Goal: Task Accomplishment & Management: Use online tool/utility

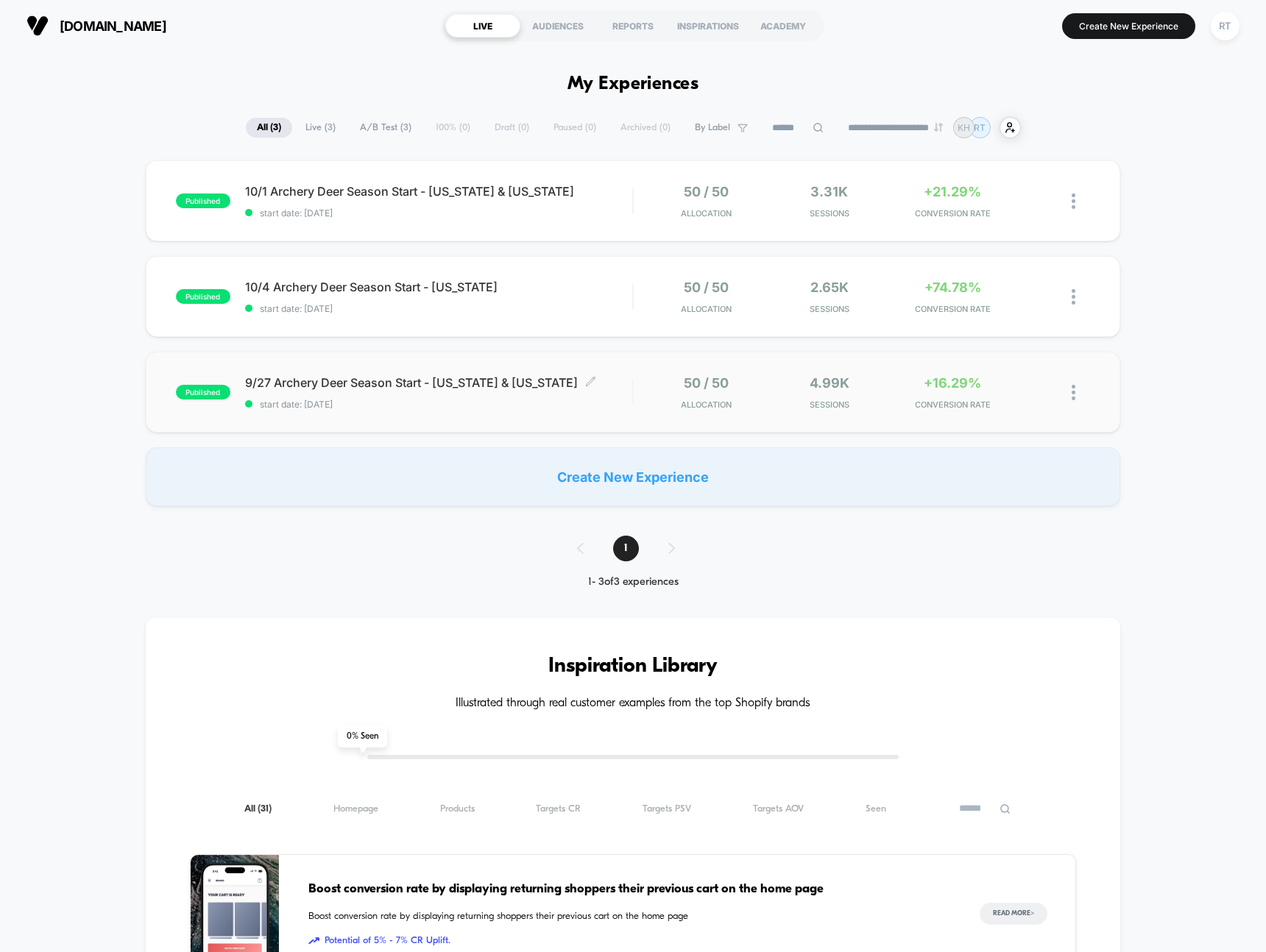
click at [463, 385] on span "9/27 Archery Deer Season Start - Texas & Ohio Click to edit experience details" at bounding box center [438, 382] width 387 height 14
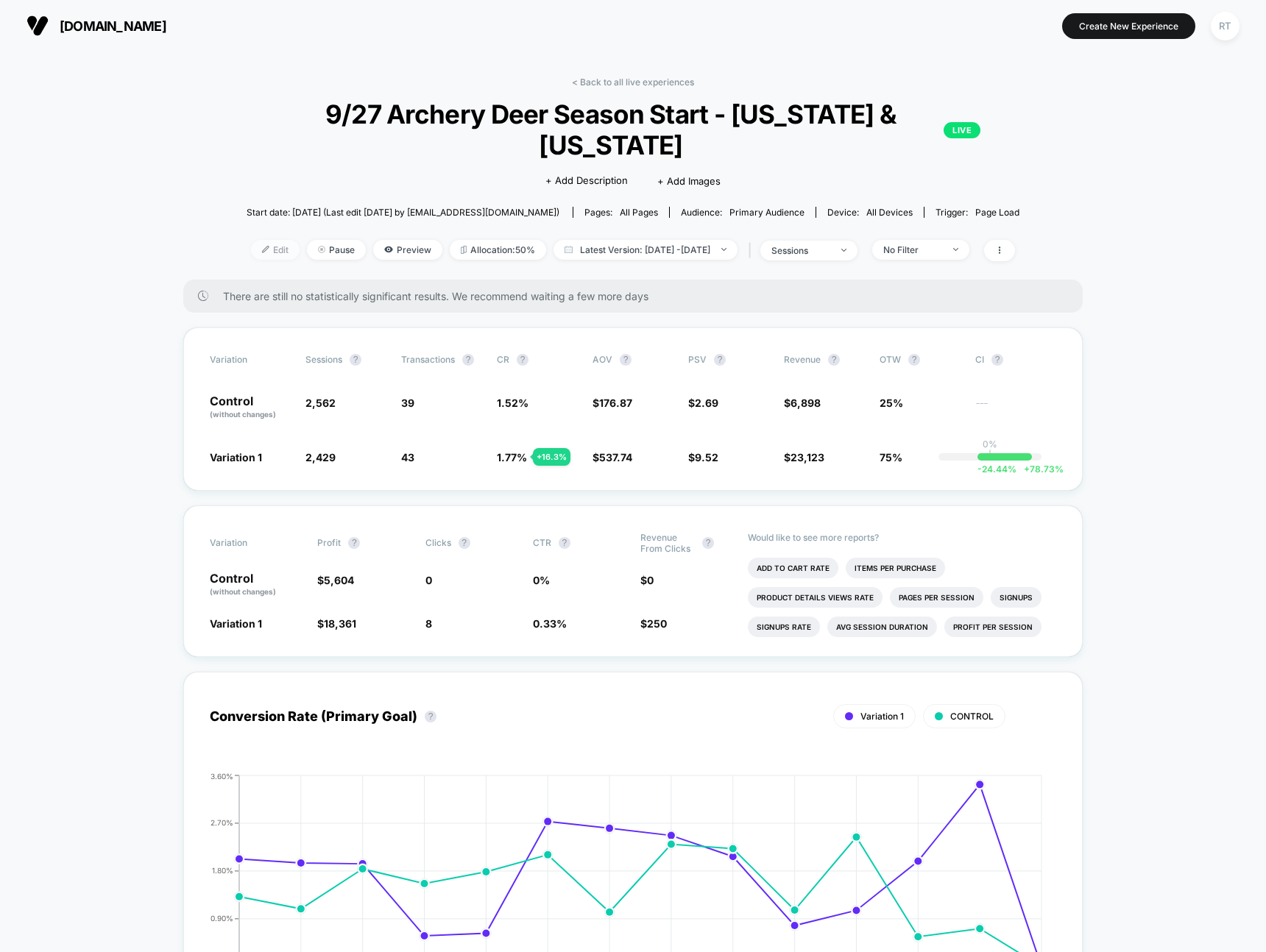
click at [251, 240] on span "Edit" at bounding box center [275, 250] width 48 height 20
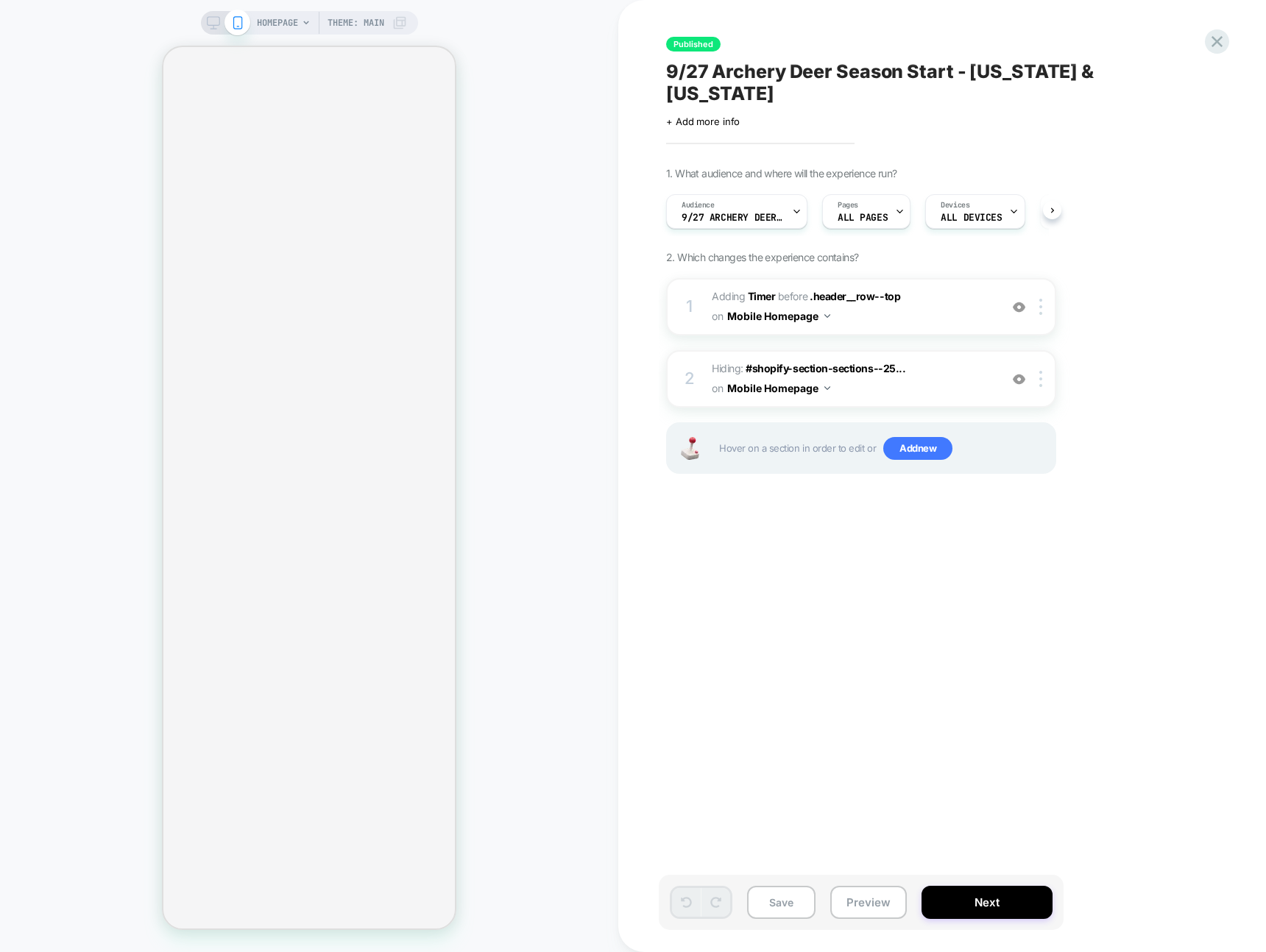
scroll to position [0, 1]
click at [672, 491] on div "Published 9/27 Archery Deer Season Start - Texas & Ohio Click to edit experienc…" at bounding box center [934, 475] width 552 height 922
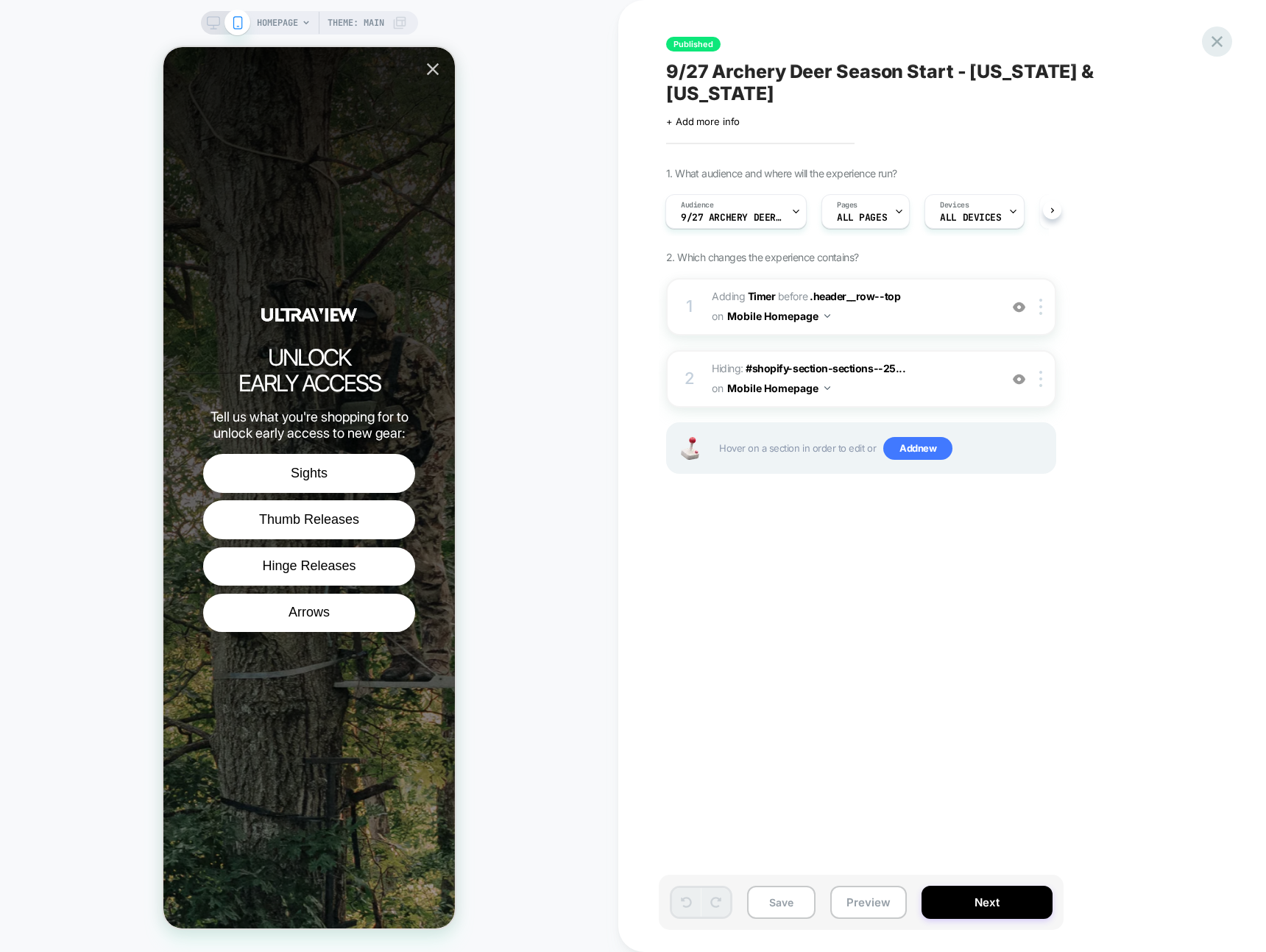
click at [1211, 47] on icon at bounding box center [1217, 41] width 20 height 20
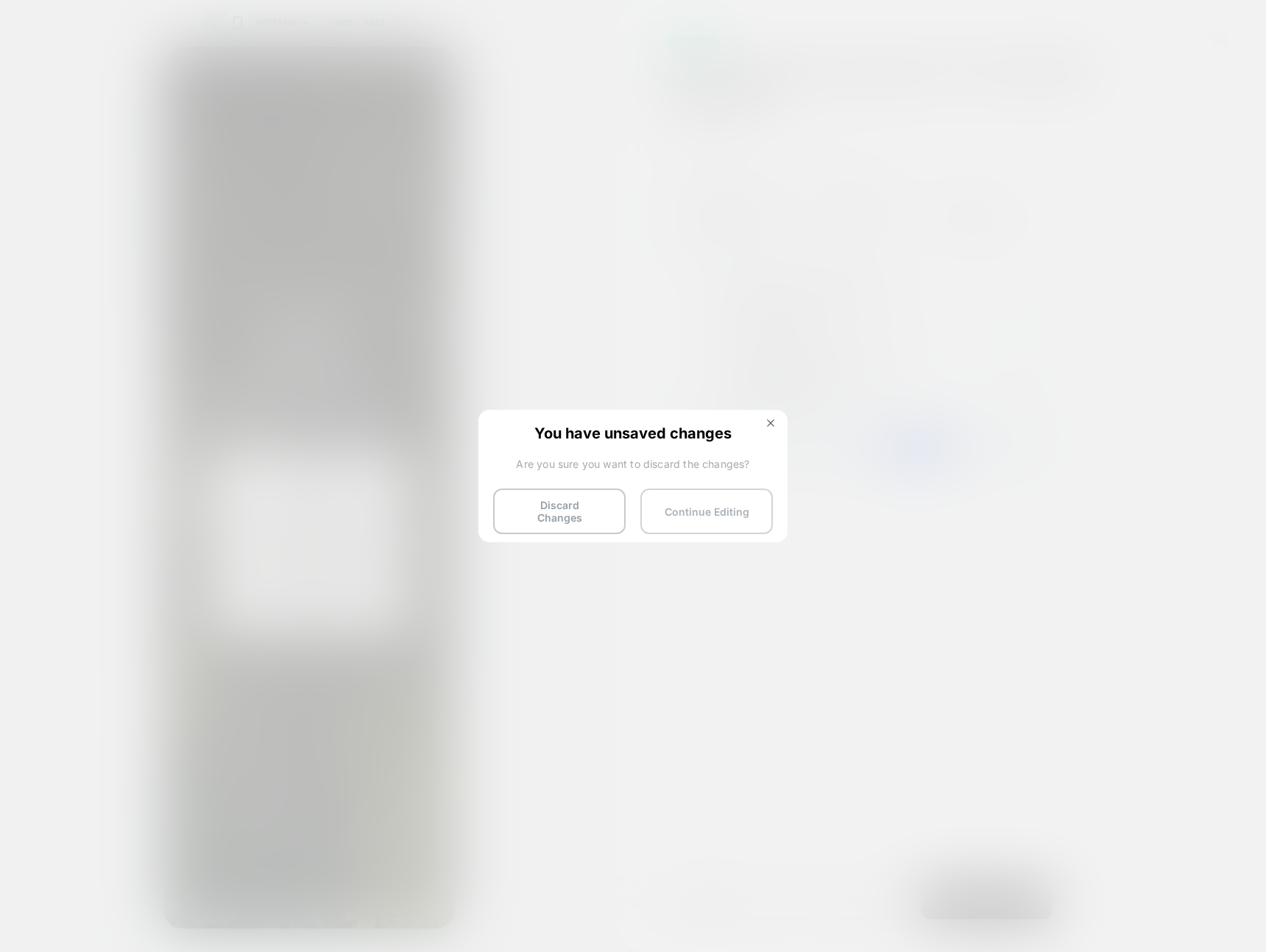
click at [691, 505] on button "Continue Editing" at bounding box center [707, 511] width 132 height 46
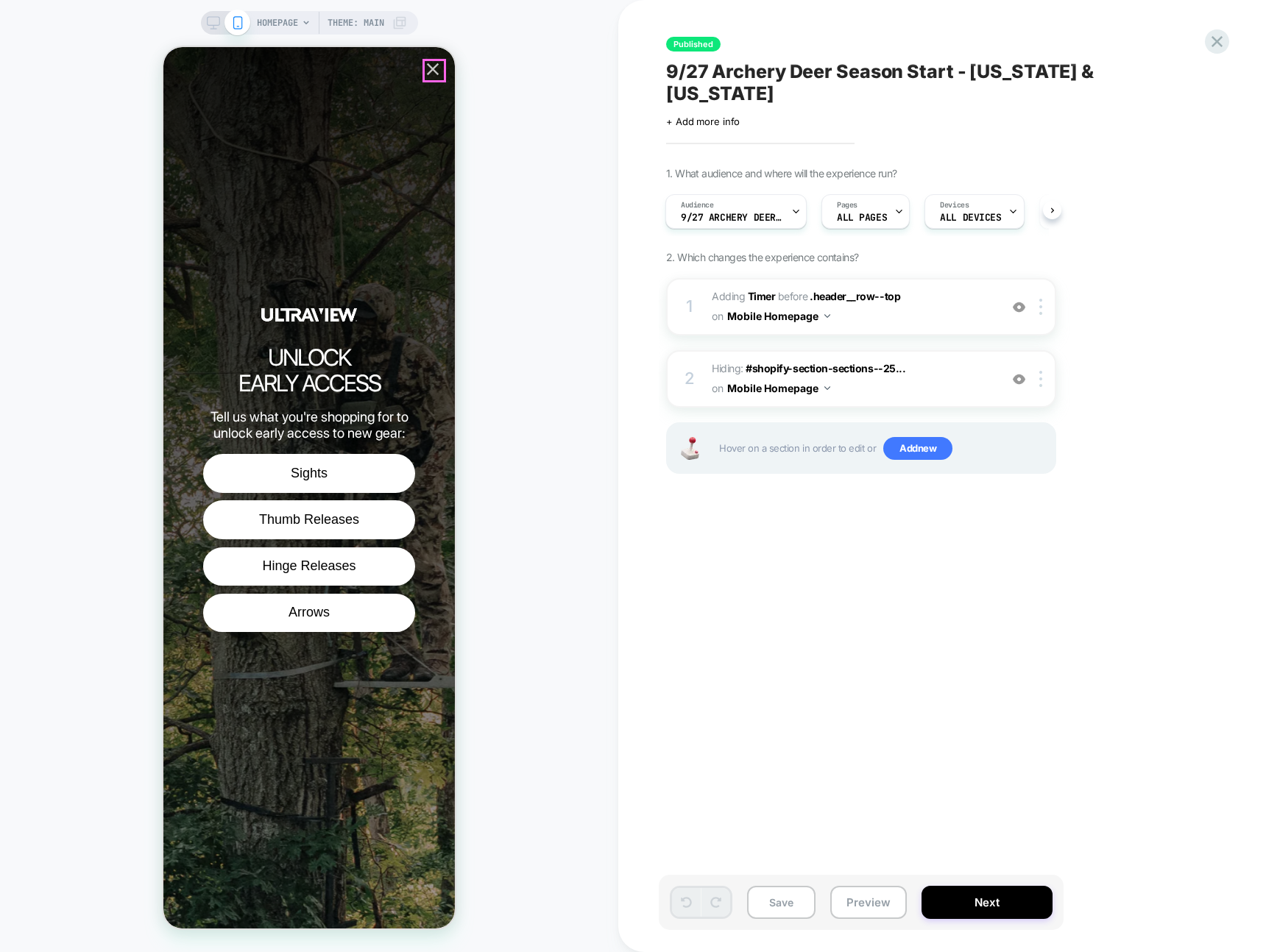
click at [430, 72] on icon "Close popup" at bounding box center [432, 69] width 21 height 21
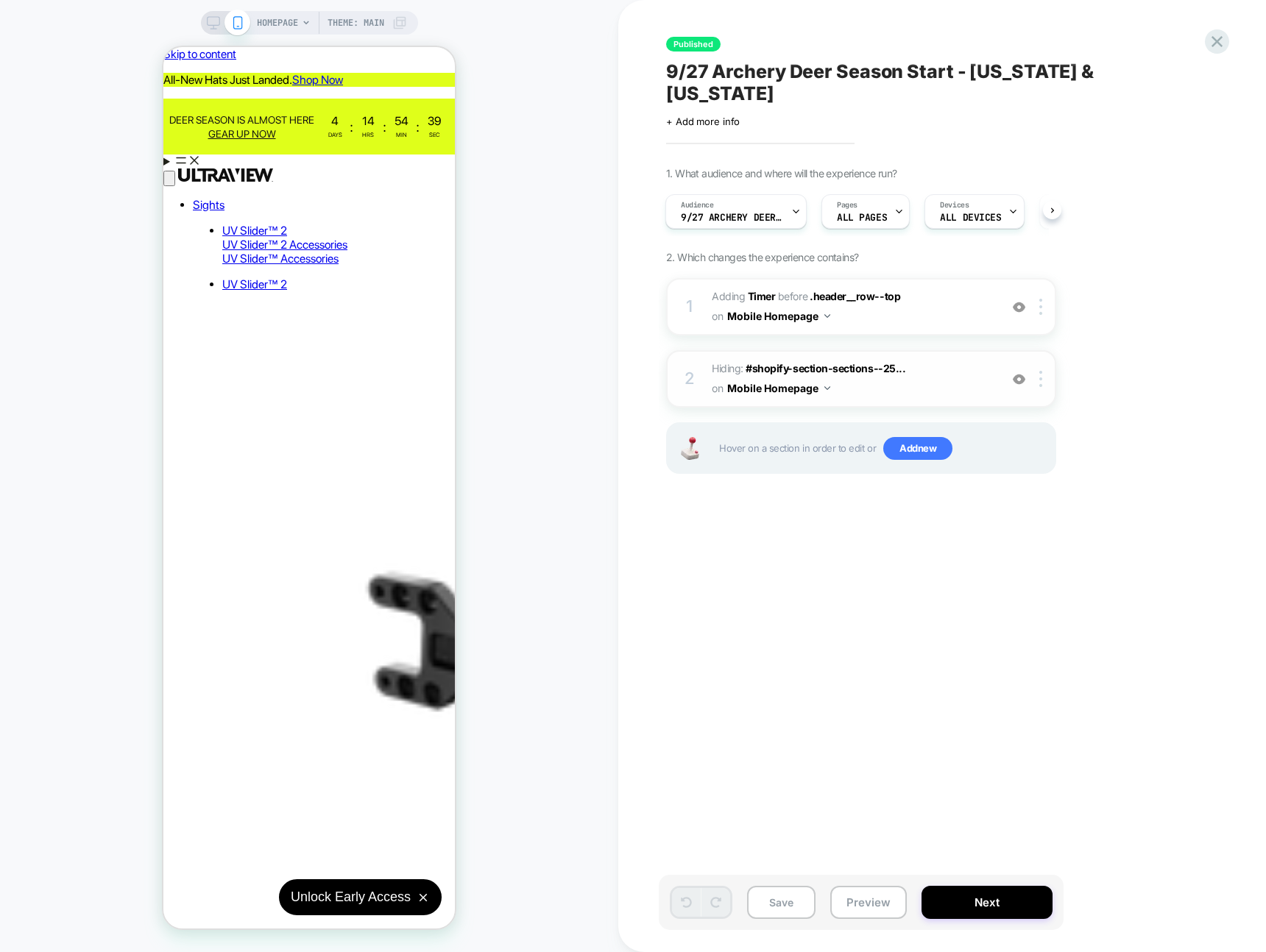
click at [934, 360] on span "Hiding : #shopify-section-sections--25... #shopify-section-sections--2519752625…" at bounding box center [851, 378] width 280 height 39
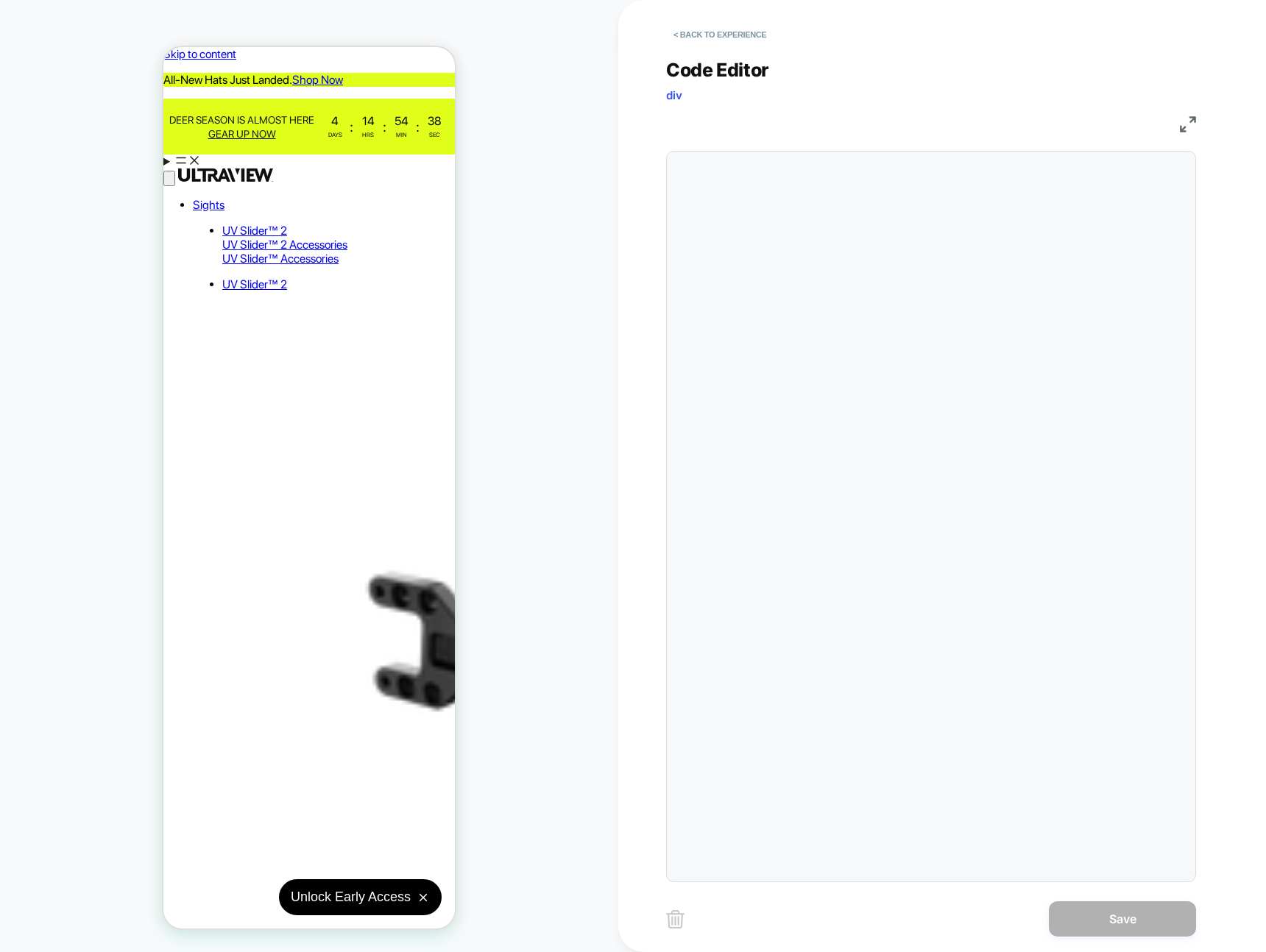
scroll to position [60, 0]
click at [1058, 75] on div "Code Editor div" at bounding box center [930, 84] width 530 height 51
click at [566, 747] on div "HOMEPAGE Theme: MAIN" at bounding box center [309, 475] width 618 height 922
click at [682, 42] on button "< Back to experience" at bounding box center [719, 34] width 107 height 23
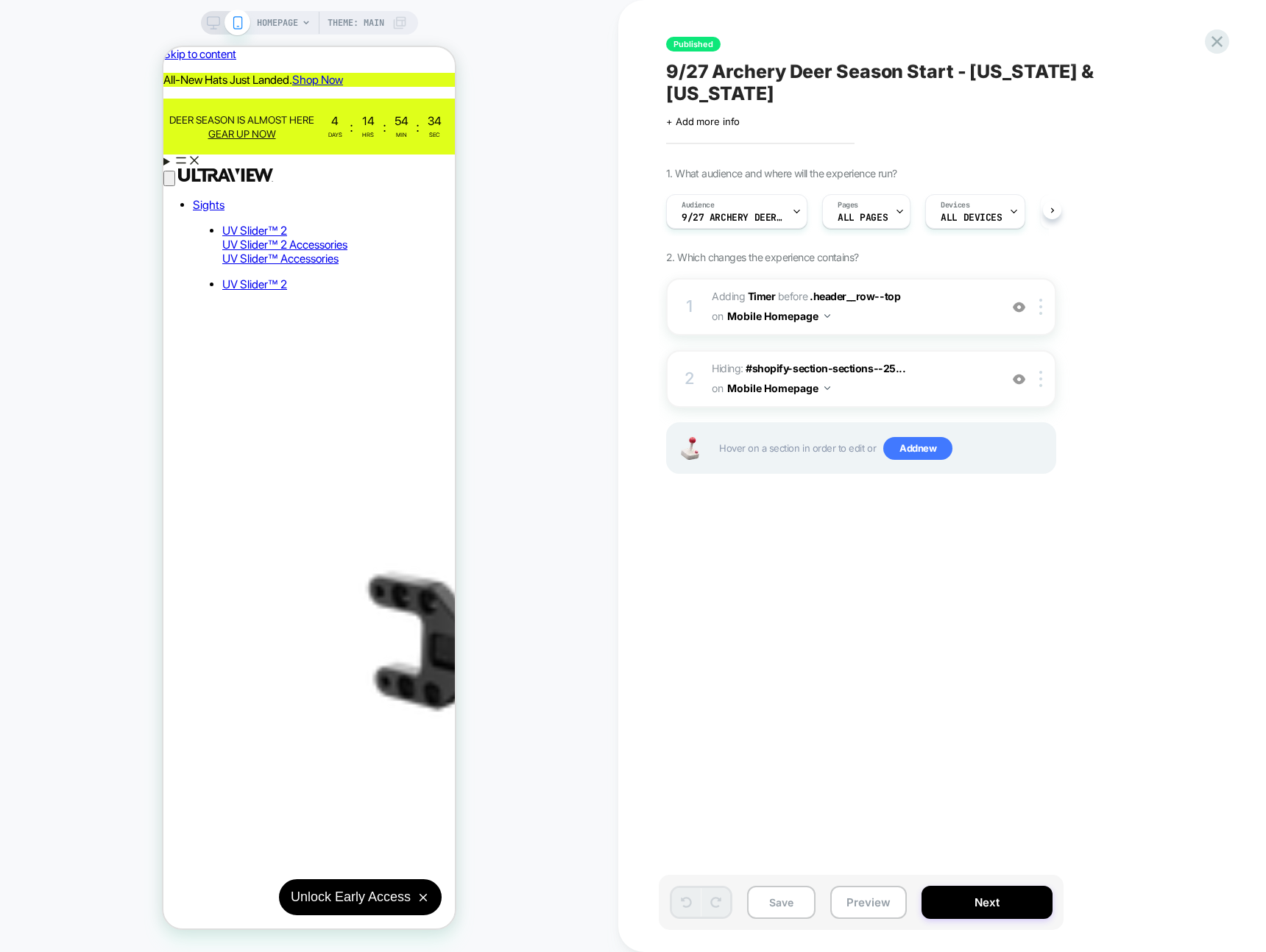
scroll to position [0, 1]
click at [770, 531] on div "Published 9/27 Archery Deer Season Start - Texas & Ohio Click to edit experienc…" at bounding box center [934, 475] width 552 height 922
click at [174, 72] on aside "All-New Hats Just Landed. Shop Now" at bounding box center [310, 80] width 292 height 14
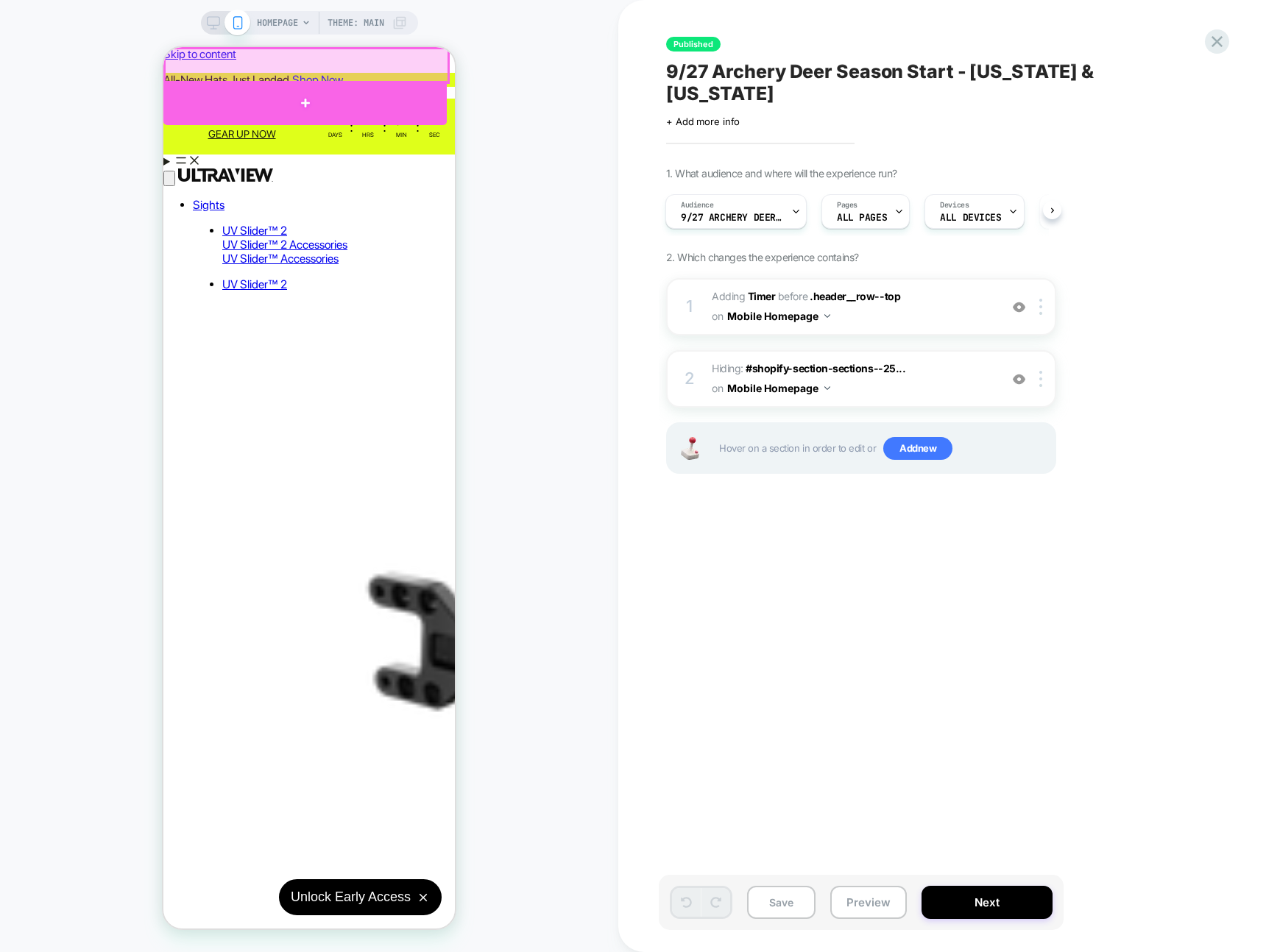
click at [315, 93] on div at bounding box center [305, 102] width 284 height 44
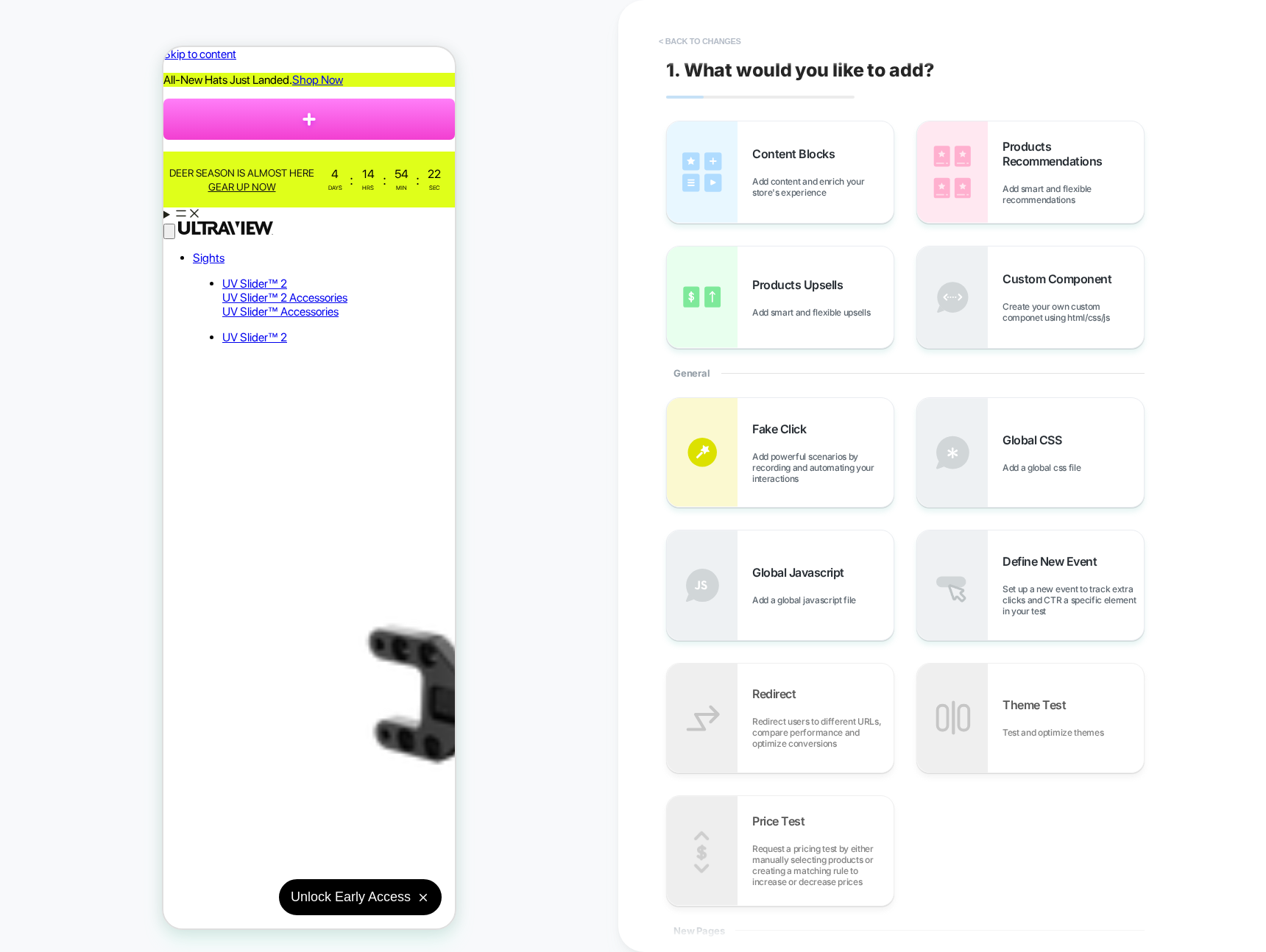
click at [699, 46] on button "< Back to changes" at bounding box center [700, 41] width 98 height 23
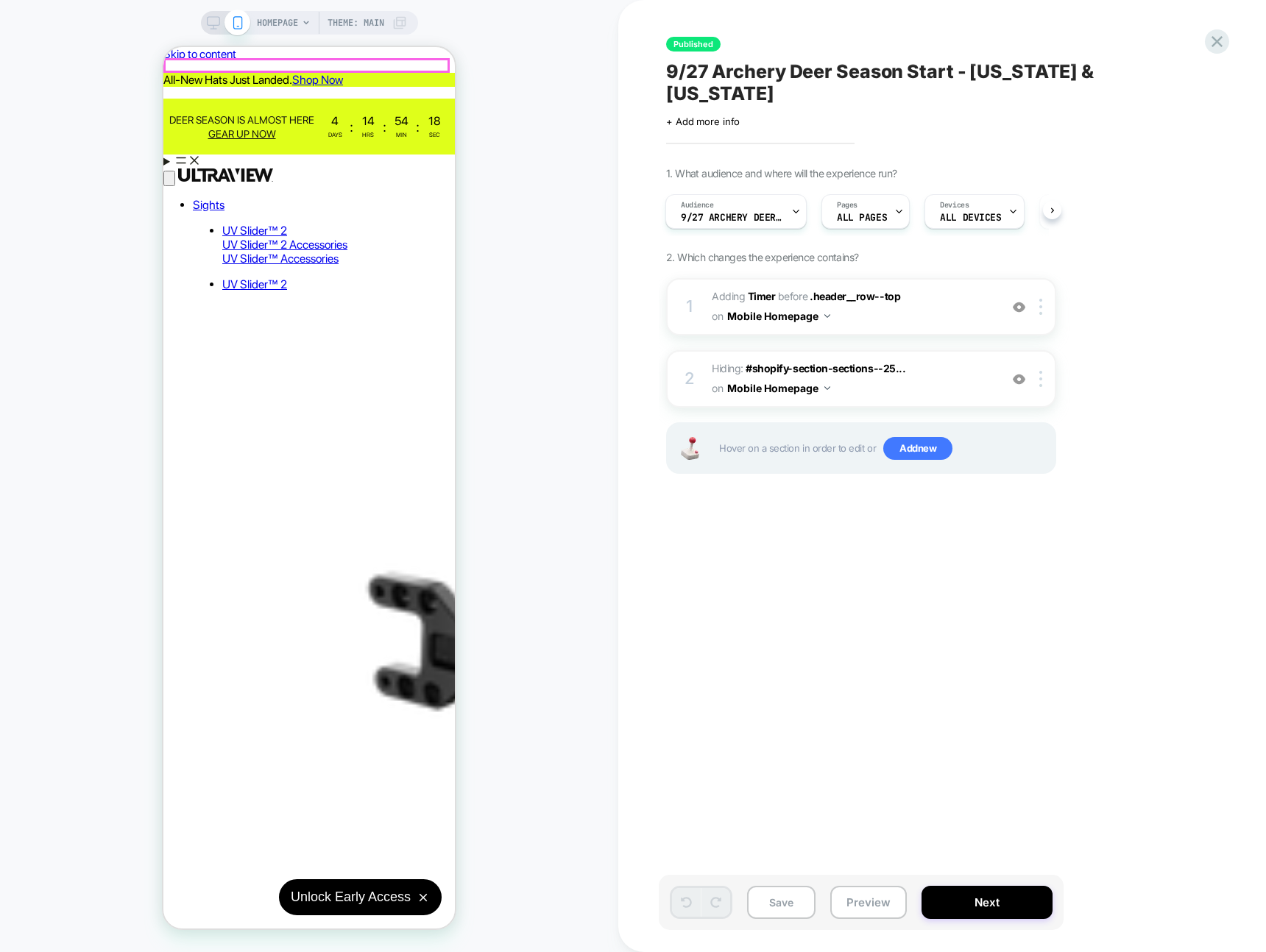
click at [254, 72] on p "All-New Hats Just Landed. Shop Now" at bounding box center [310, 80] width 292 height 14
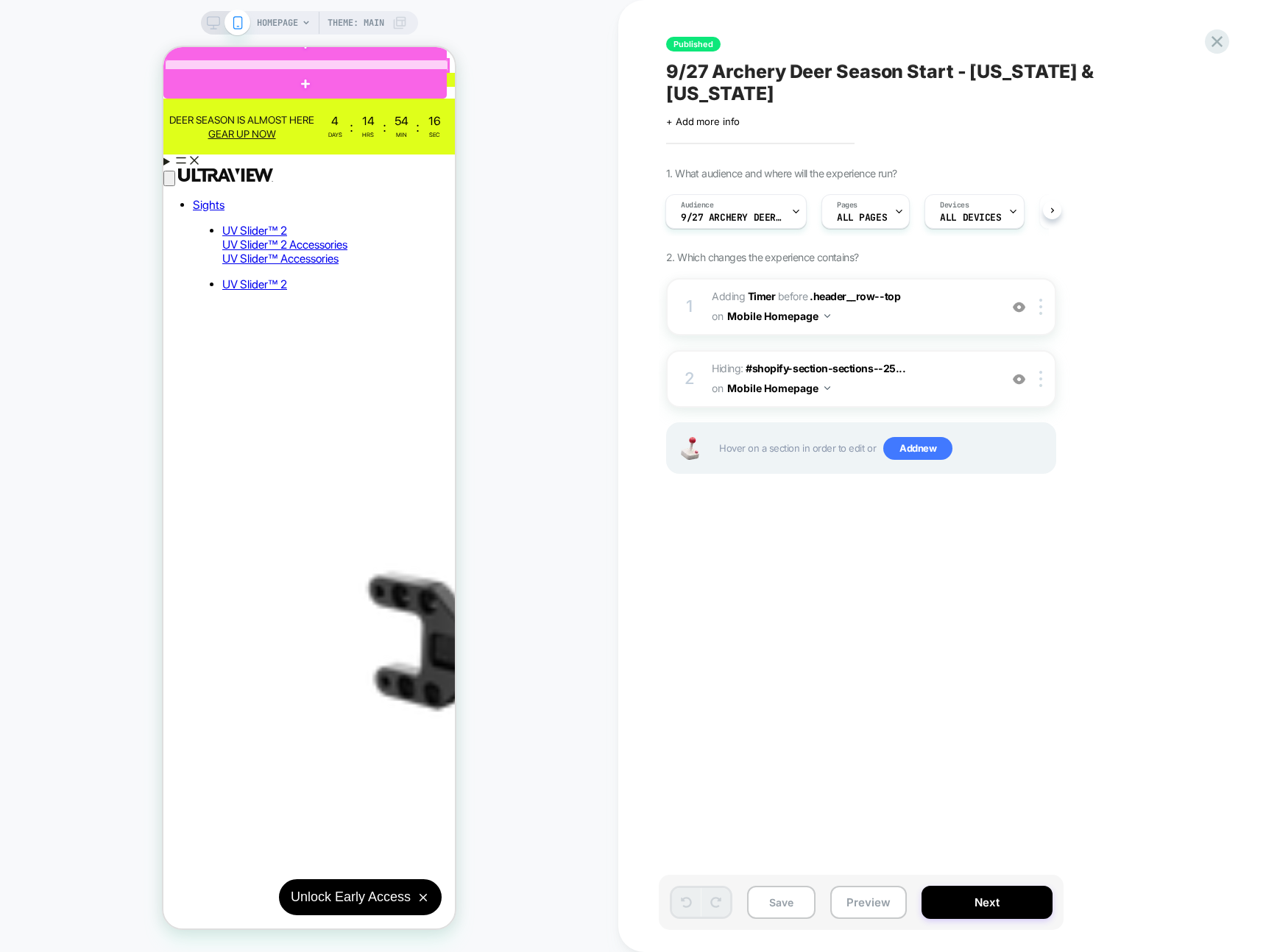
click at [254, 61] on div at bounding box center [306, 65] width 284 height 12
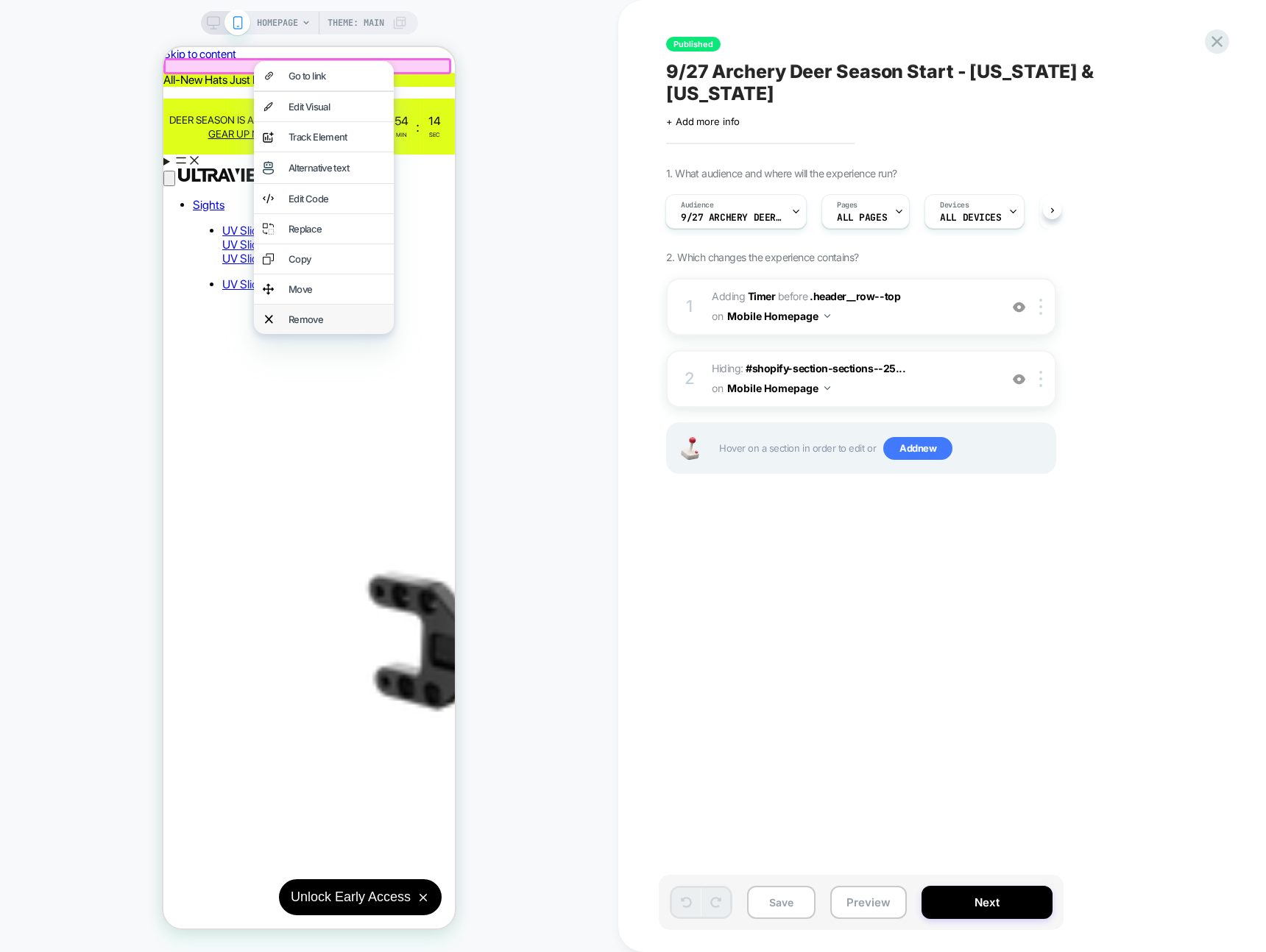
click at [346, 326] on div "Remove" at bounding box center [336, 319] width 97 height 12
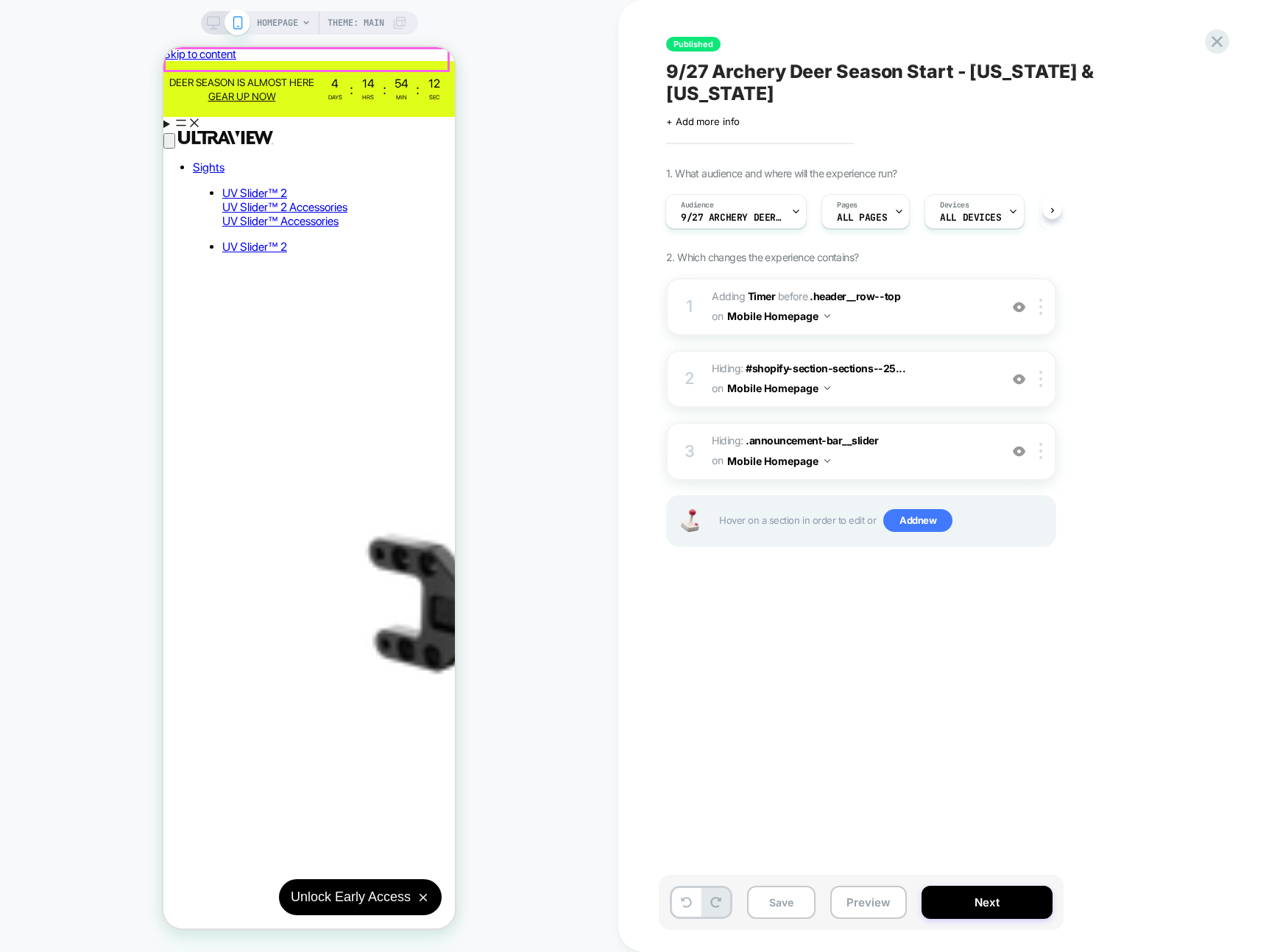
click at [219, 61] on aside "All-New Hats Just Landed. Shop Now" at bounding box center [310, 61] width 292 height 0
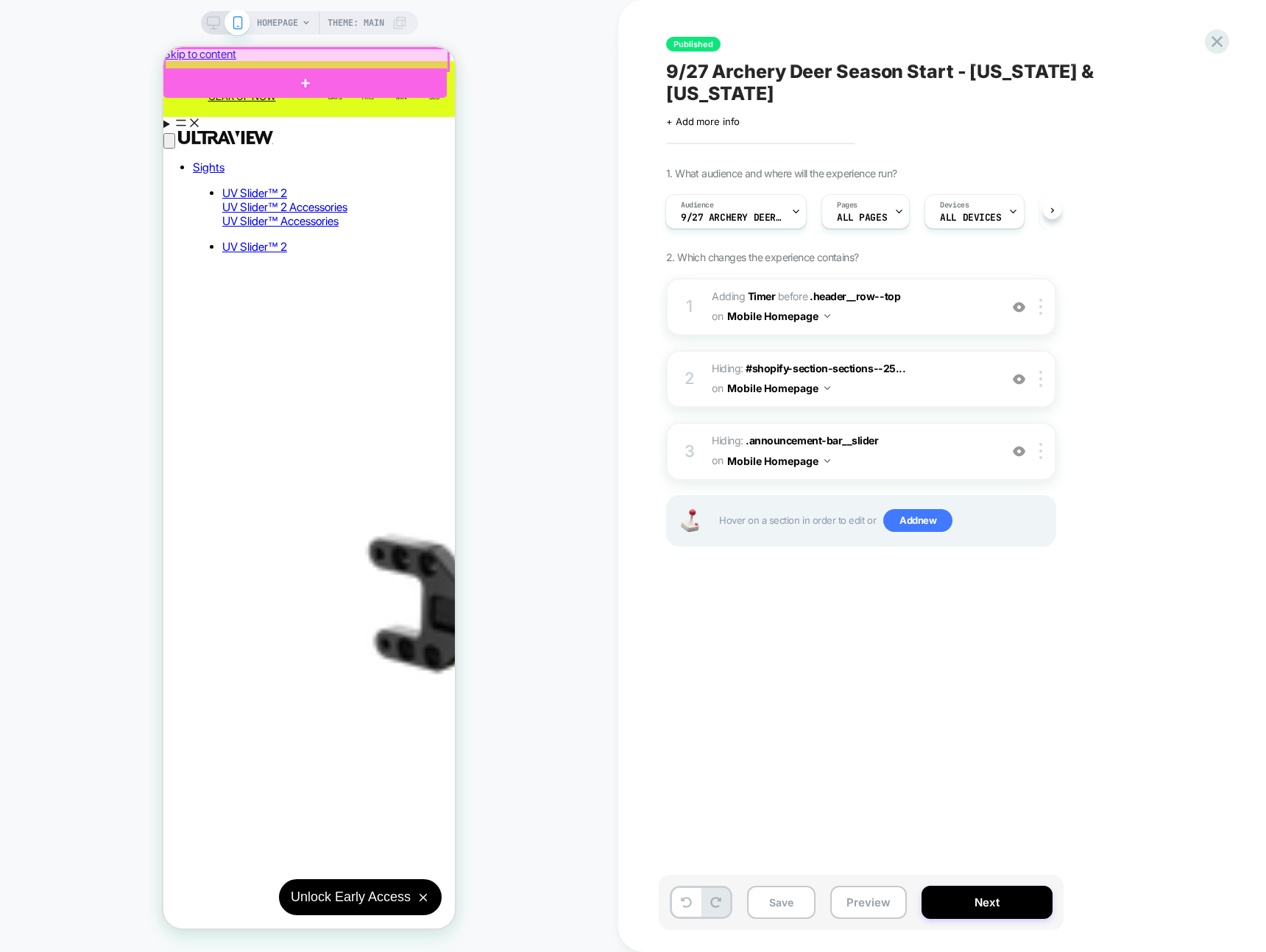
click at [219, 59] on div at bounding box center [306, 59] width 284 height 22
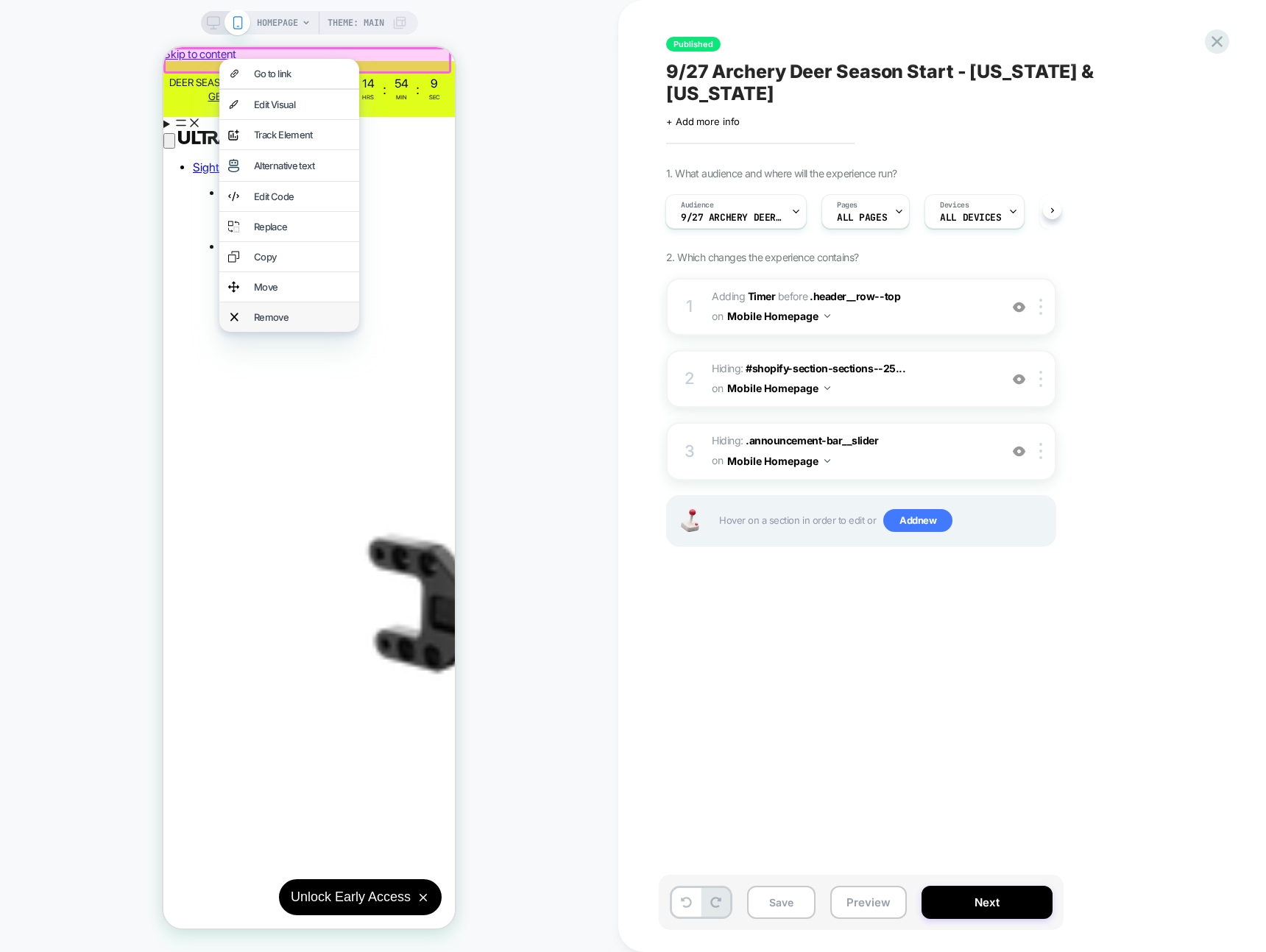
click at [318, 323] on div "Remove" at bounding box center [302, 317] width 97 height 12
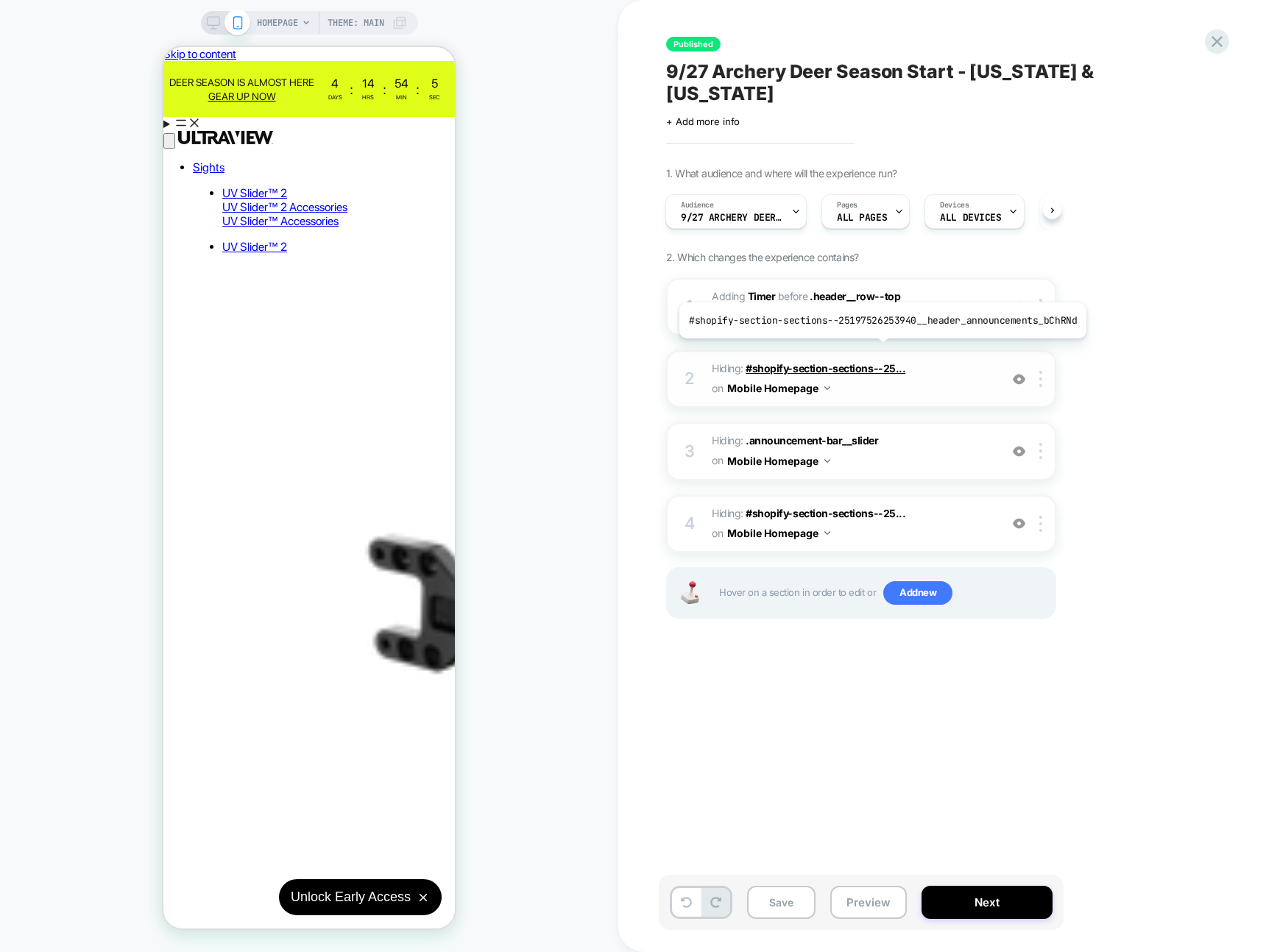
click at [878, 362] on span "#shopify-section-sections--25..." at bounding box center [825, 369] width 159 height 13
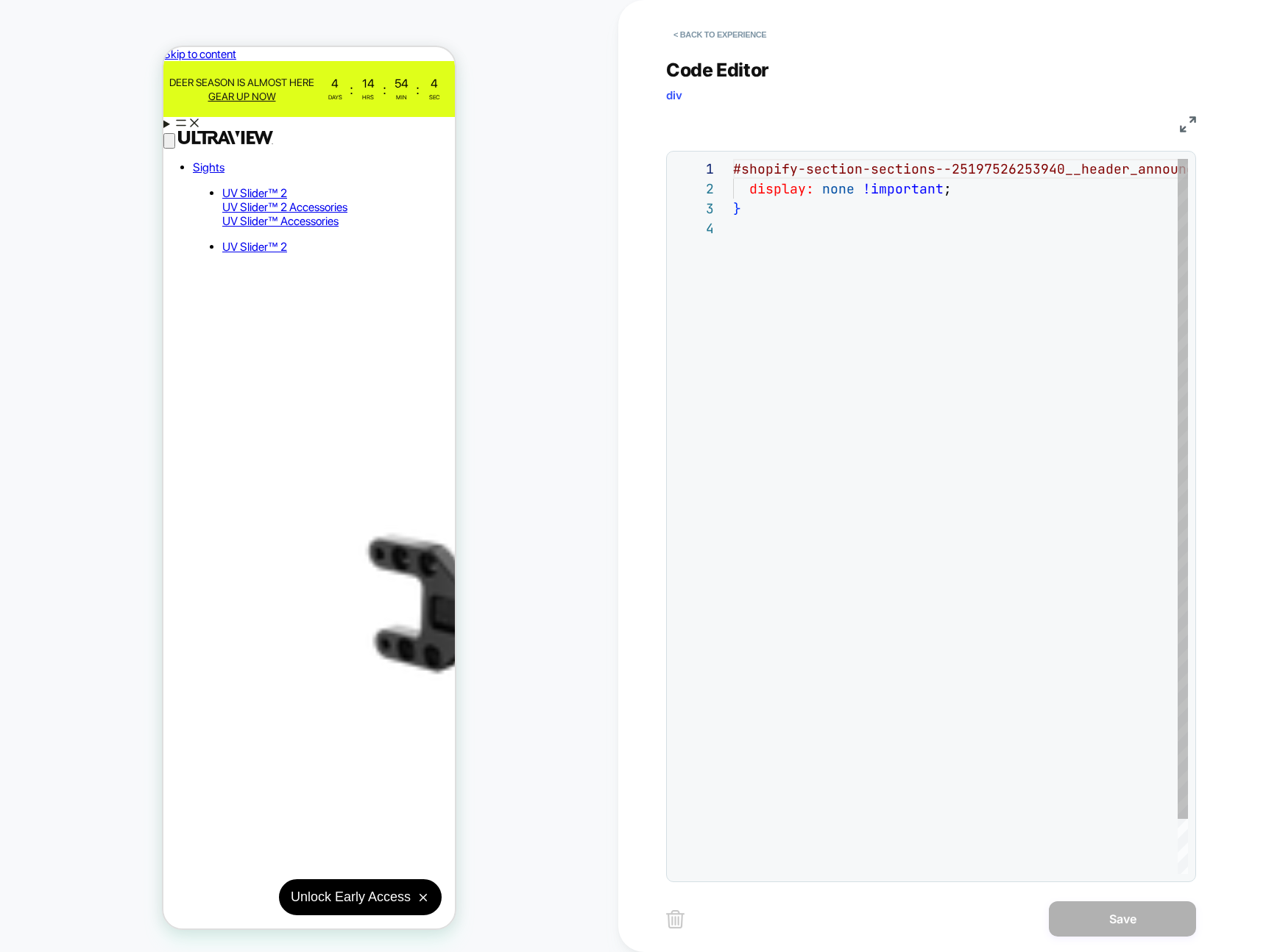
scroll to position [60, 0]
click at [752, 35] on button "< Back to experience" at bounding box center [719, 34] width 107 height 23
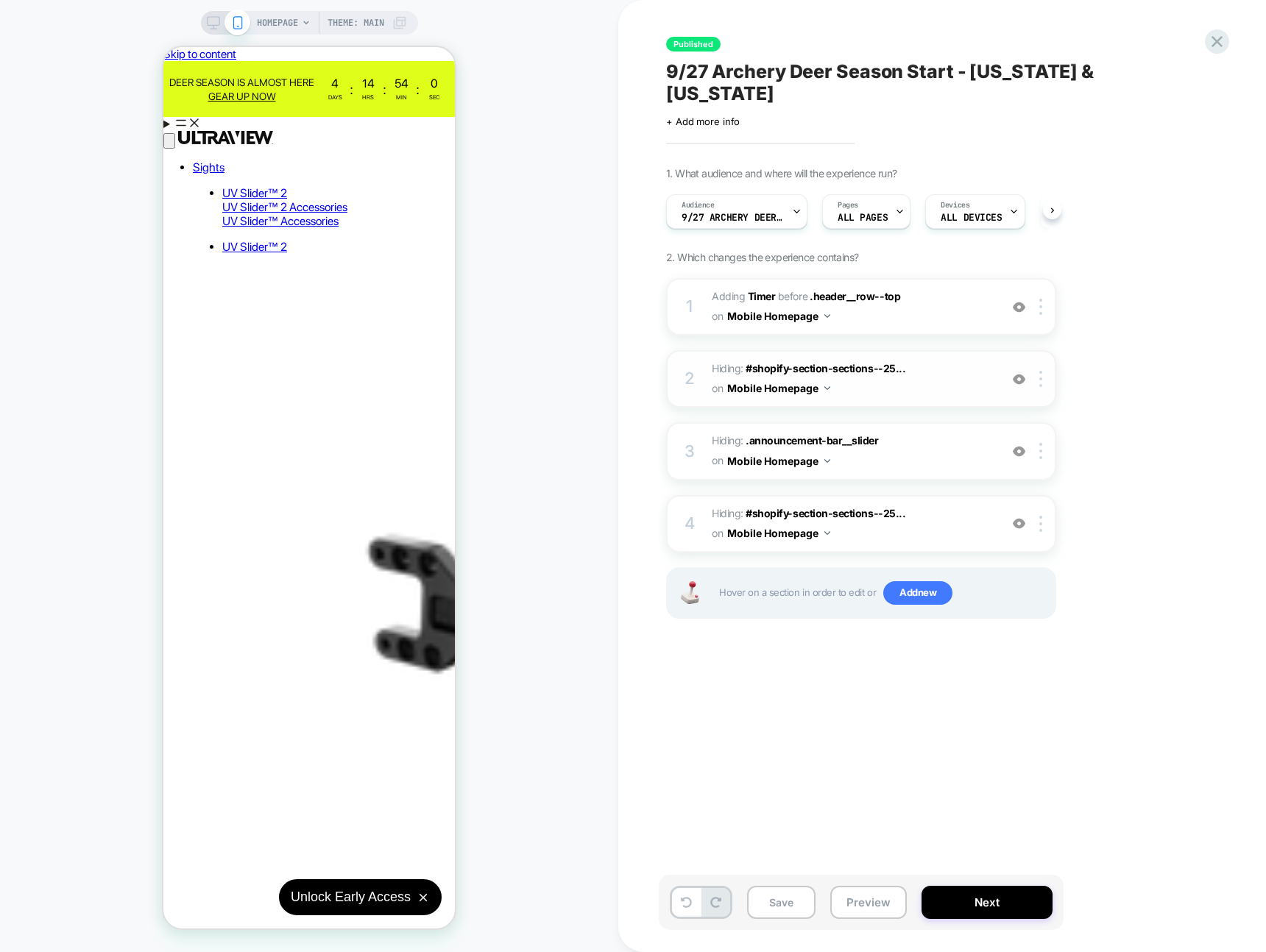
scroll to position [0, 1]
click at [936, 504] on span "Hiding : #shopify-section-sections--25... #shopify-section-sections--2550192052…" at bounding box center [851, 523] width 280 height 39
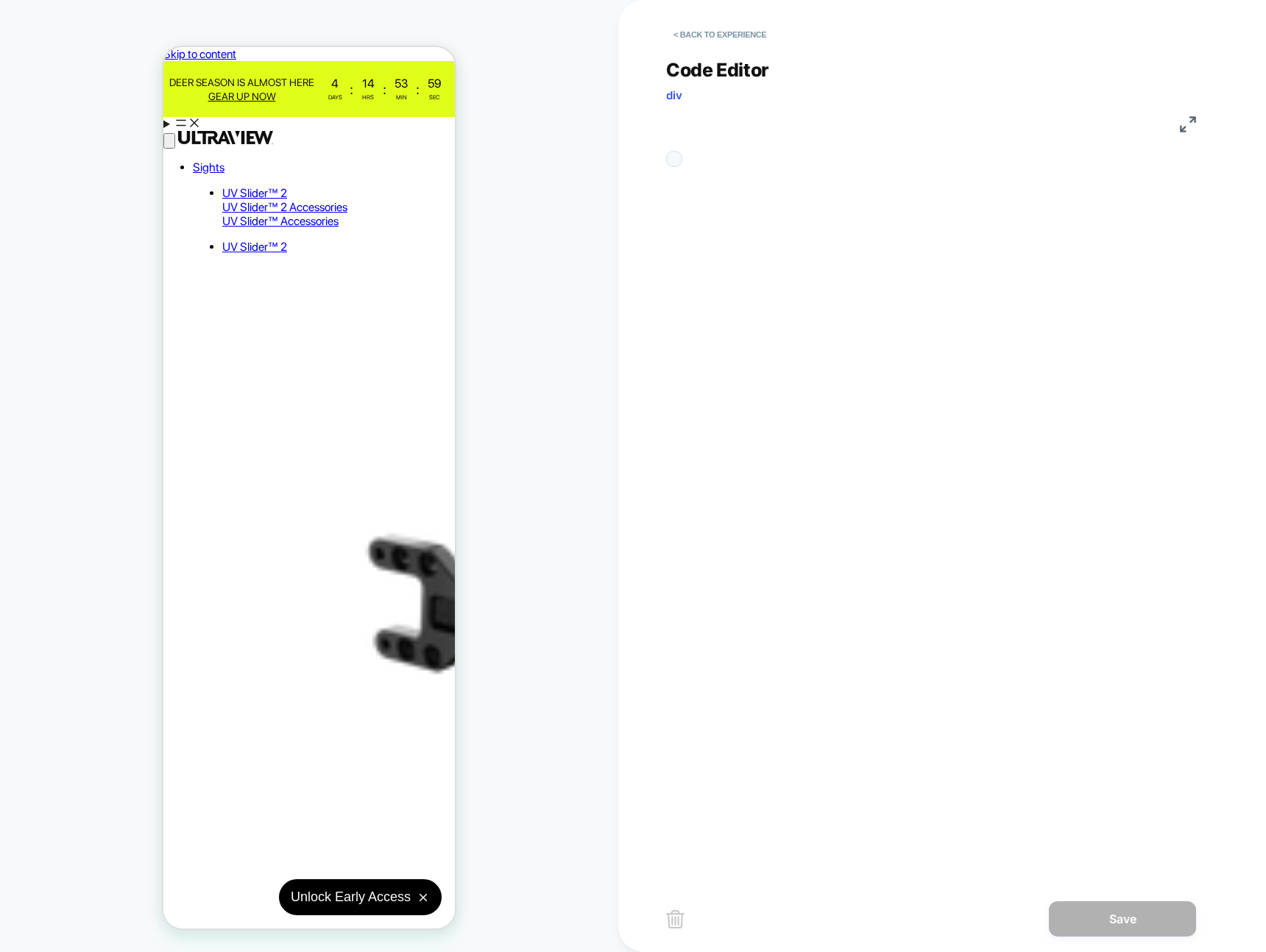
scroll to position [60, 0]
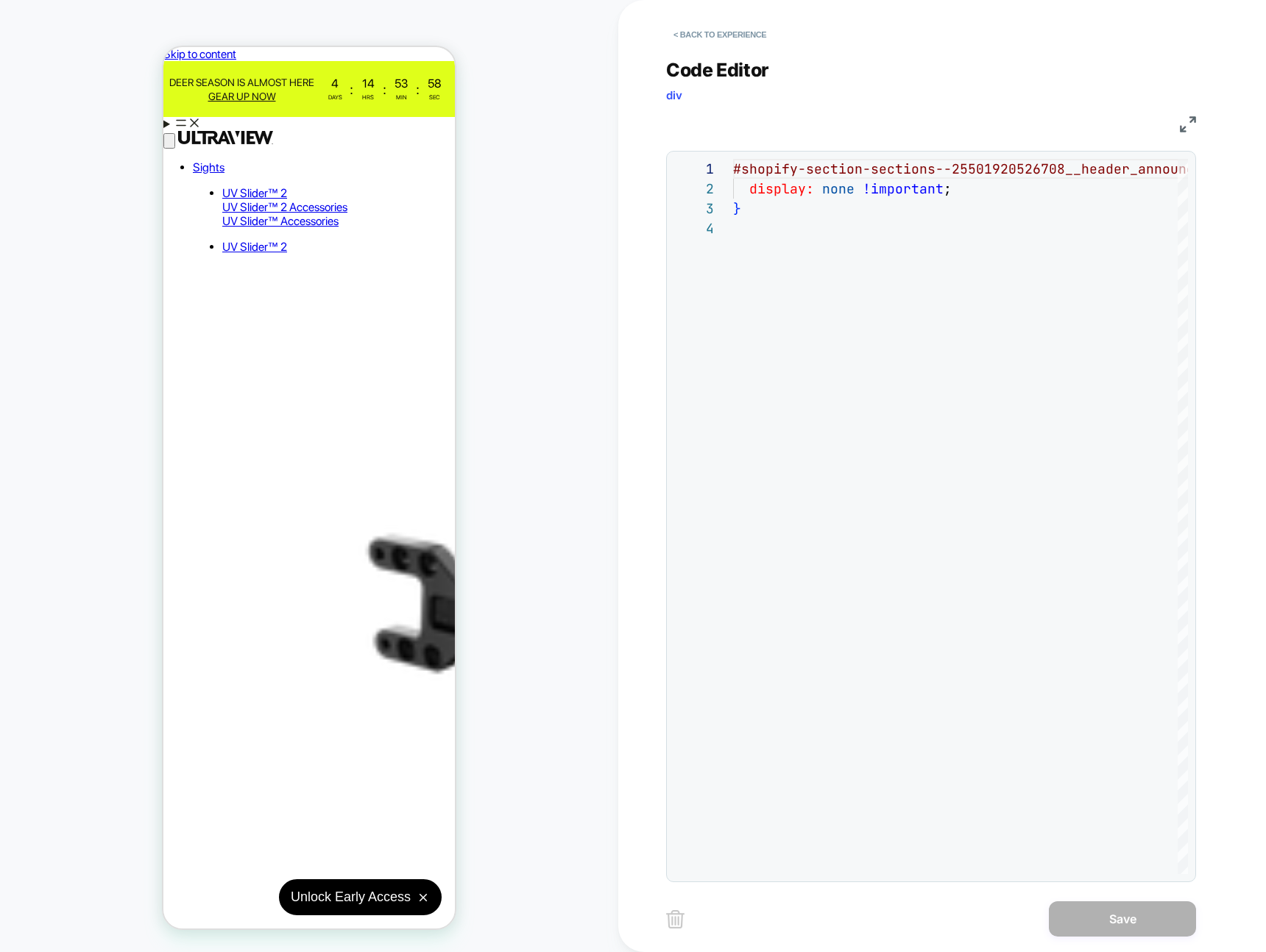
click at [815, 47] on div "**********" at bounding box center [930, 461] width 530 height 842
click at [681, 47] on div "**********" at bounding box center [930, 461] width 530 height 842
click at [681, 36] on button "< Back to experience" at bounding box center [719, 34] width 107 height 23
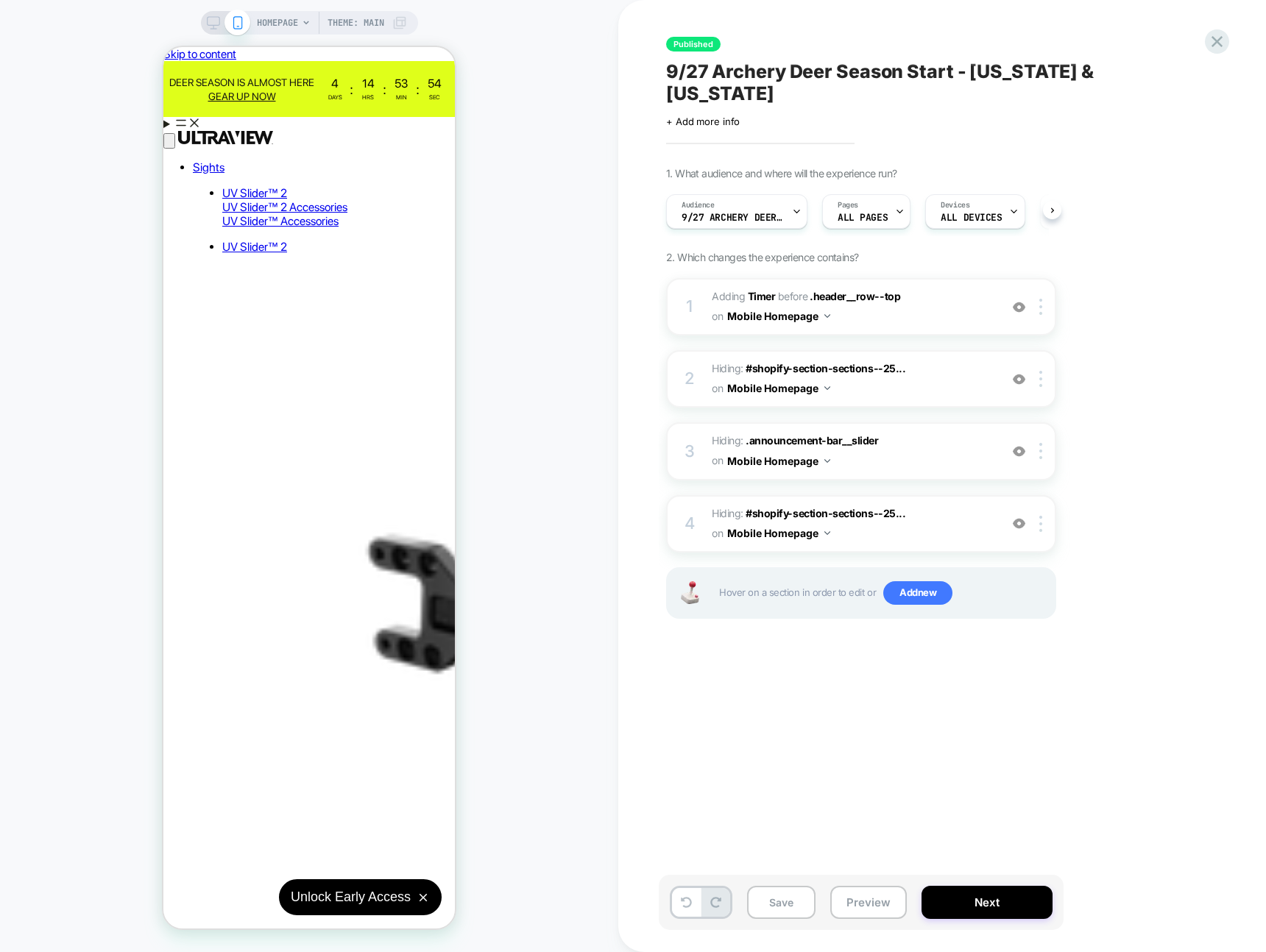
scroll to position [0, 1]
click at [804, 909] on button "Save" at bounding box center [781, 902] width 68 height 33
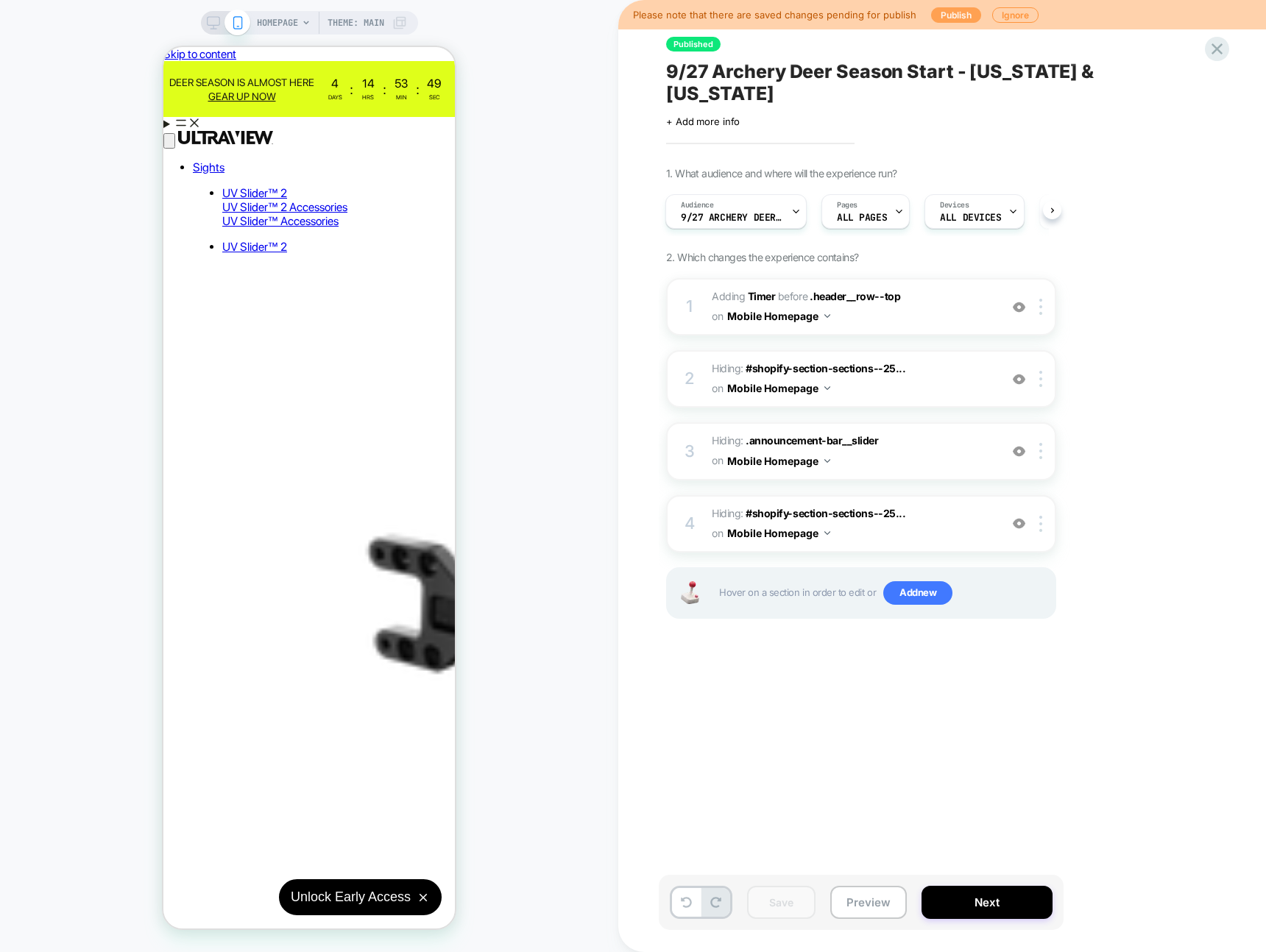
click at [947, 15] on button "Publish" at bounding box center [956, 14] width 50 height 15
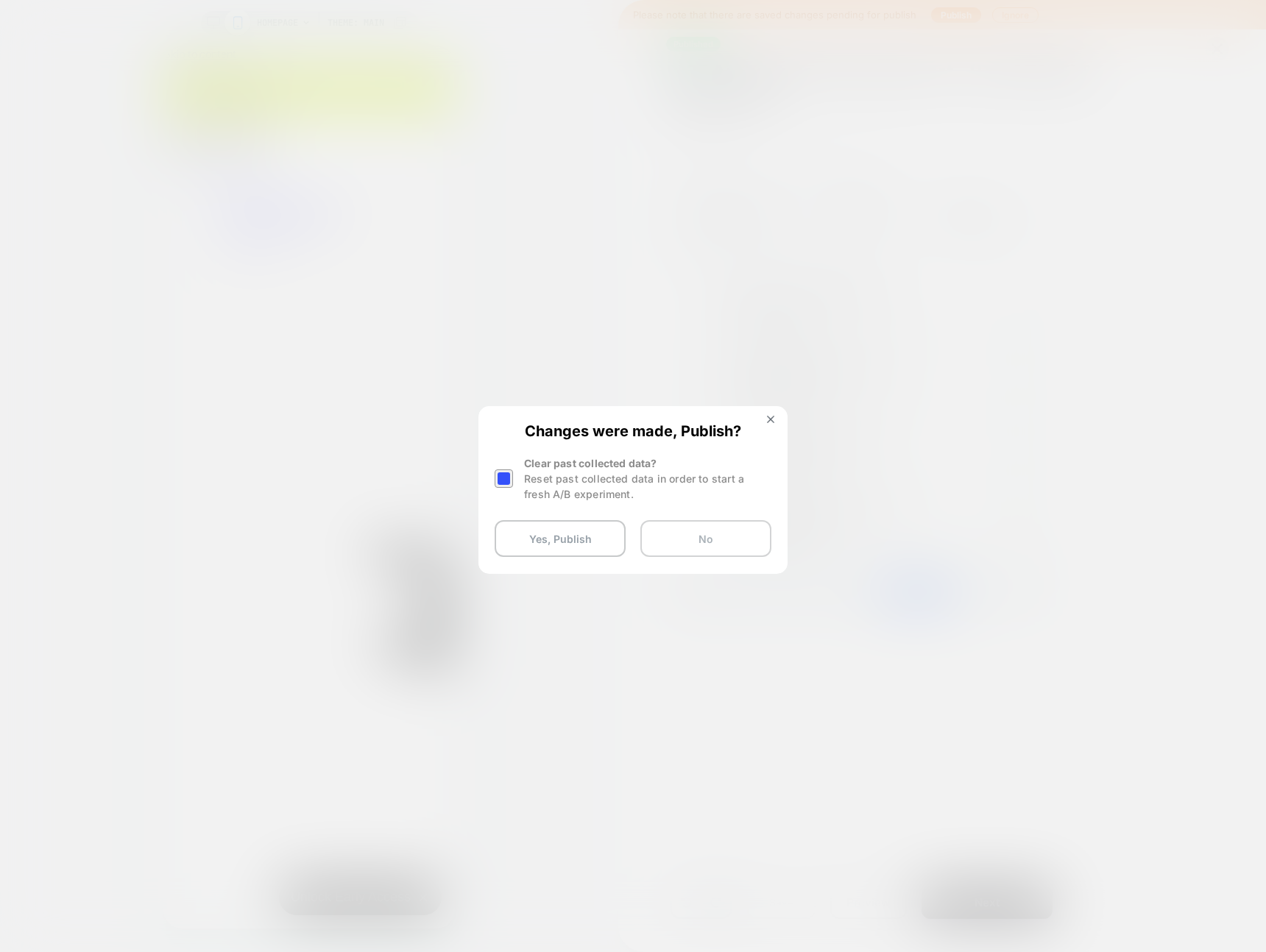
click at [708, 541] on button "No" at bounding box center [706, 539] width 131 height 37
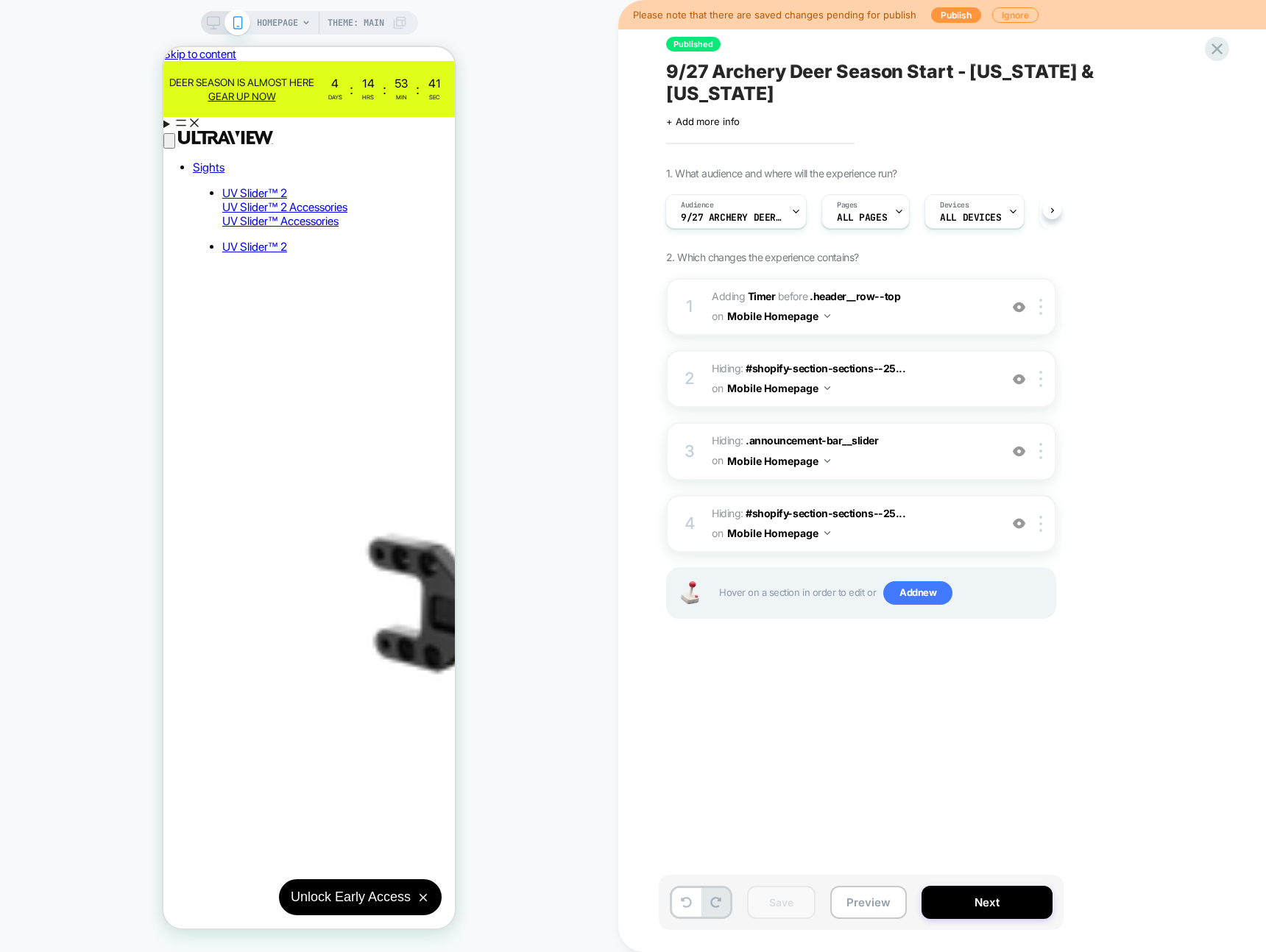
click at [757, 652] on div "Published 9/27 Archery Deer Season Start - Texas & Ohio Click to edit experienc…" at bounding box center [934, 475] width 552 height 922
click at [950, 14] on button "Publish" at bounding box center [956, 14] width 50 height 15
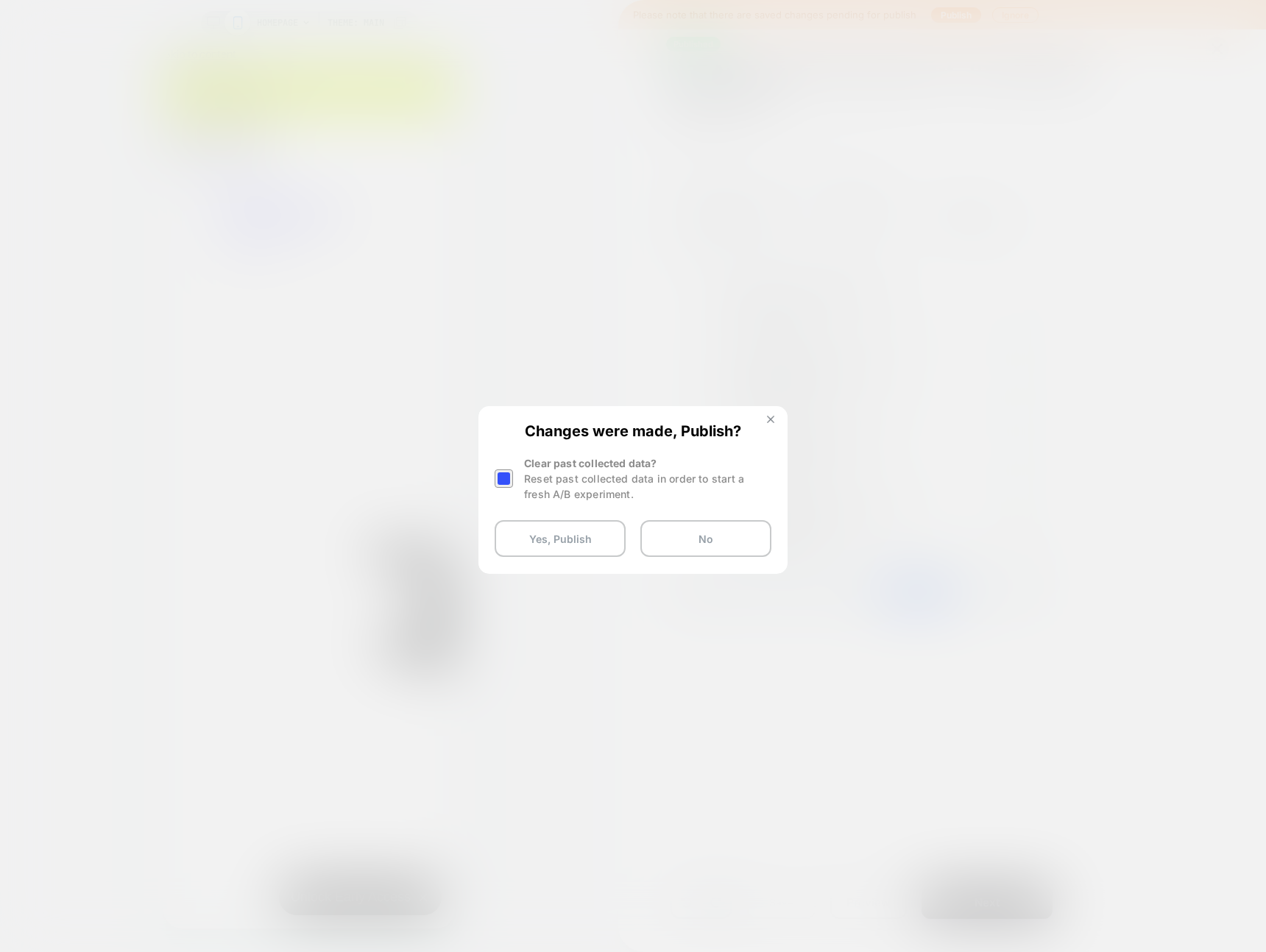
click at [771, 421] on img at bounding box center [770, 420] width 7 height 7
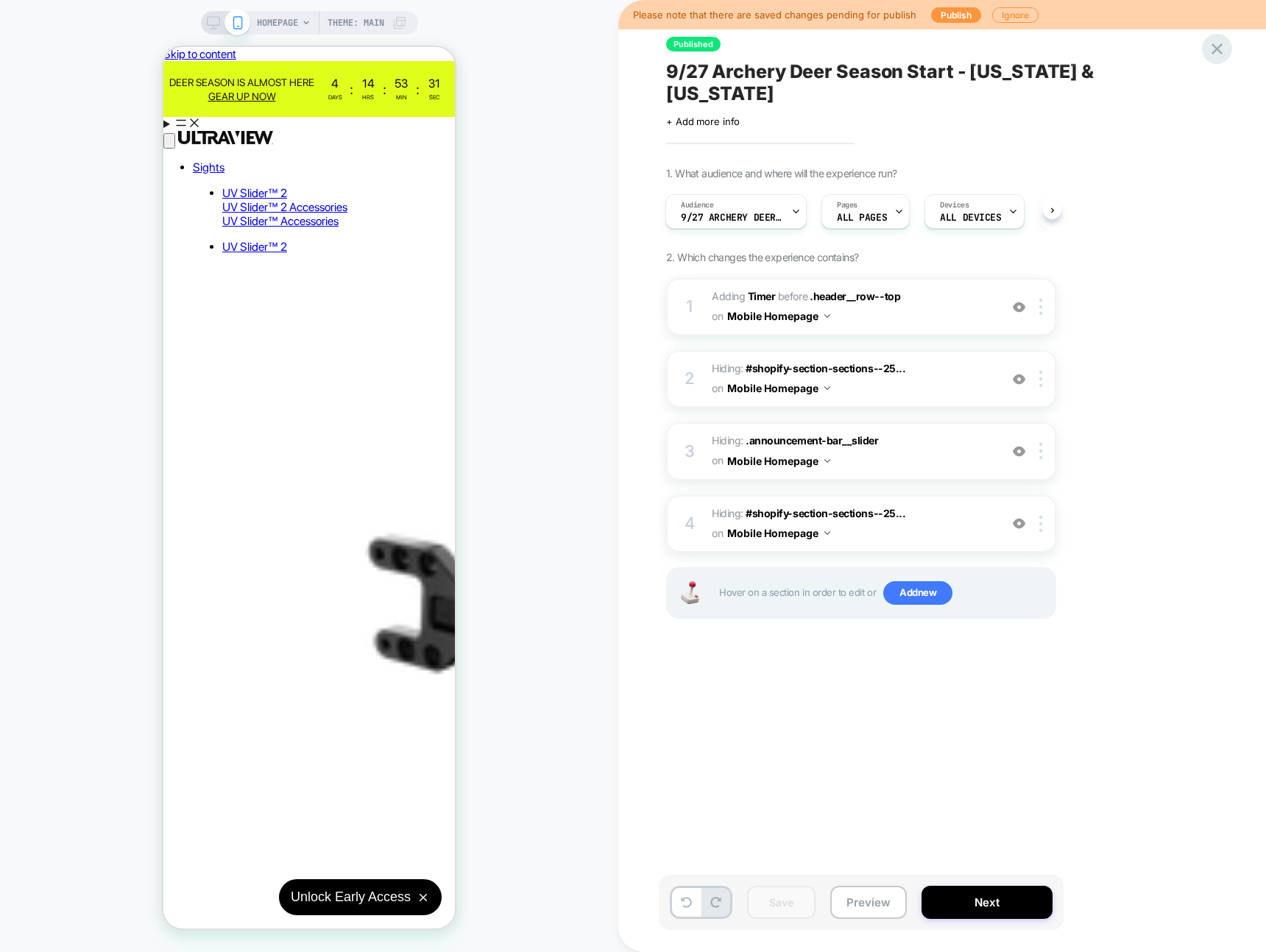
click at [1221, 59] on div at bounding box center [1217, 49] width 30 height 30
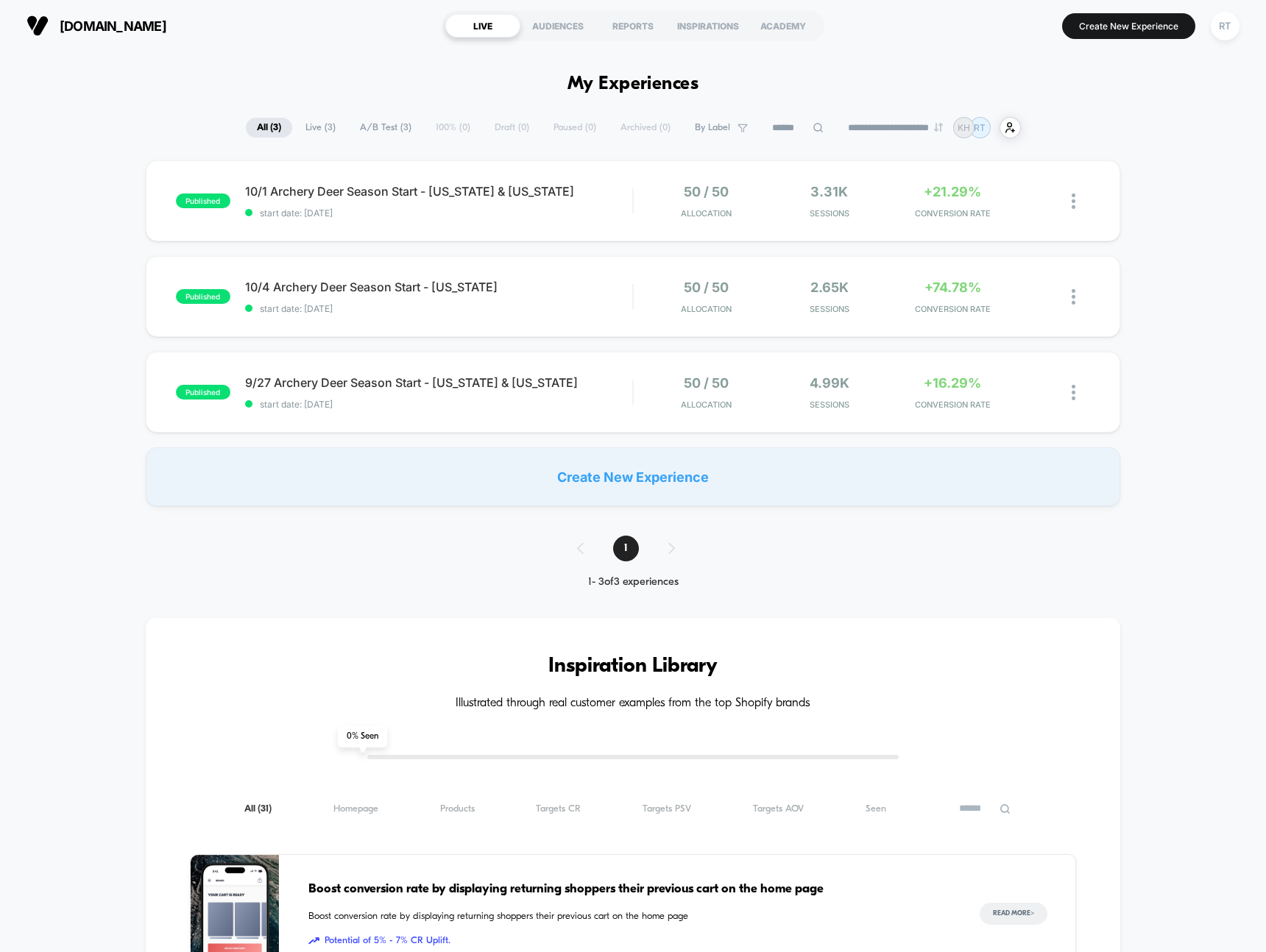
click at [243, 81] on div "**********" at bounding box center [633, 938] width 1266 height 1772
click at [1192, 121] on div "**********" at bounding box center [633, 128] width 1266 height 21
click at [81, 104] on div "**********" at bounding box center [633, 938] width 1266 height 1772
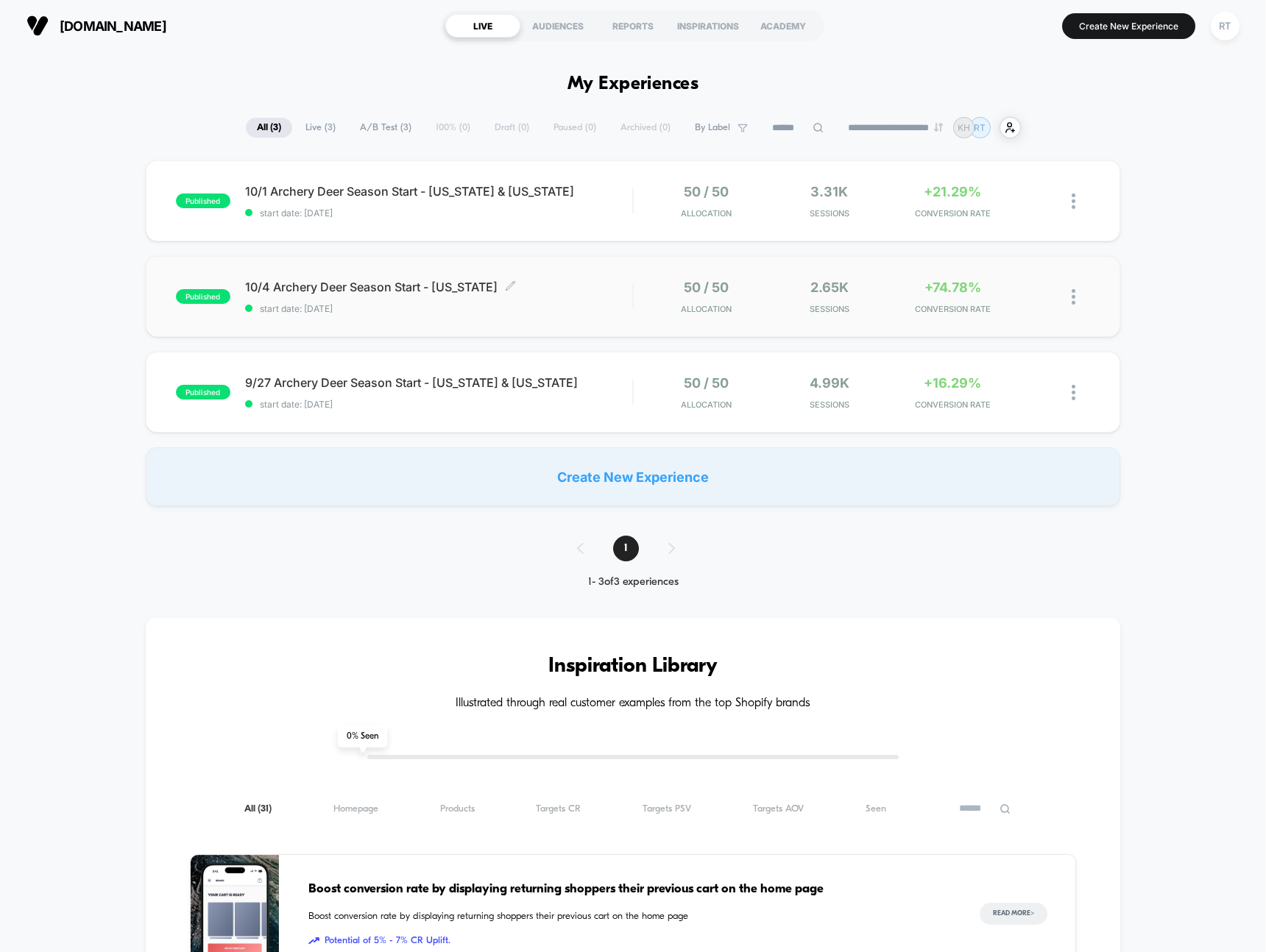
click at [440, 286] on span "10/4 Archery Deer Season Start - Pennsylvania Click to edit experience details" at bounding box center [438, 287] width 387 height 14
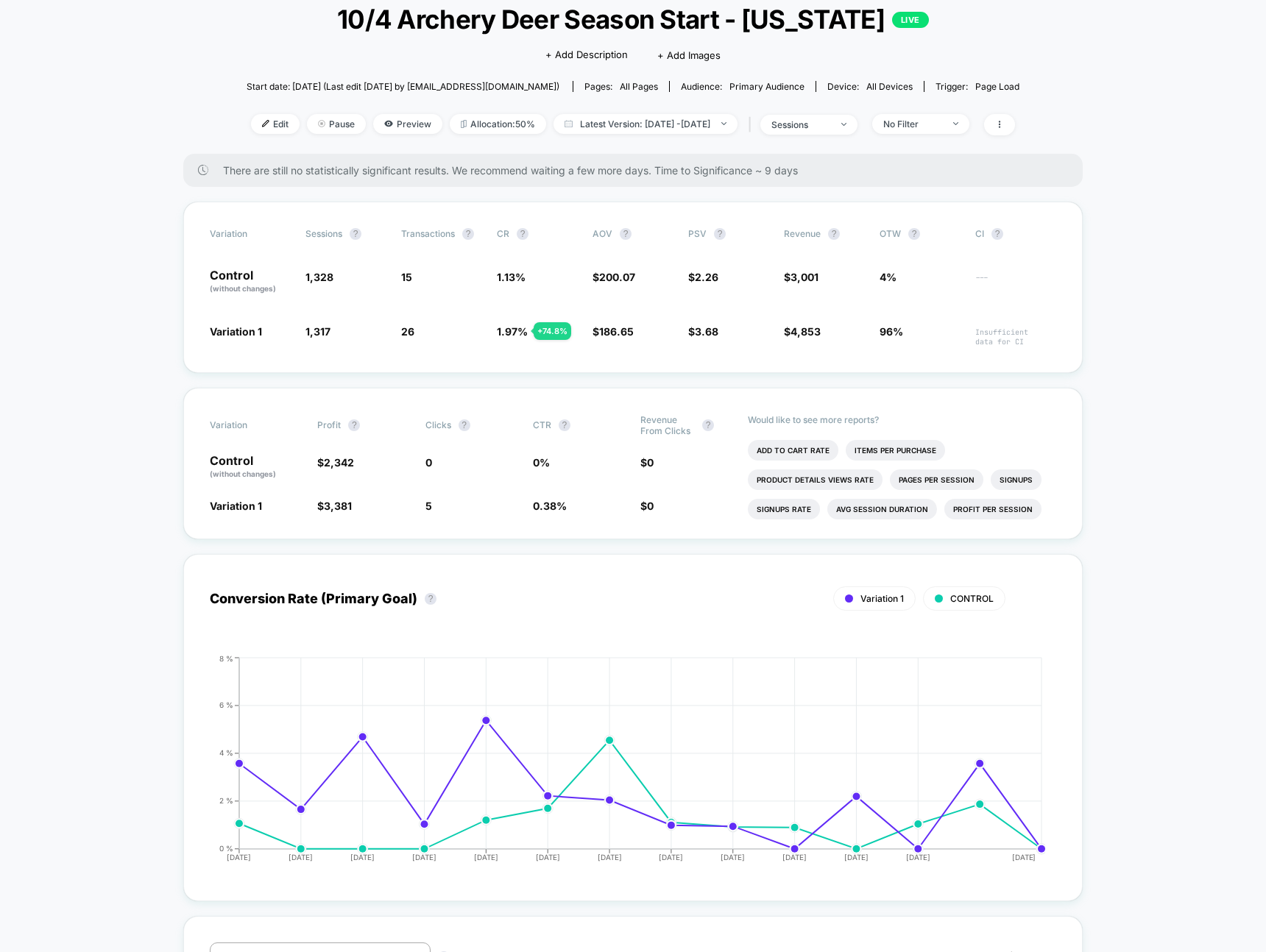
scroll to position [123, 0]
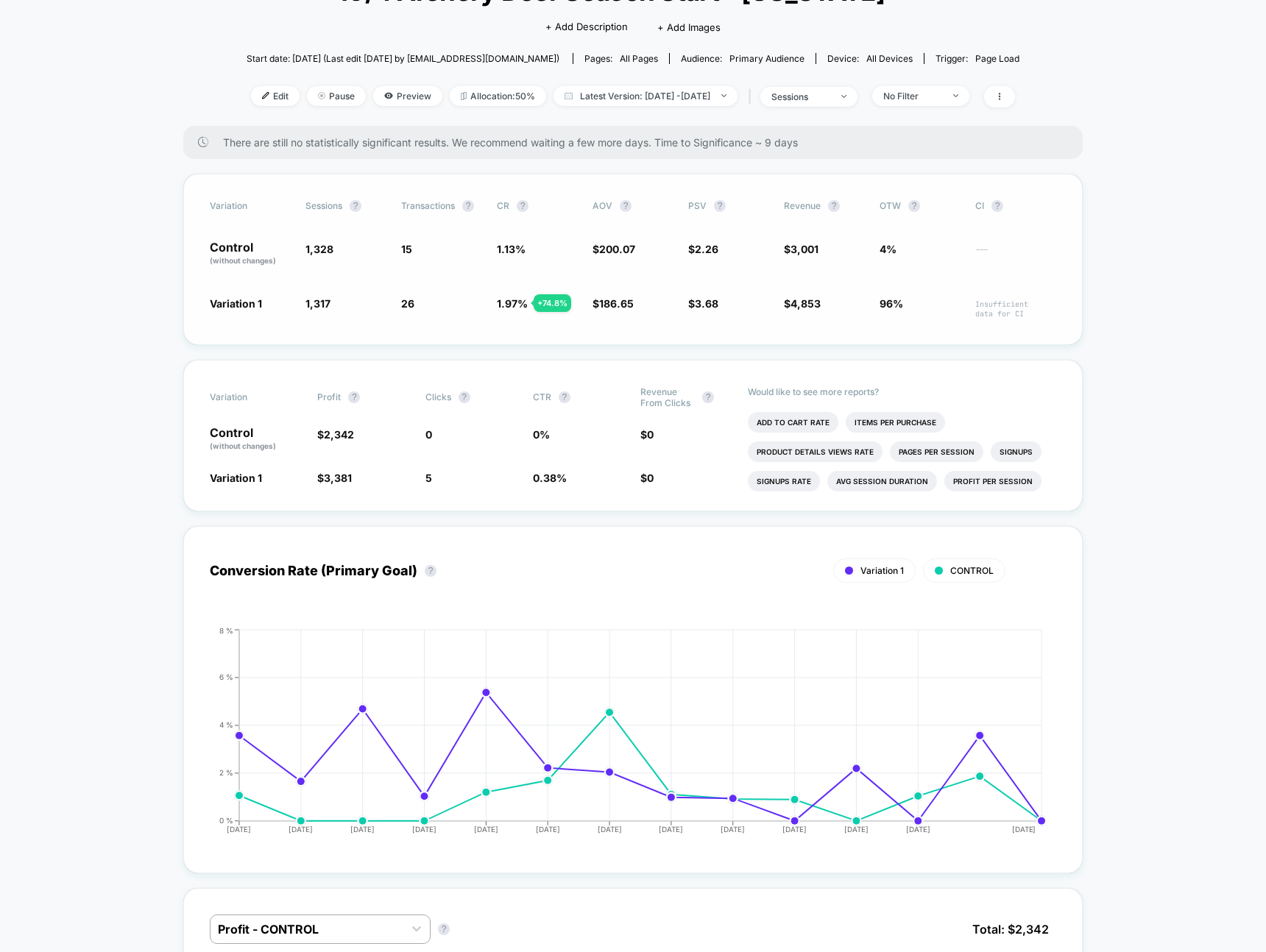
click at [537, 304] on div "+ 74.8 %" at bounding box center [552, 303] width 38 height 18
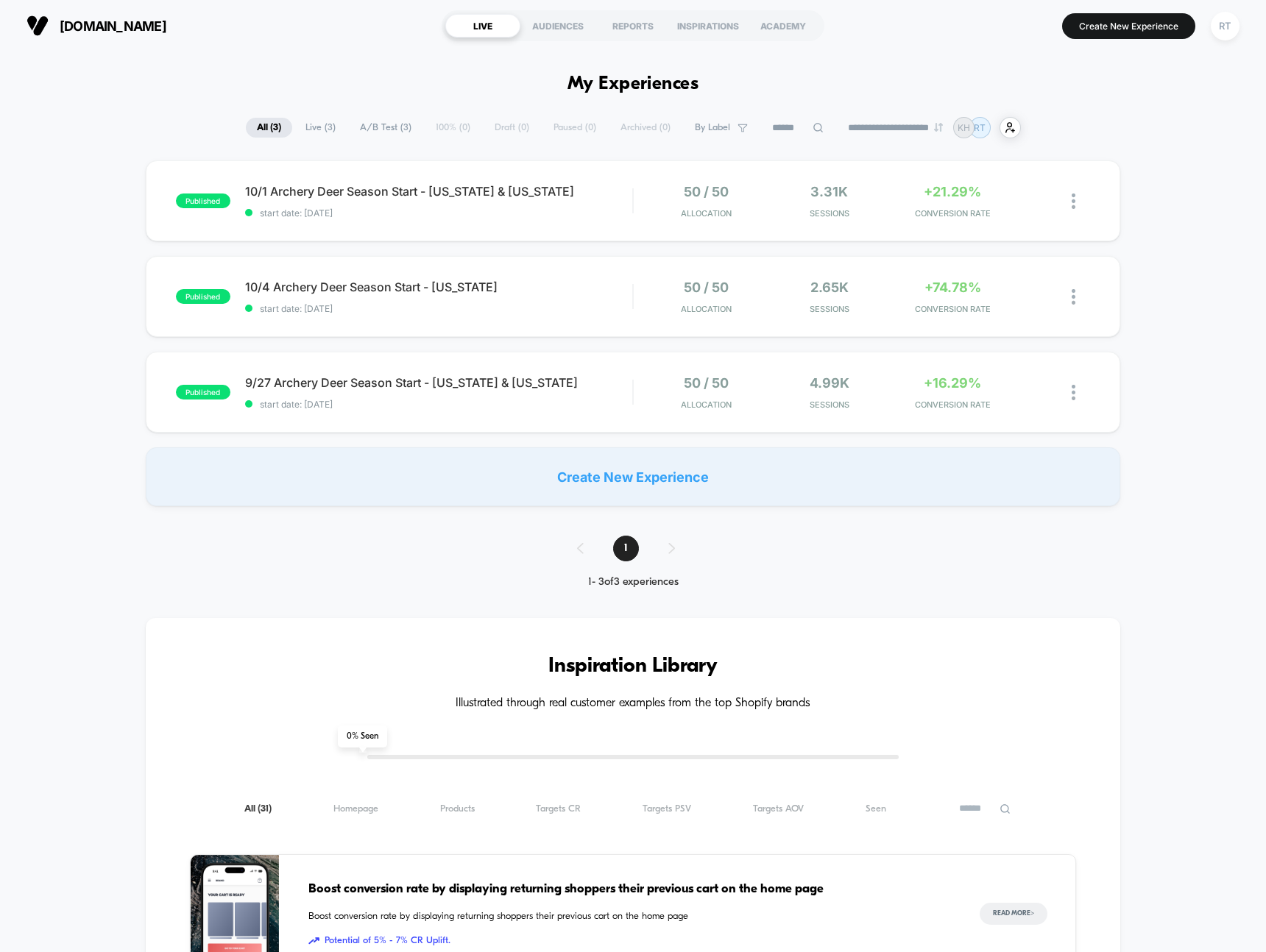
click at [319, 200] on div "10/1 Archery Deer Season Start - Iowa & Michigan Click to edit experience detai…" at bounding box center [438, 201] width 387 height 35
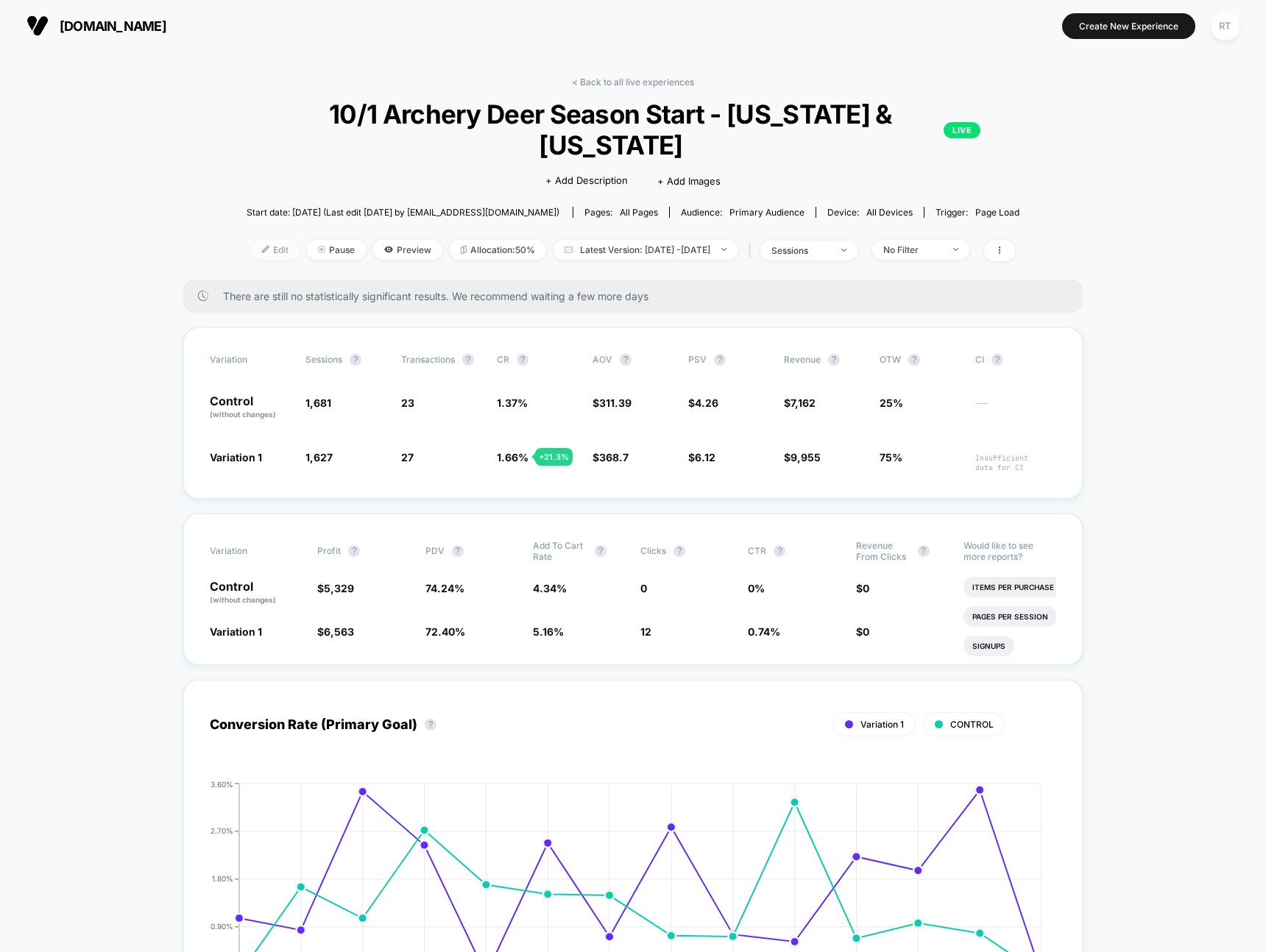
click at [251, 240] on span "Edit" at bounding box center [275, 250] width 48 height 20
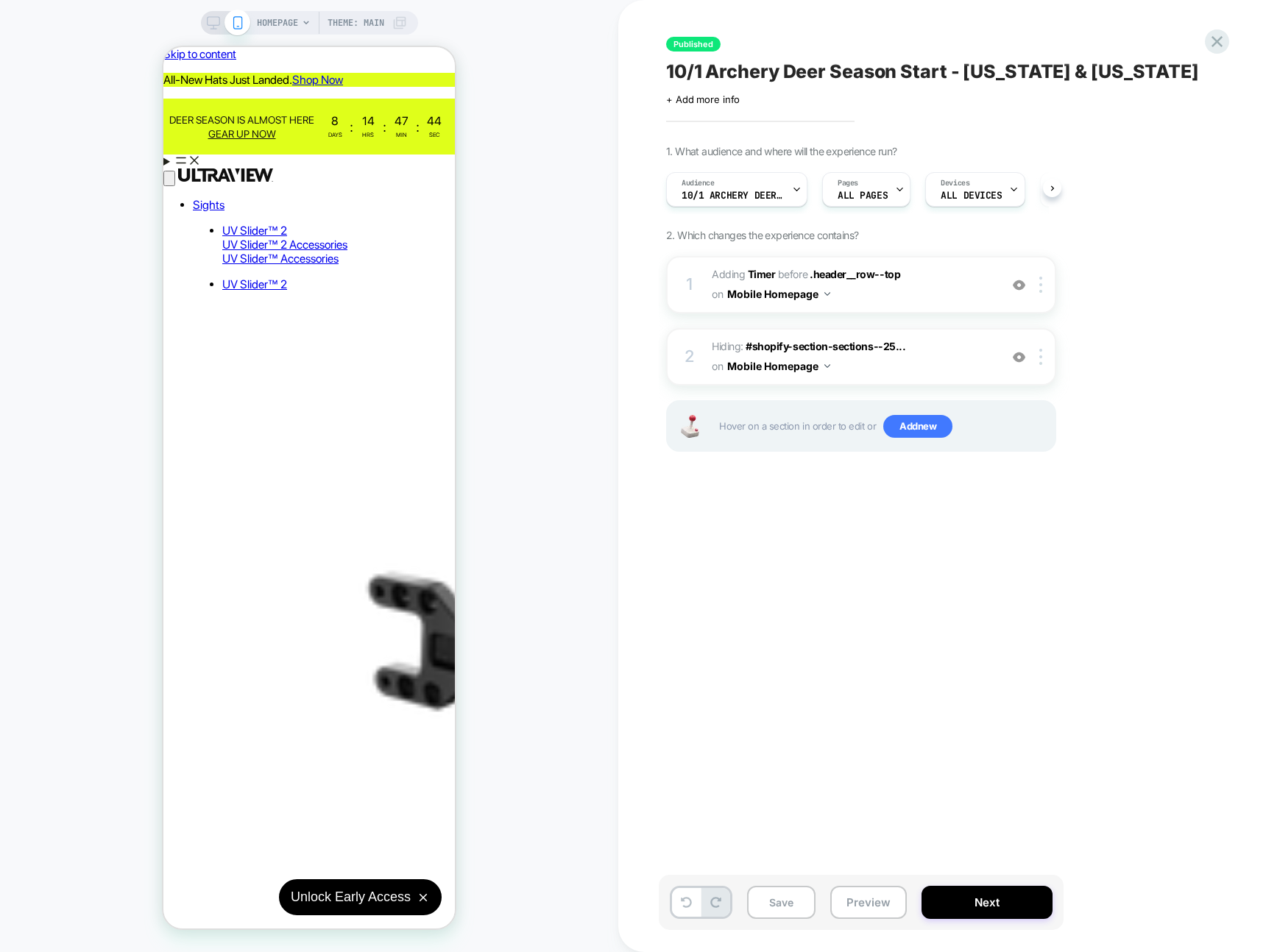
scroll to position [0, 1]
click at [197, 78] on aside "All-New Hats Just Landed. Shop Now" at bounding box center [310, 80] width 292 height 14
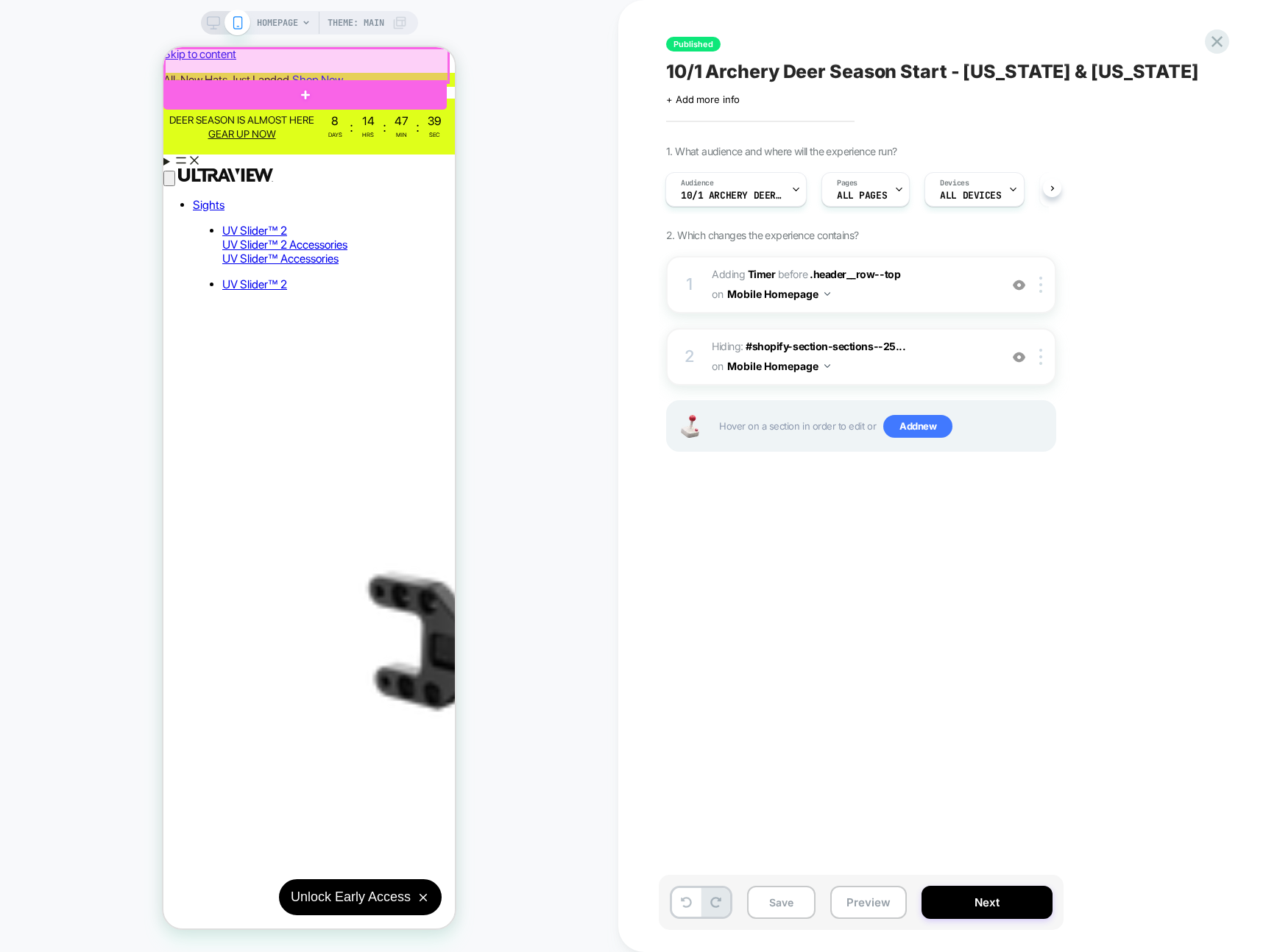
click at [198, 67] on div at bounding box center [306, 65] width 284 height 34
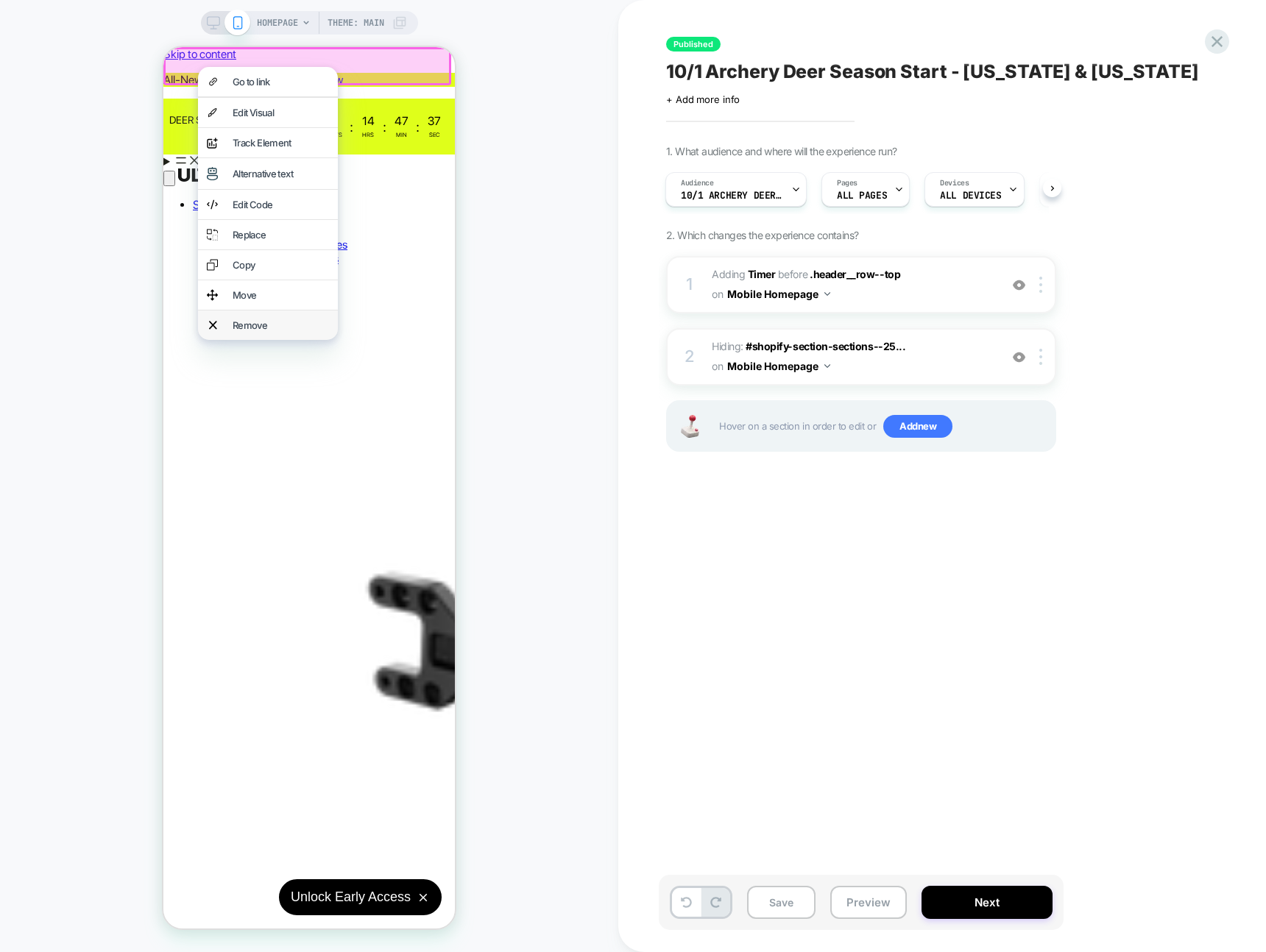
click at [286, 340] on div "Remove" at bounding box center [268, 325] width 140 height 30
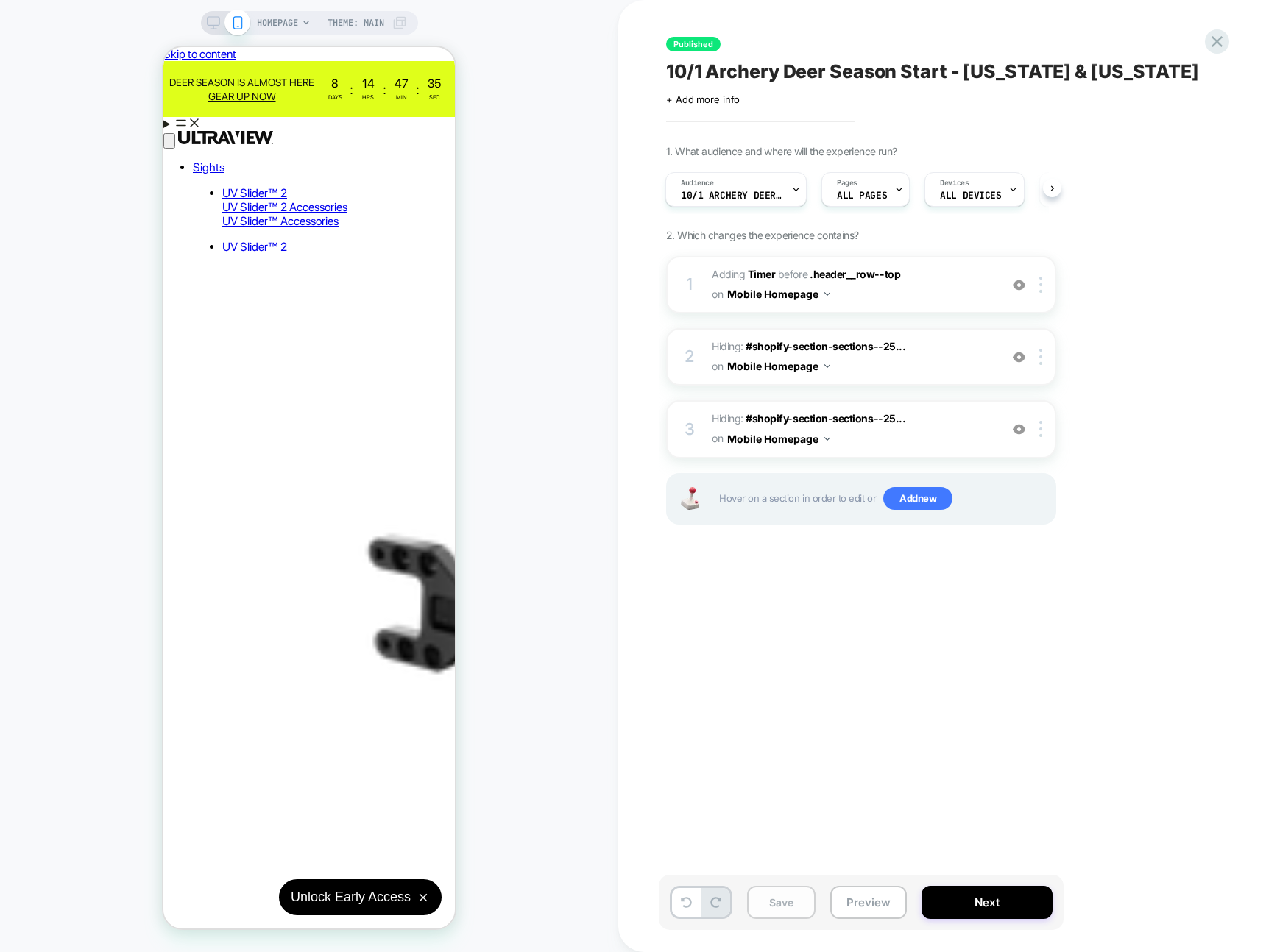
click at [798, 898] on button "Save" at bounding box center [781, 902] width 68 height 33
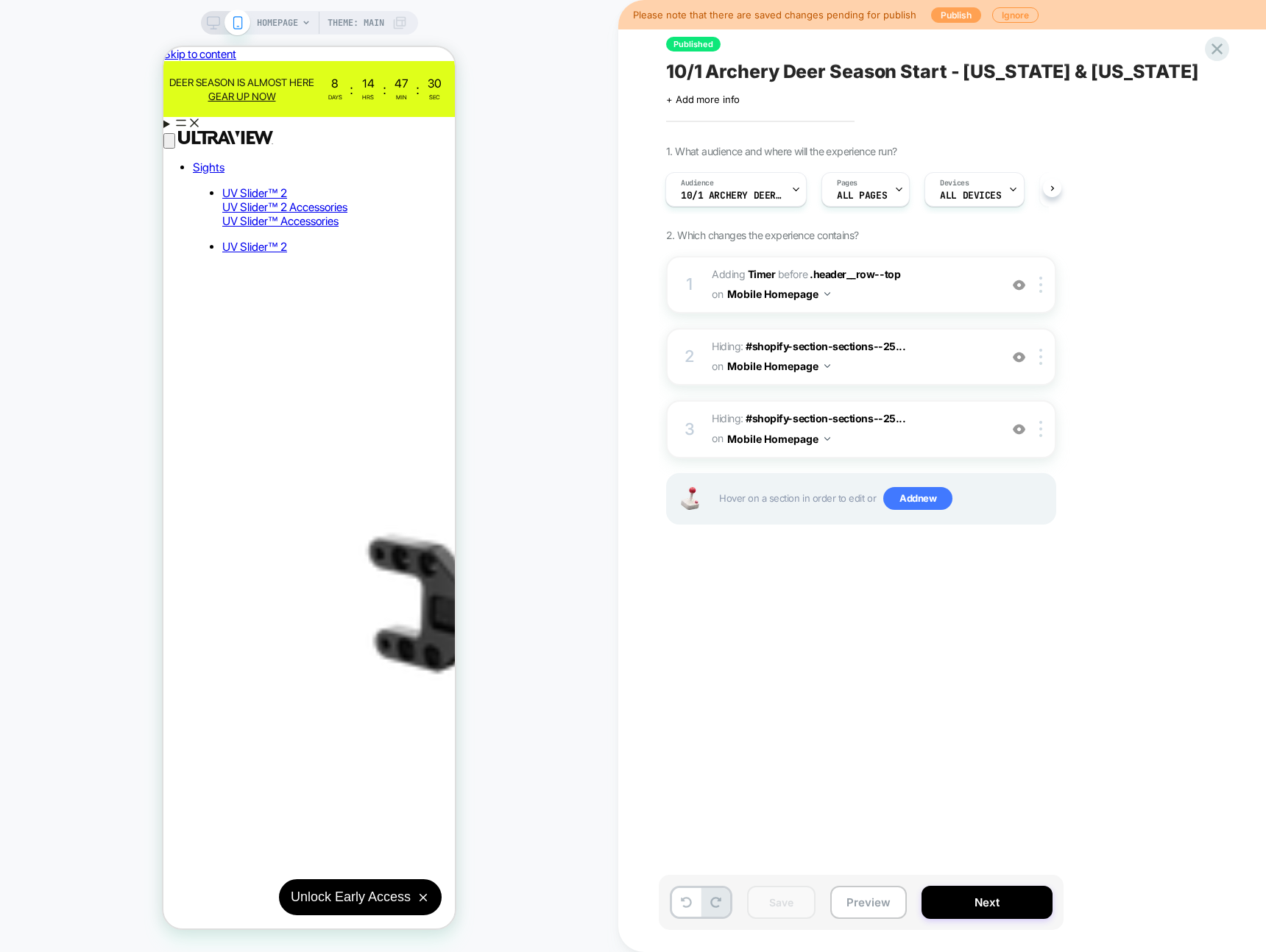
click at [947, 14] on button "Publish" at bounding box center [956, 14] width 50 height 15
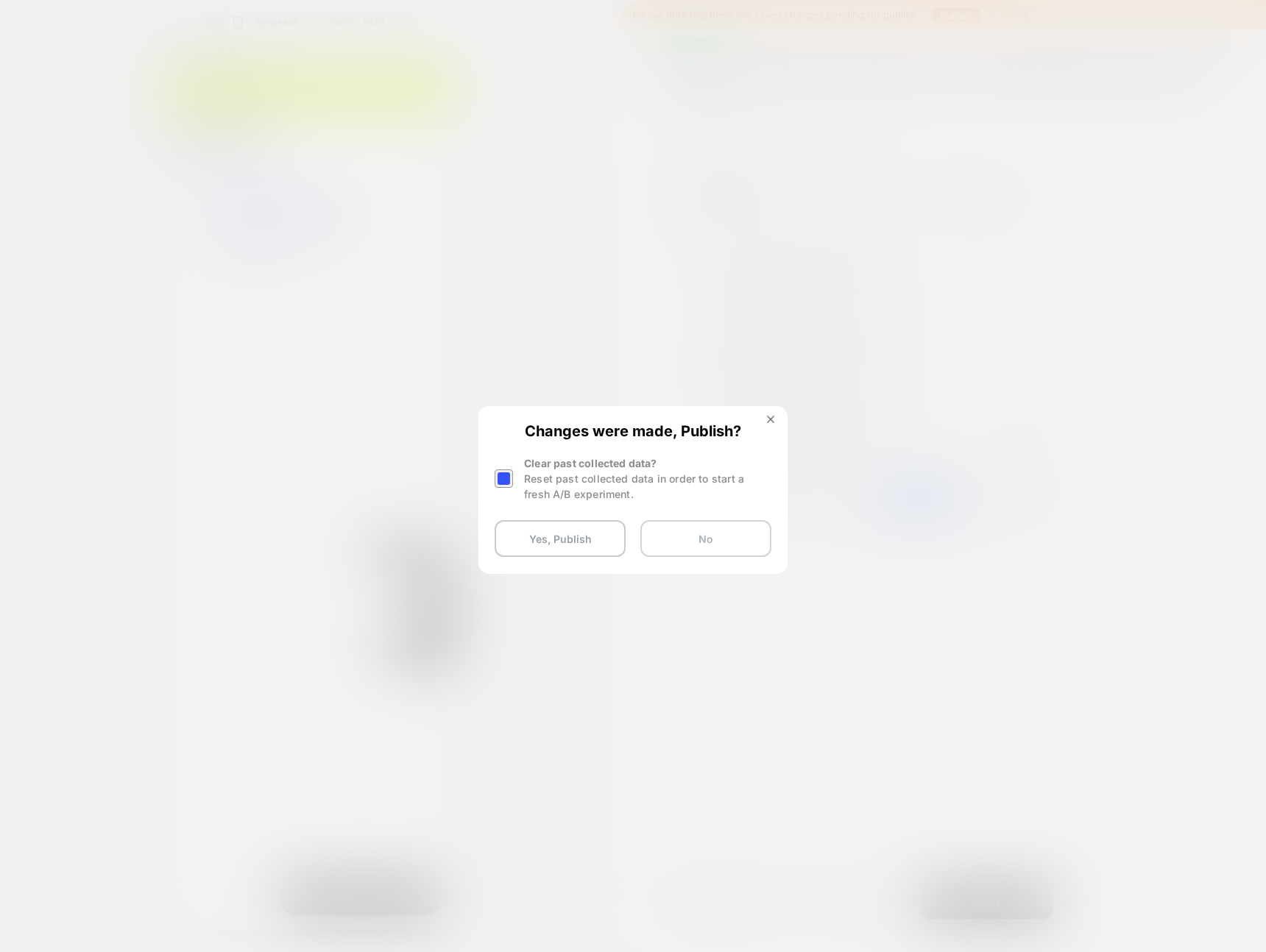
click at [722, 549] on button "No" at bounding box center [706, 539] width 131 height 37
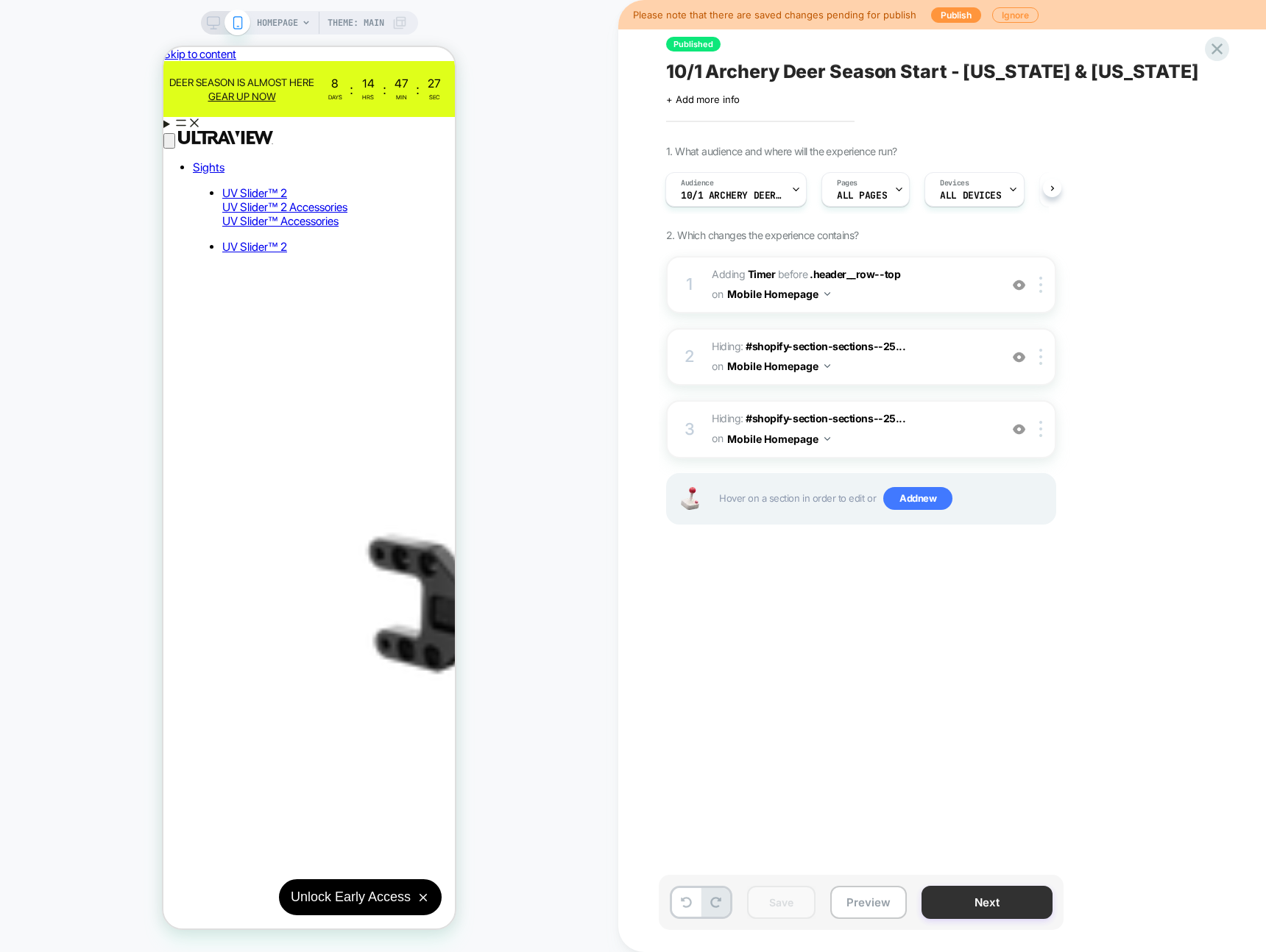
click at [999, 907] on button "Next" at bounding box center [987, 902] width 131 height 33
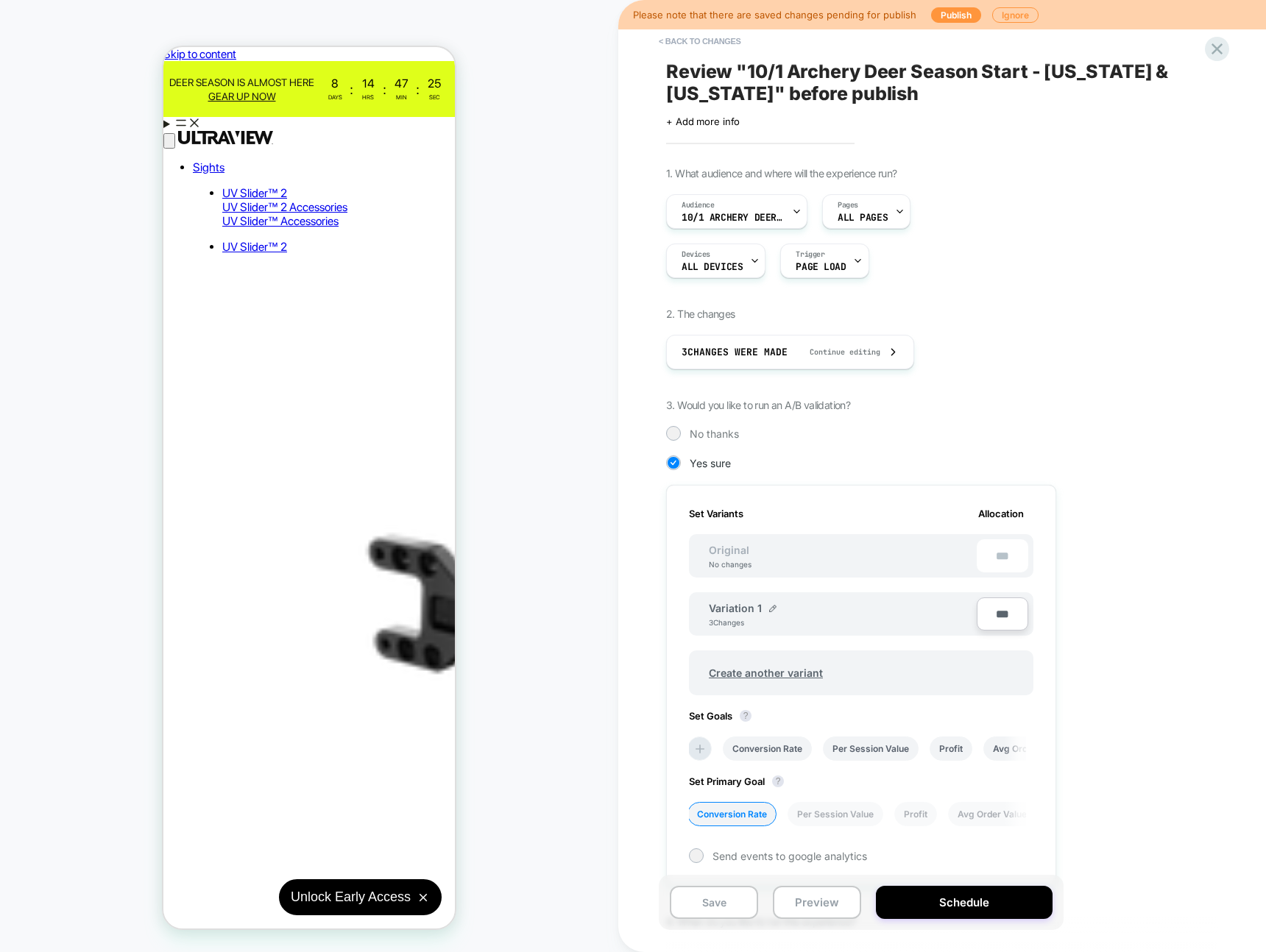
scroll to position [419, 0]
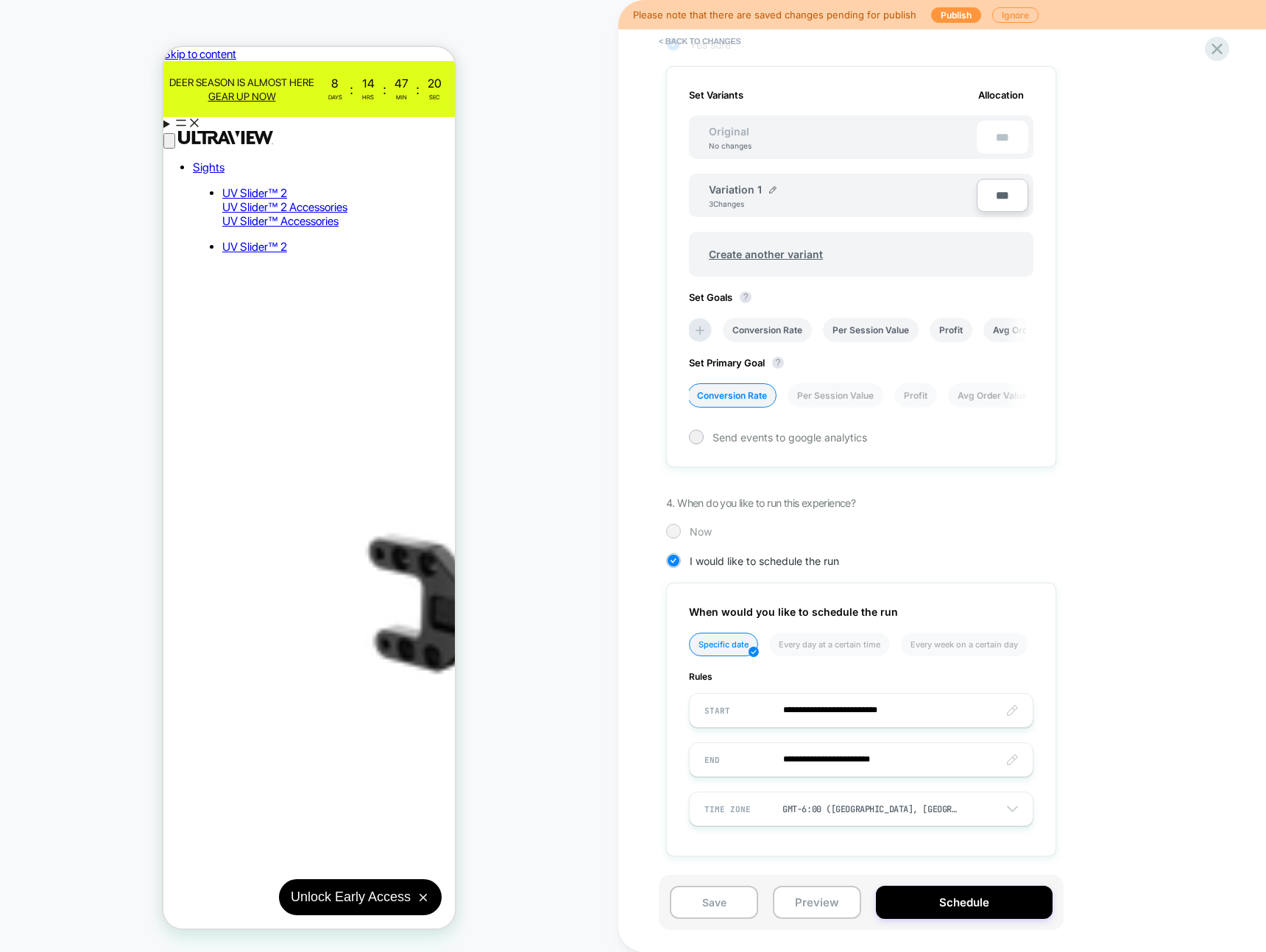
click at [697, 533] on span "Now" at bounding box center [701, 531] width 22 height 13
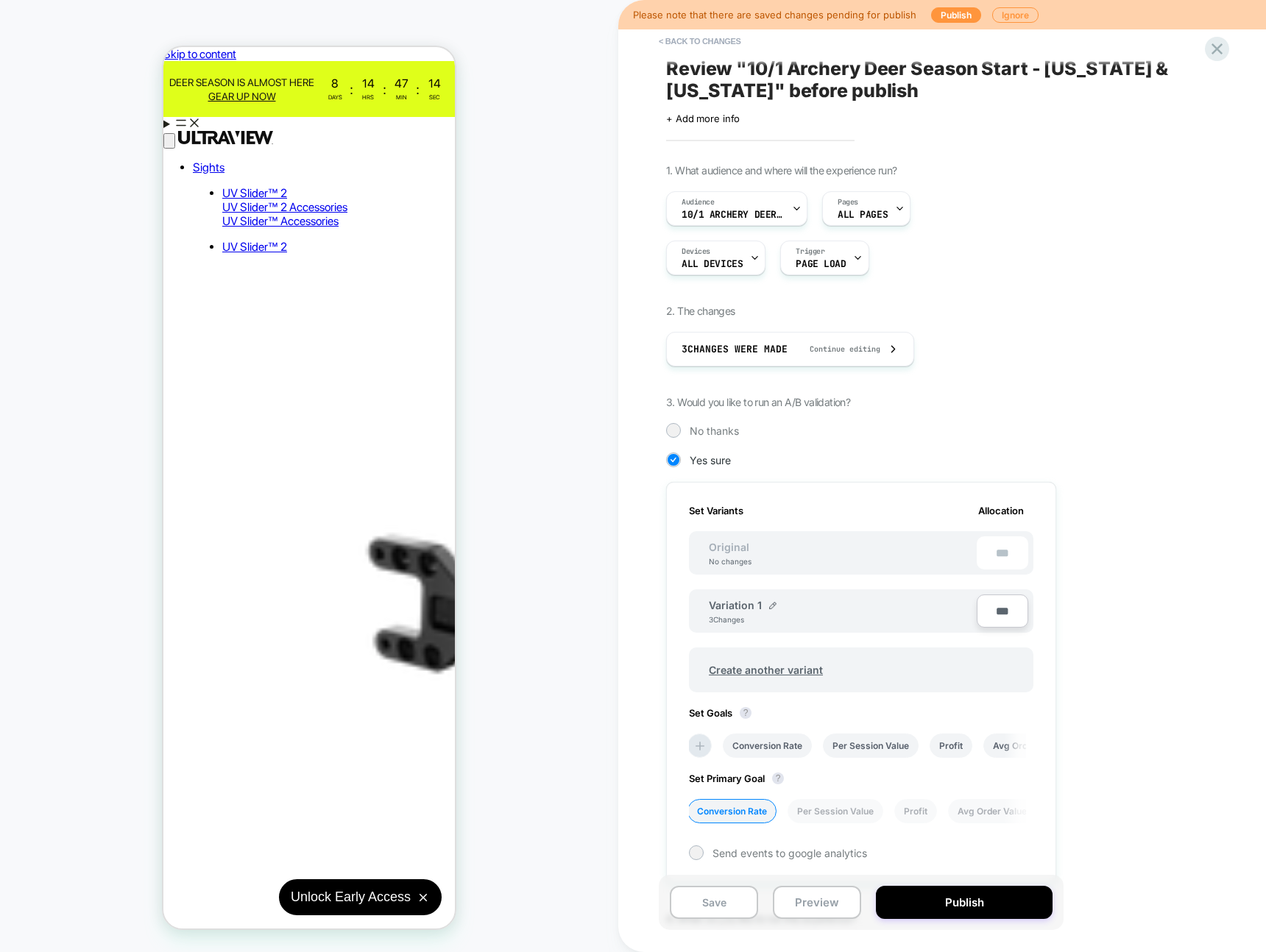
scroll to position [0, 0]
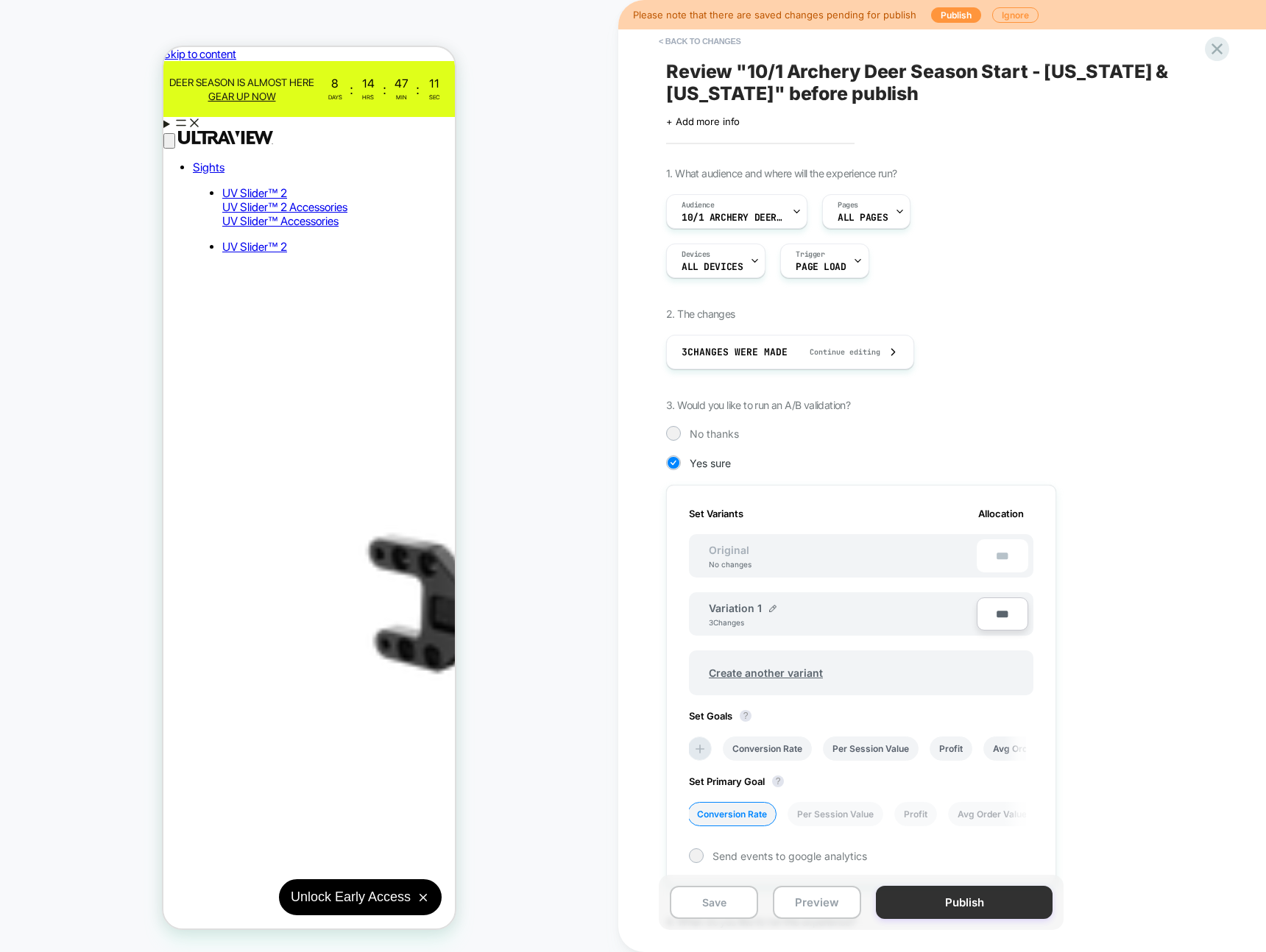
click at [981, 910] on button "Publish" at bounding box center [964, 902] width 176 height 33
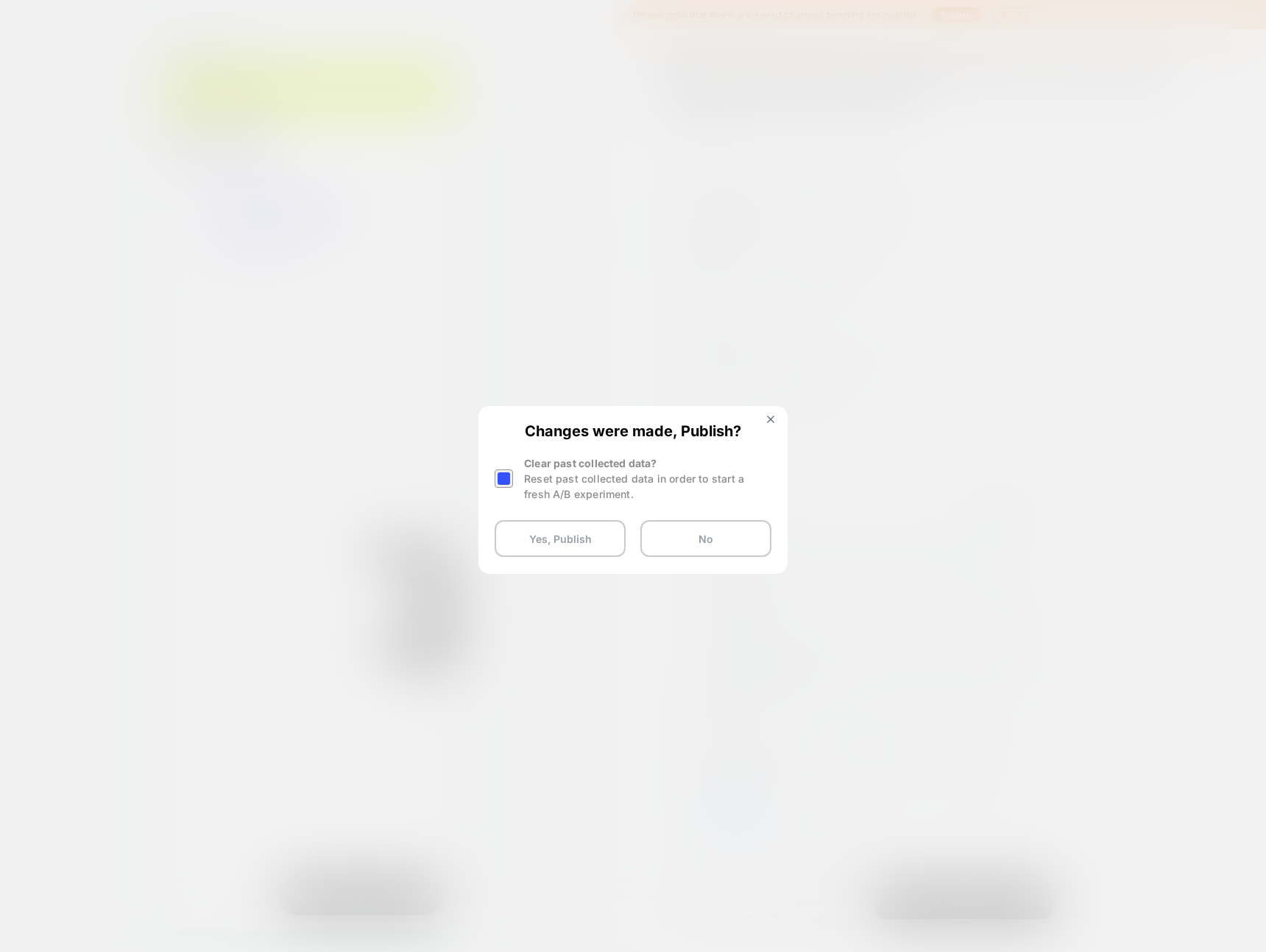
click at [507, 481] on div at bounding box center [504, 479] width 19 height 19
click at [574, 536] on button "Yes, Publish" at bounding box center [560, 539] width 131 height 37
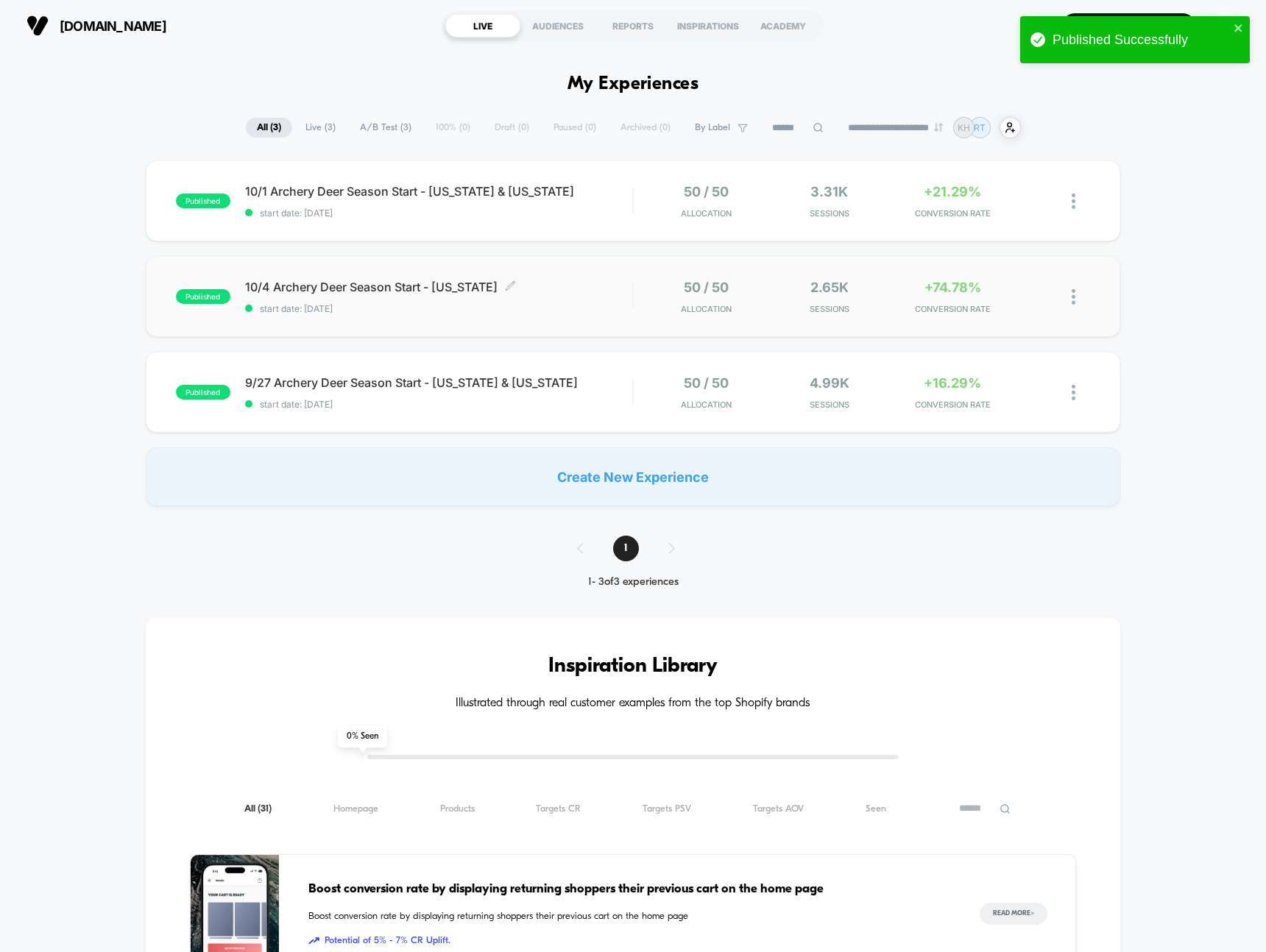
click at [427, 293] on span "10/4 Archery Deer Season Start - Pennsylvania Click to edit experience details" at bounding box center [438, 287] width 387 height 14
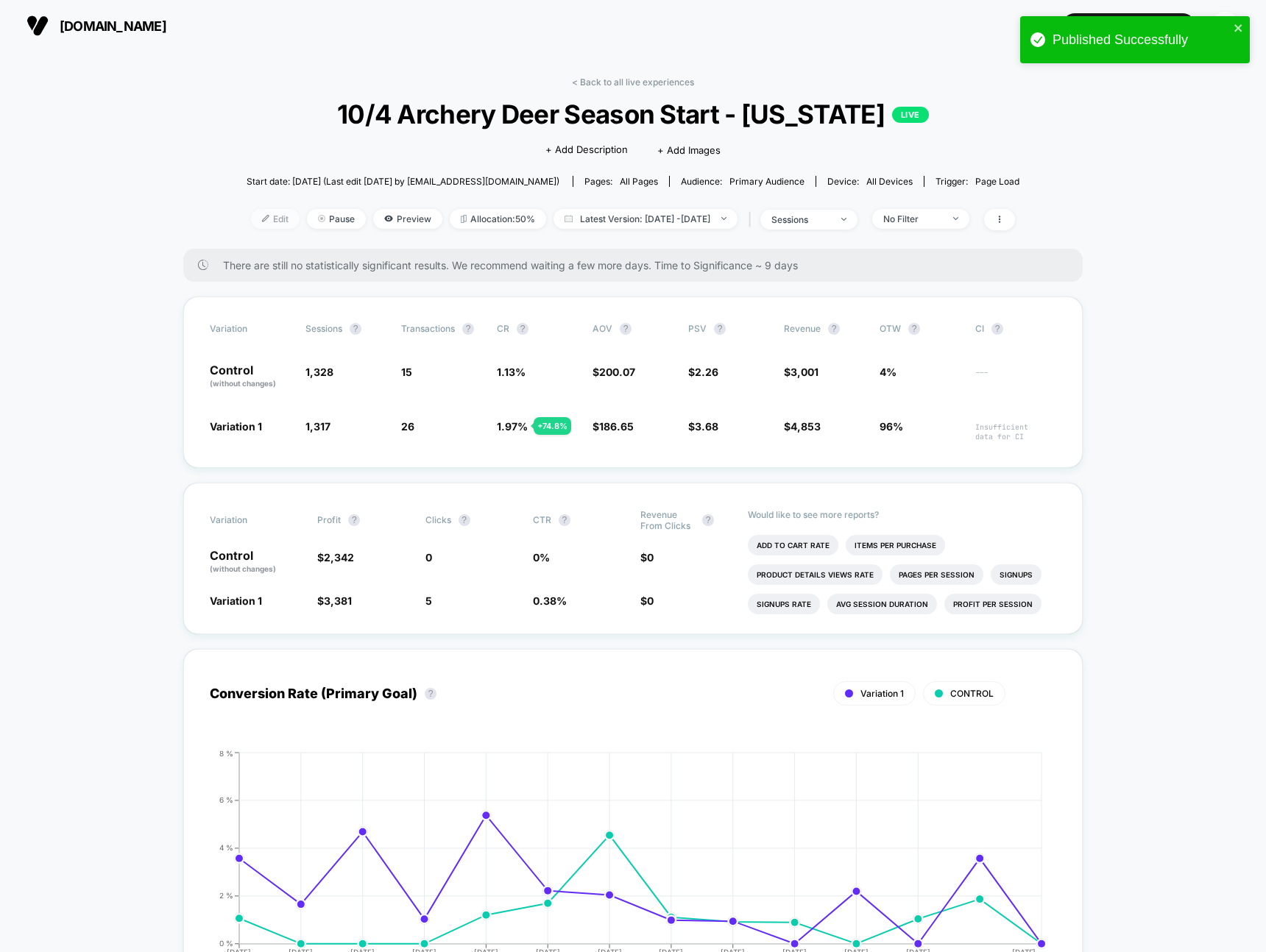
click at [251, 214] on span "Edit" at bounding box center [275, 219] width 48 height 20
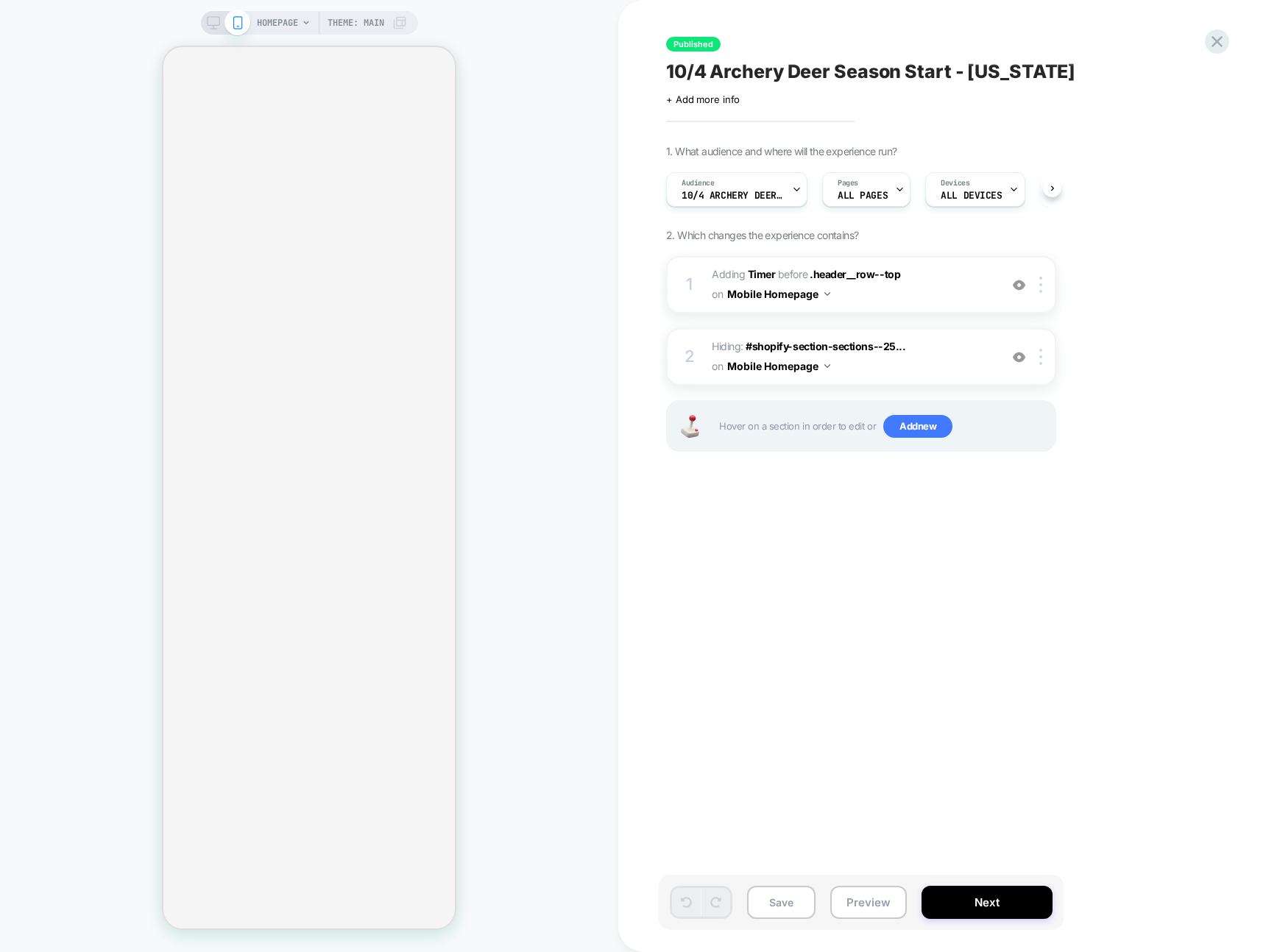
scroll to position [0, 1]
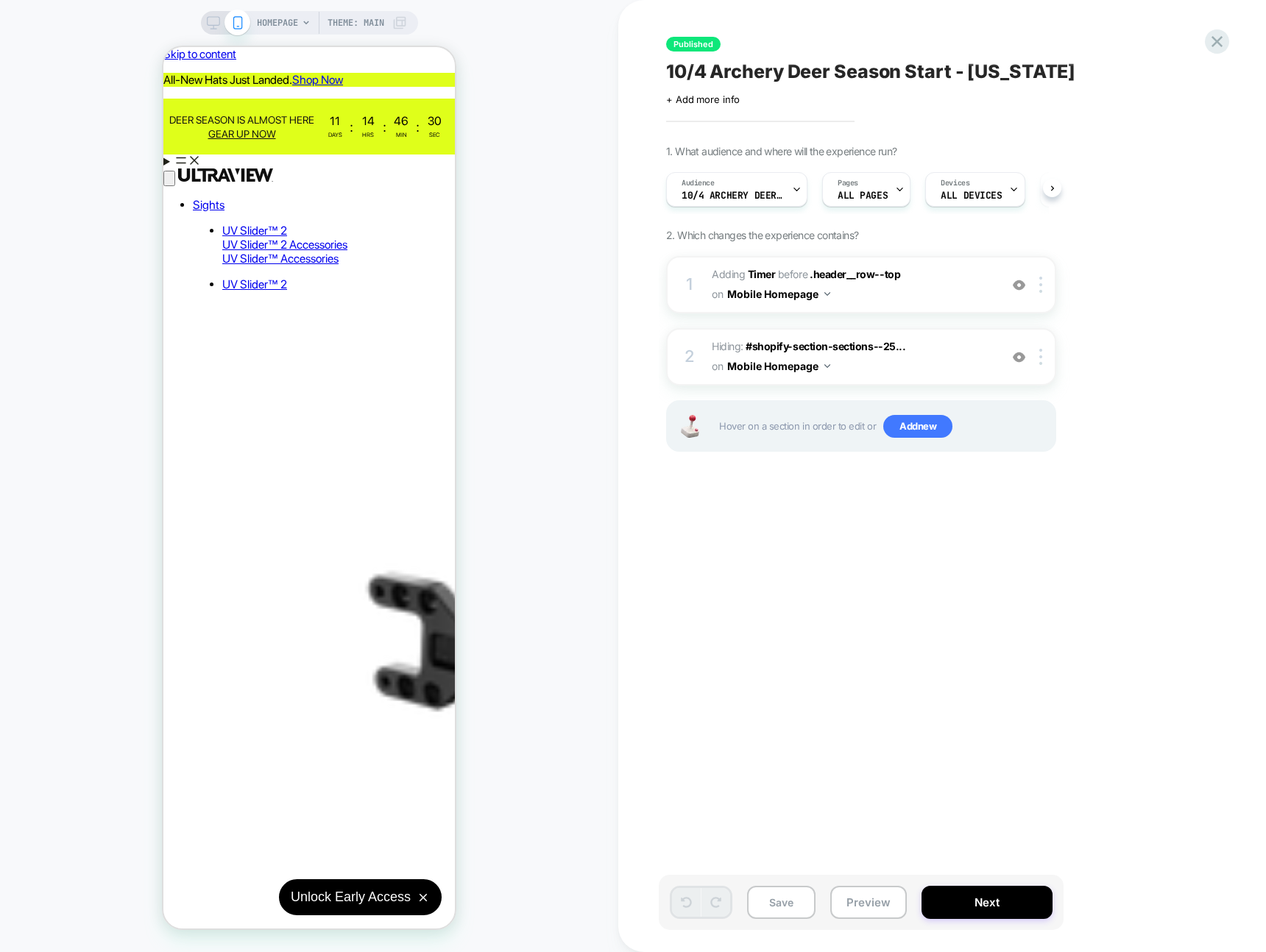
scroll to position [0, 1]
click at [170, 72] on aside "All-New Hats Just Landed. Shop Now" at bounding box center [310, 80] width 292 height 14
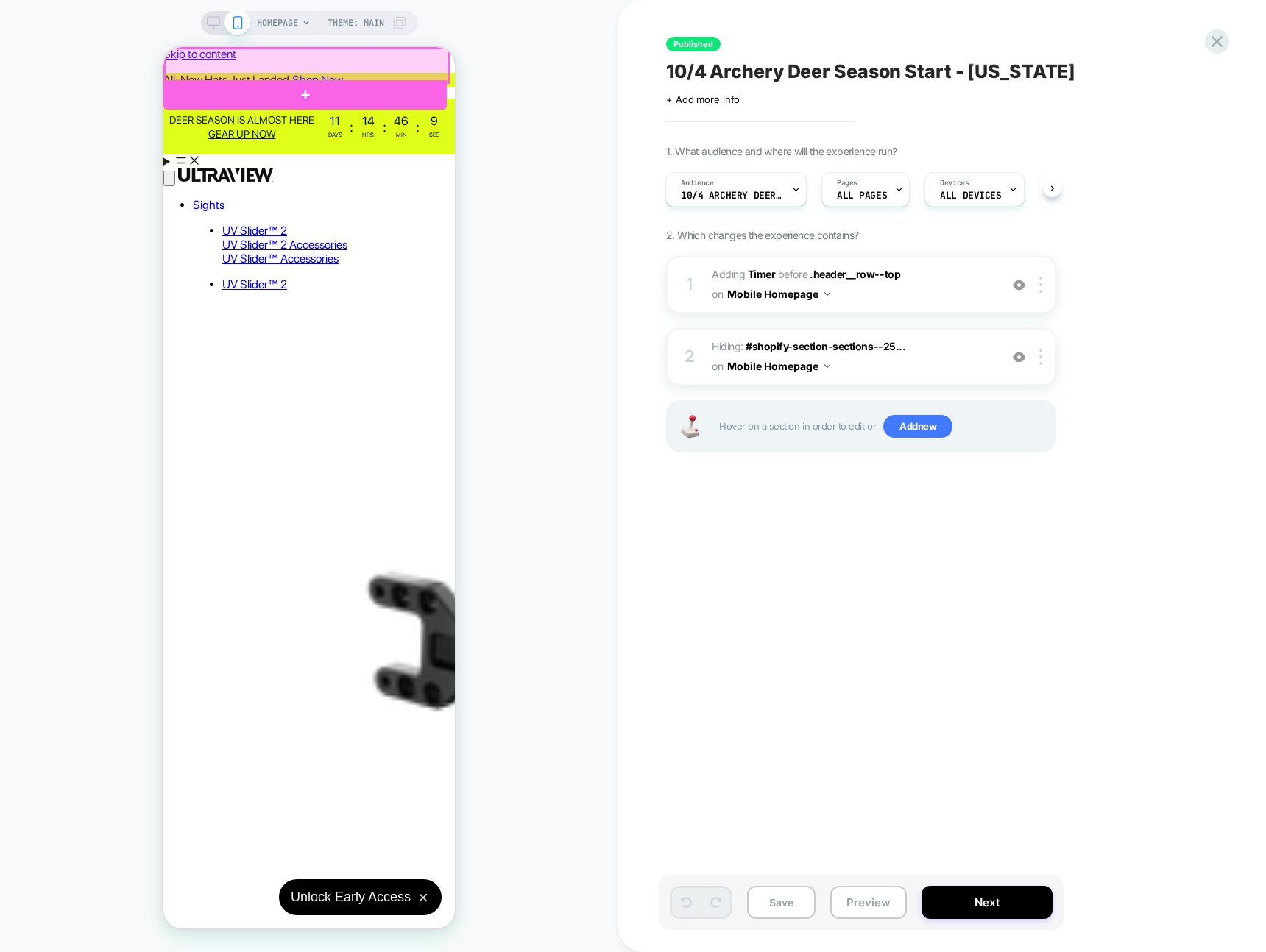
click at [205, 59] on div at bounding box center [306, 65] width 284 height 34
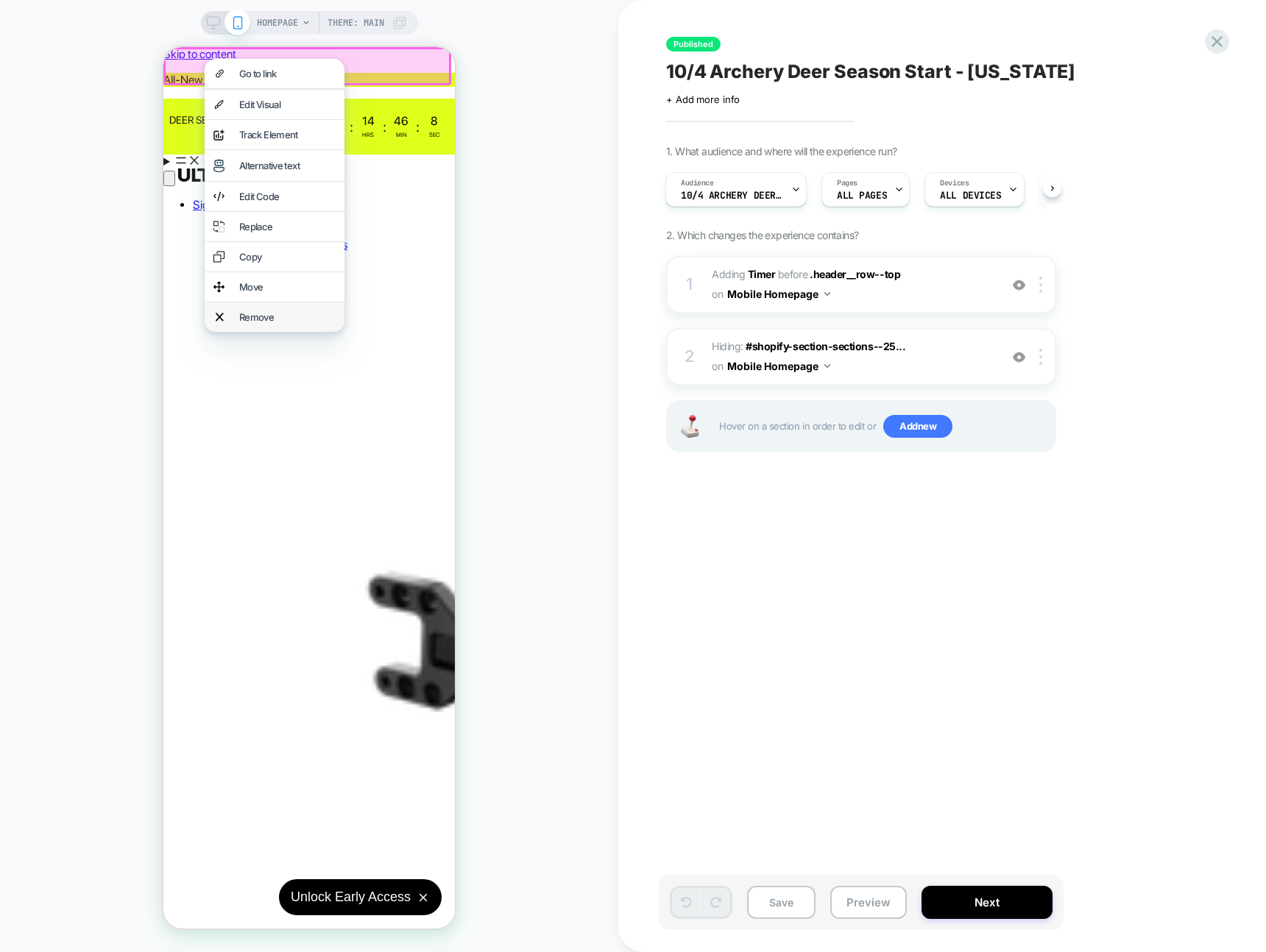
click at [281, 323] on div "Remove" at bounding box center [287, 317] width 97 height 12
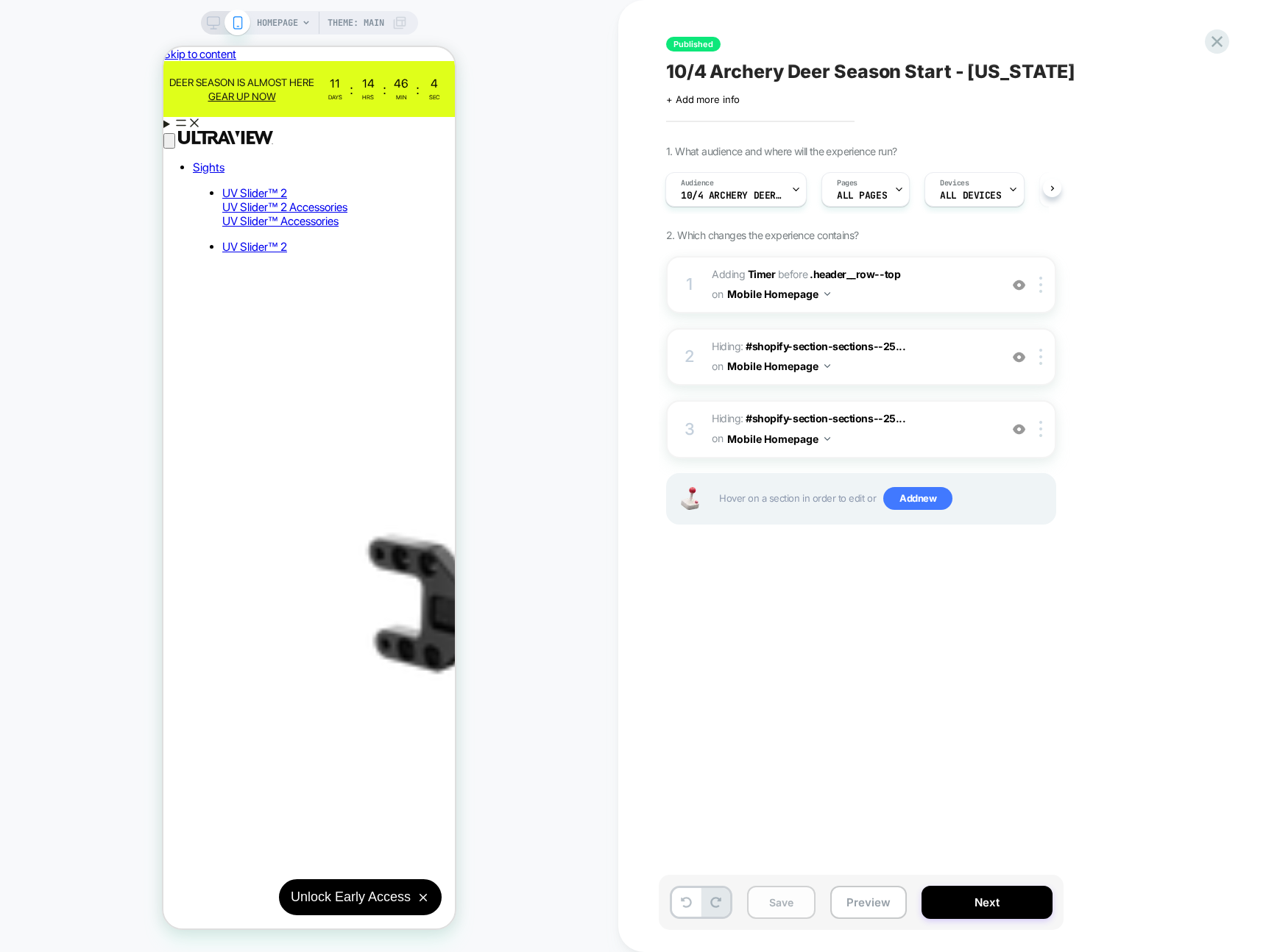
click at [777, 905] on button "Save" at bounding box center [781, 902] width 68 height 33
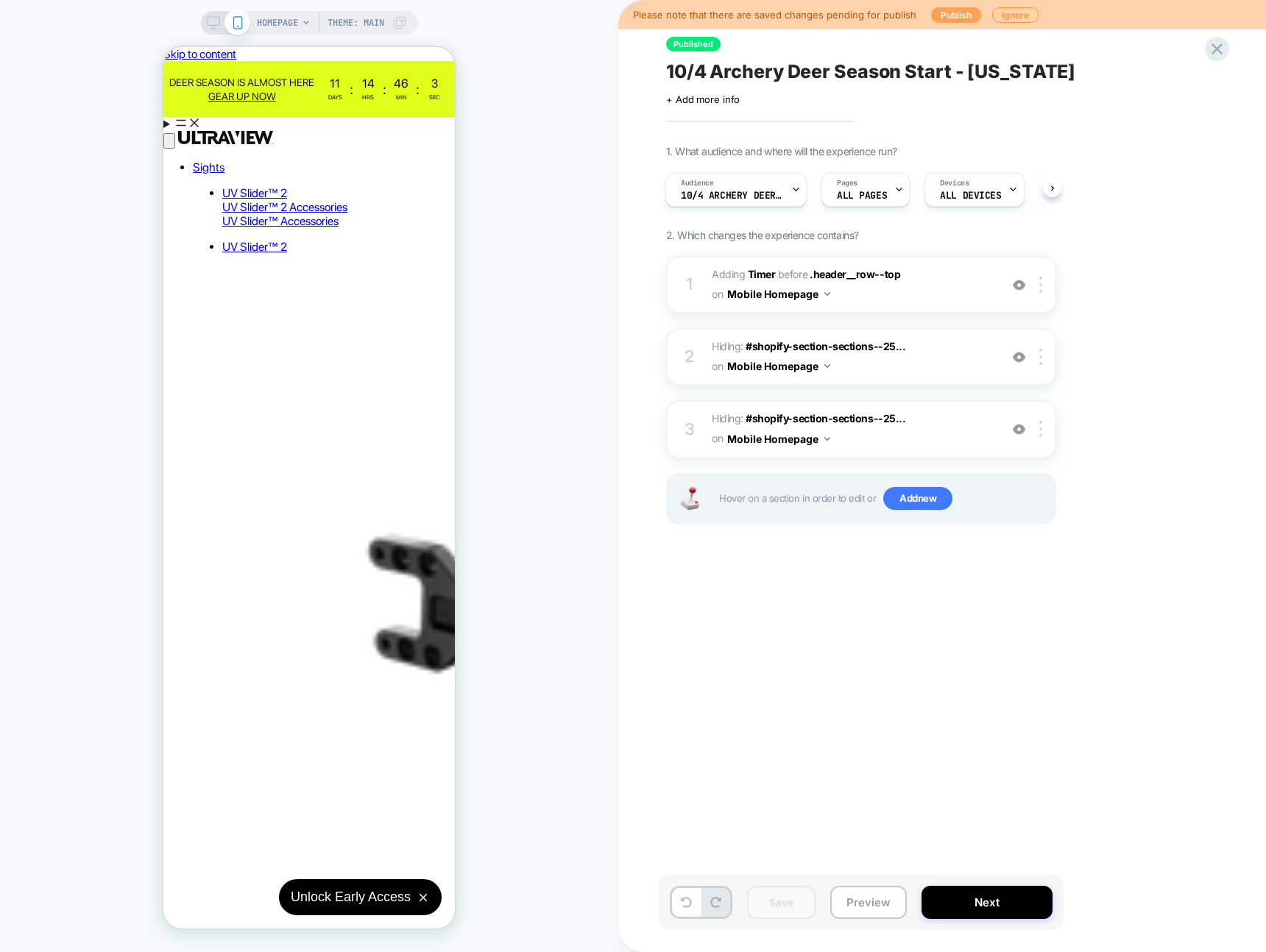
click at [944, 13] on button "Publish" at bounding box center [956, 14] width 50 height 15
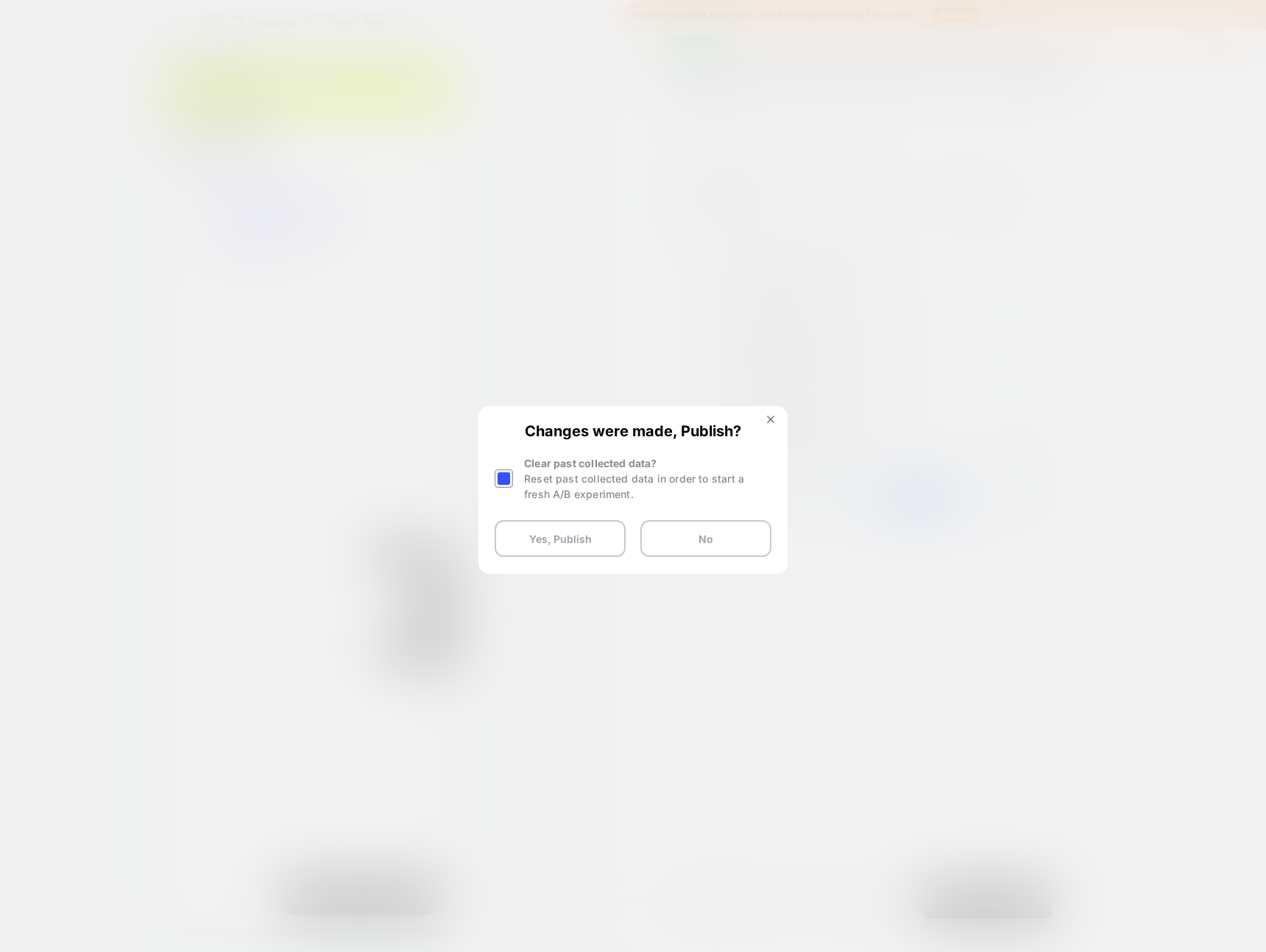
click at [493, 488] on div "Changes were made, Publish? Clear past collected data? Reset past collected dat…" at bounding box center [633, 489] width 306 height 164
click at [502, 478] on div at bounding box center [504, 479] width 19 height 19
click at [570, 541] on button "Yes, Publish" at bounding box center [560, 539] width 131 height 37
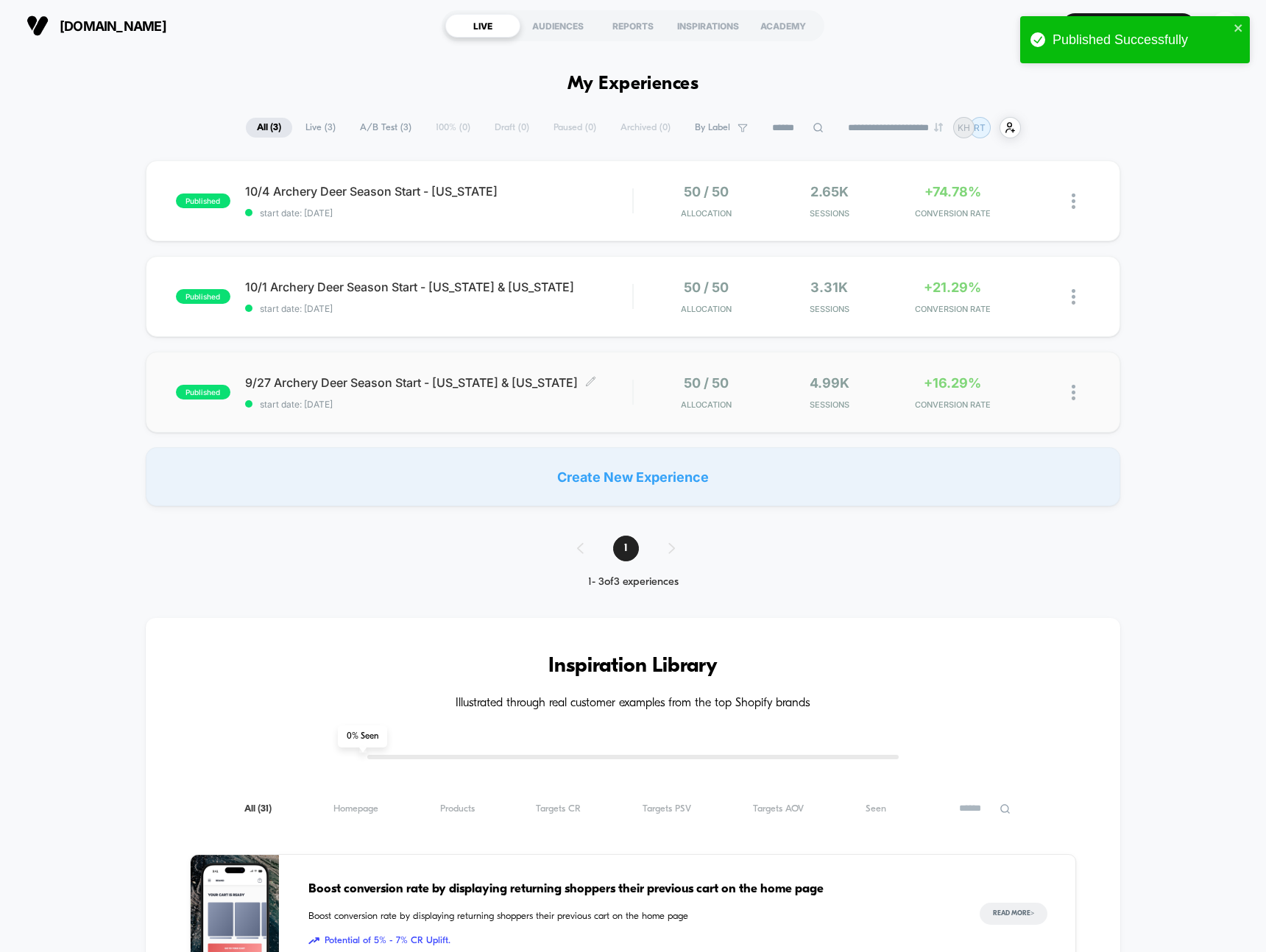
click at [316, 380] on span "9/27 Archery Deer Season Start - [US_STATE] & [US_STATE] Click to edit experien…" at bounding box center [438, 382] width 387 height 14
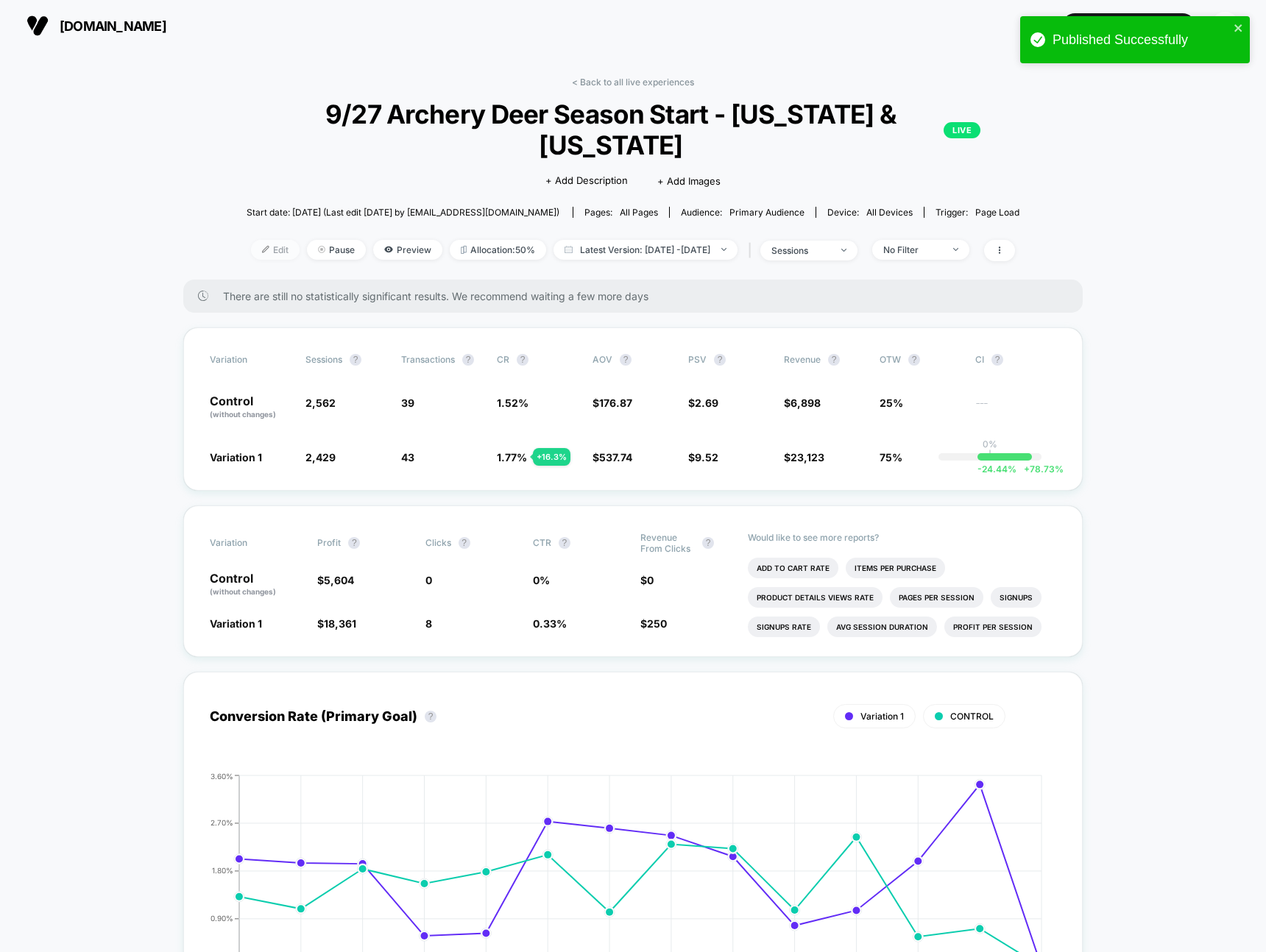
click at [252, 240] on span "Edit" at bounding box center [275, 250] width 48 height 20
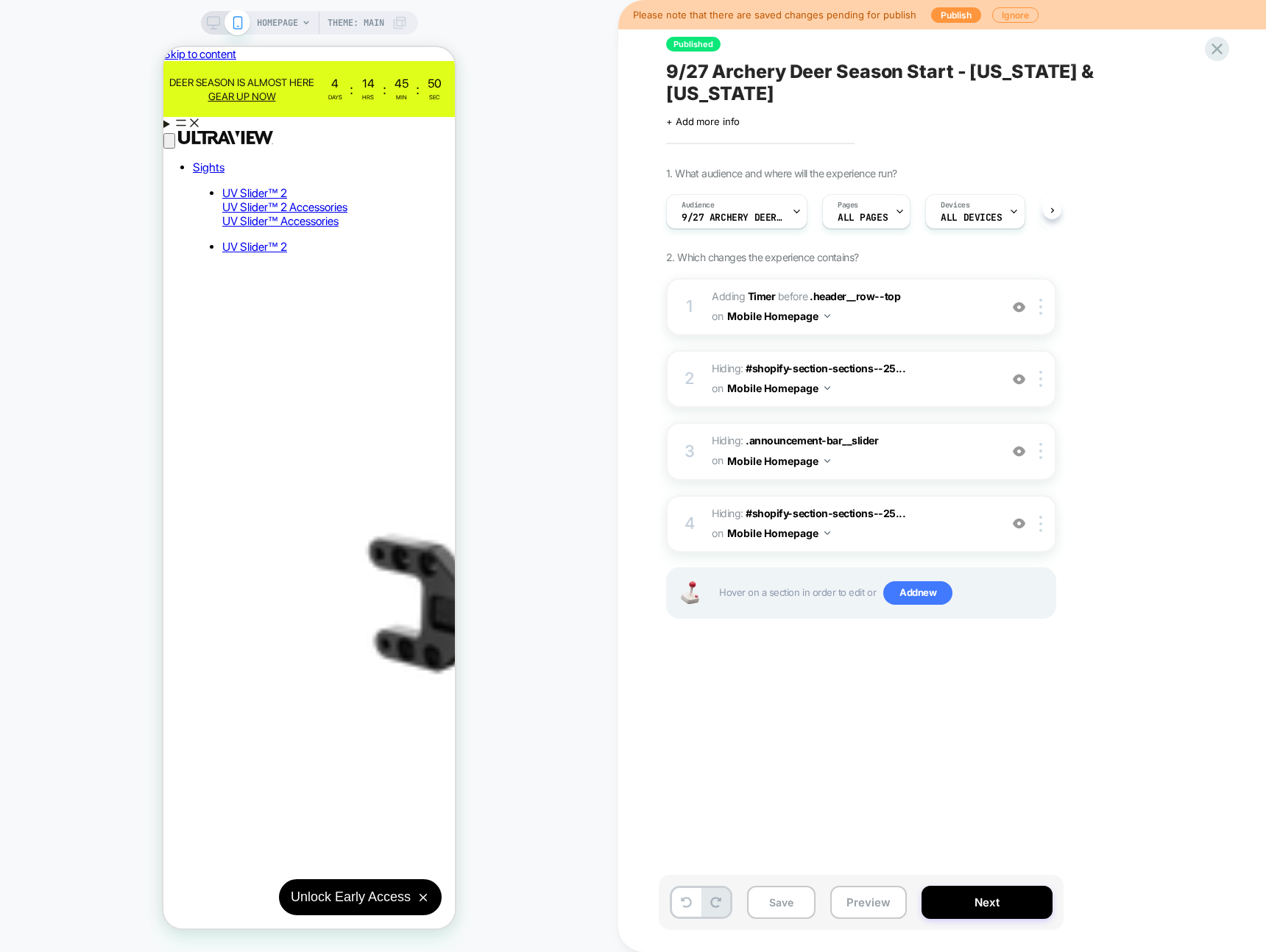
scroll to position [0, 1]
click at [936, 14] on button "Publish" at bounding box center [956, 14] width 50 height 15
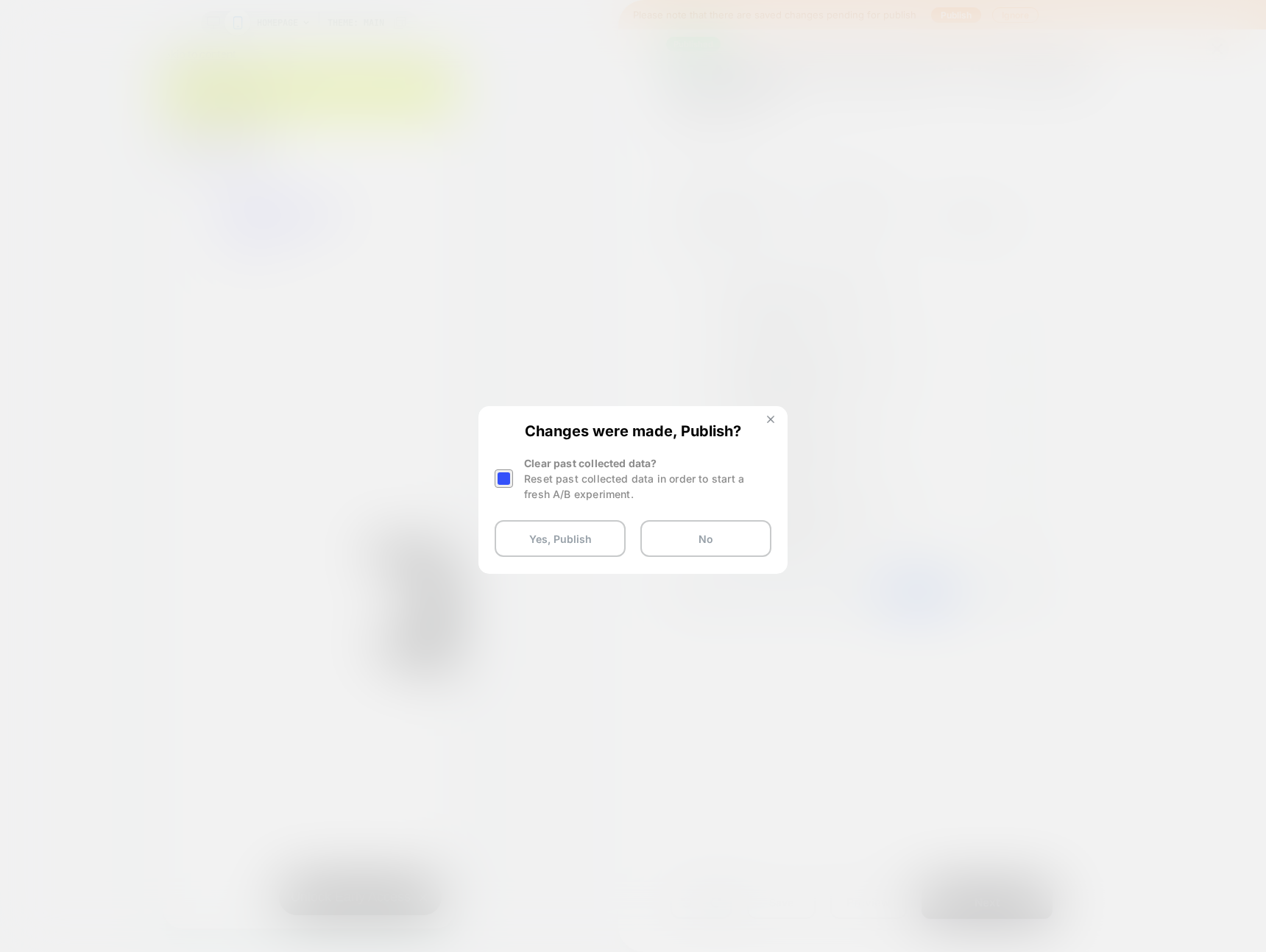
click at [767, 421] on img at bounding box center [770, 420] width 7 height 7
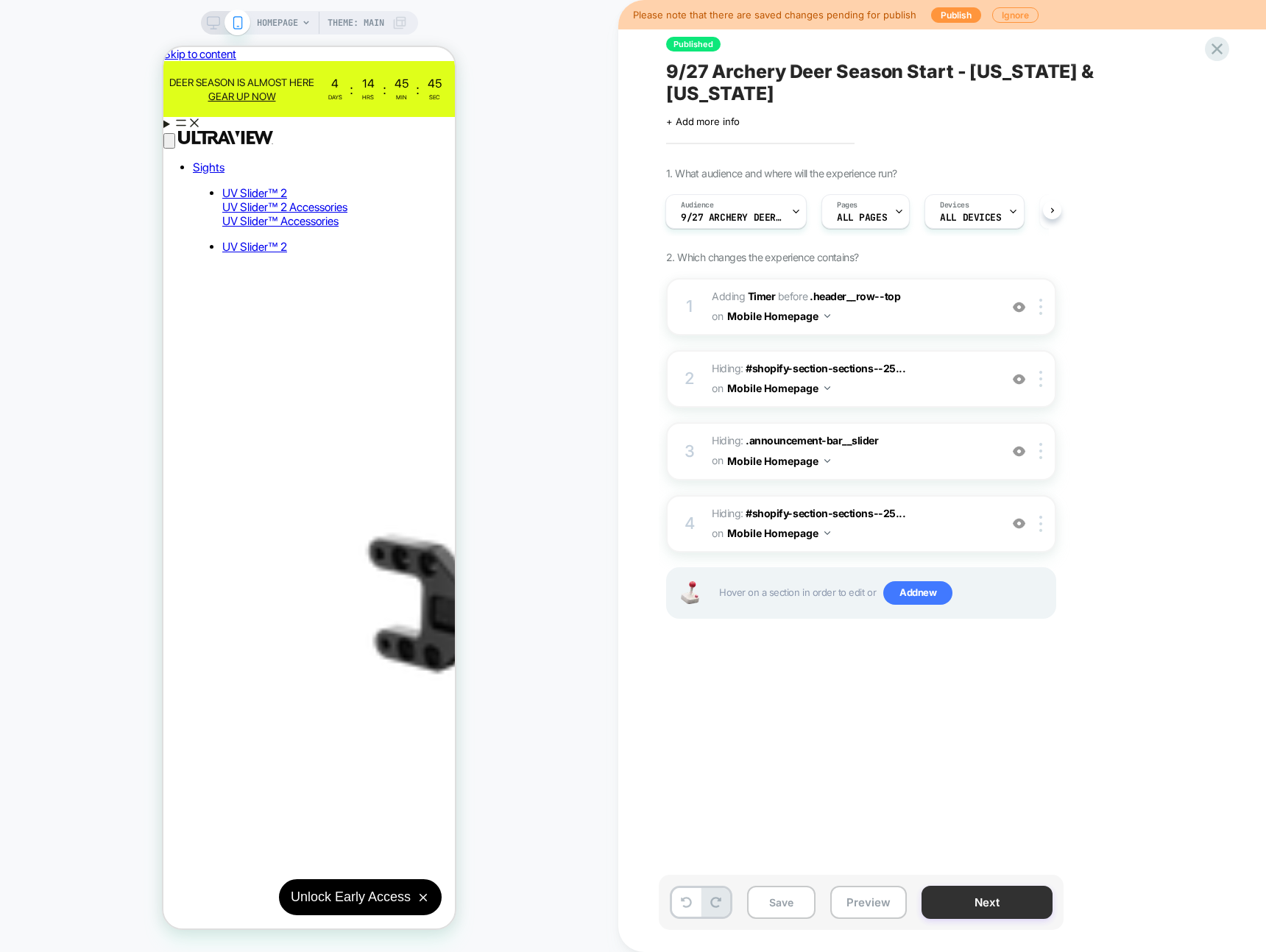
click at [984, 899] on button "Next" at bounding box center [987, 902] width 131 height 33
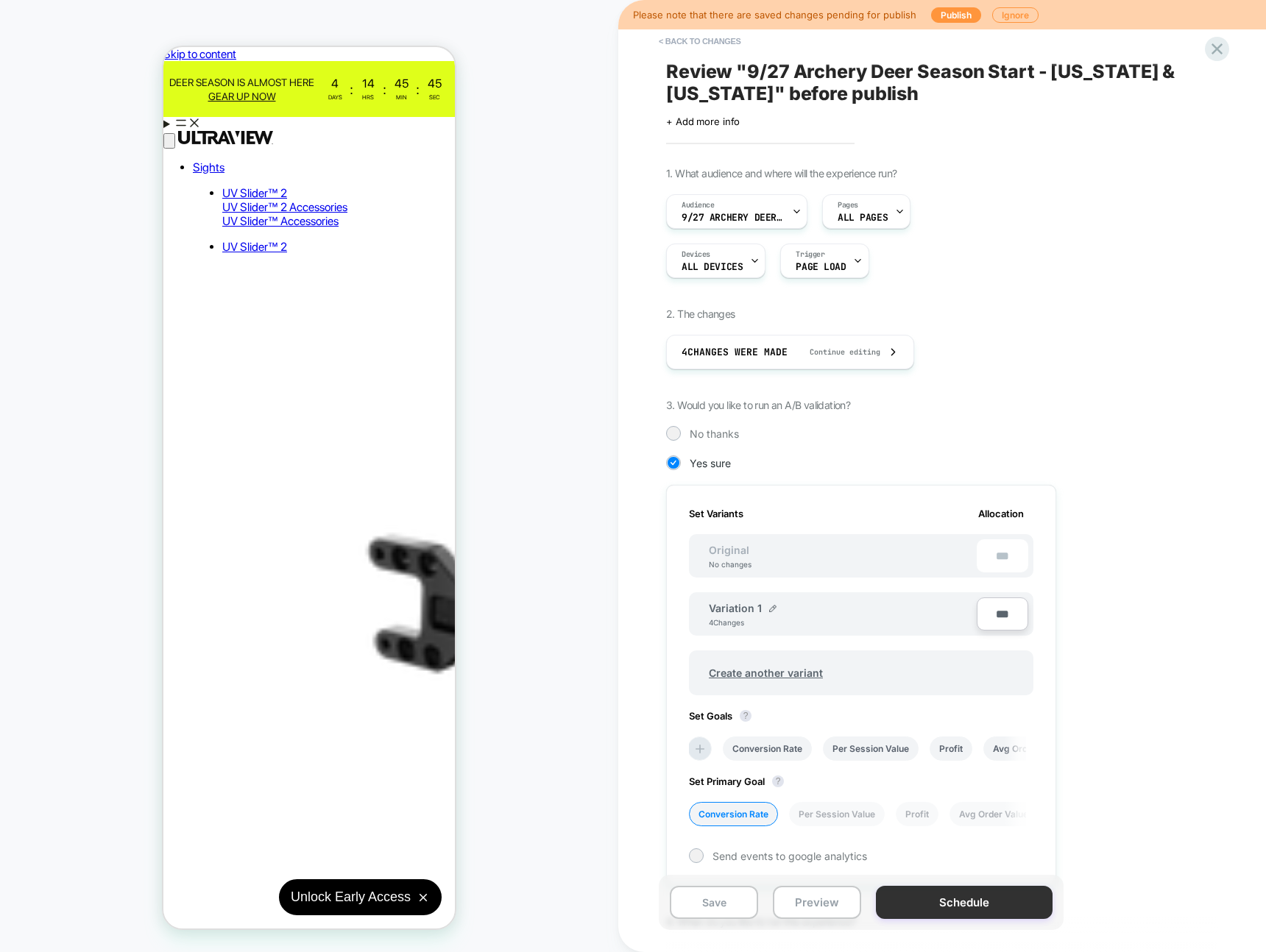
scroll to position [0, 2]
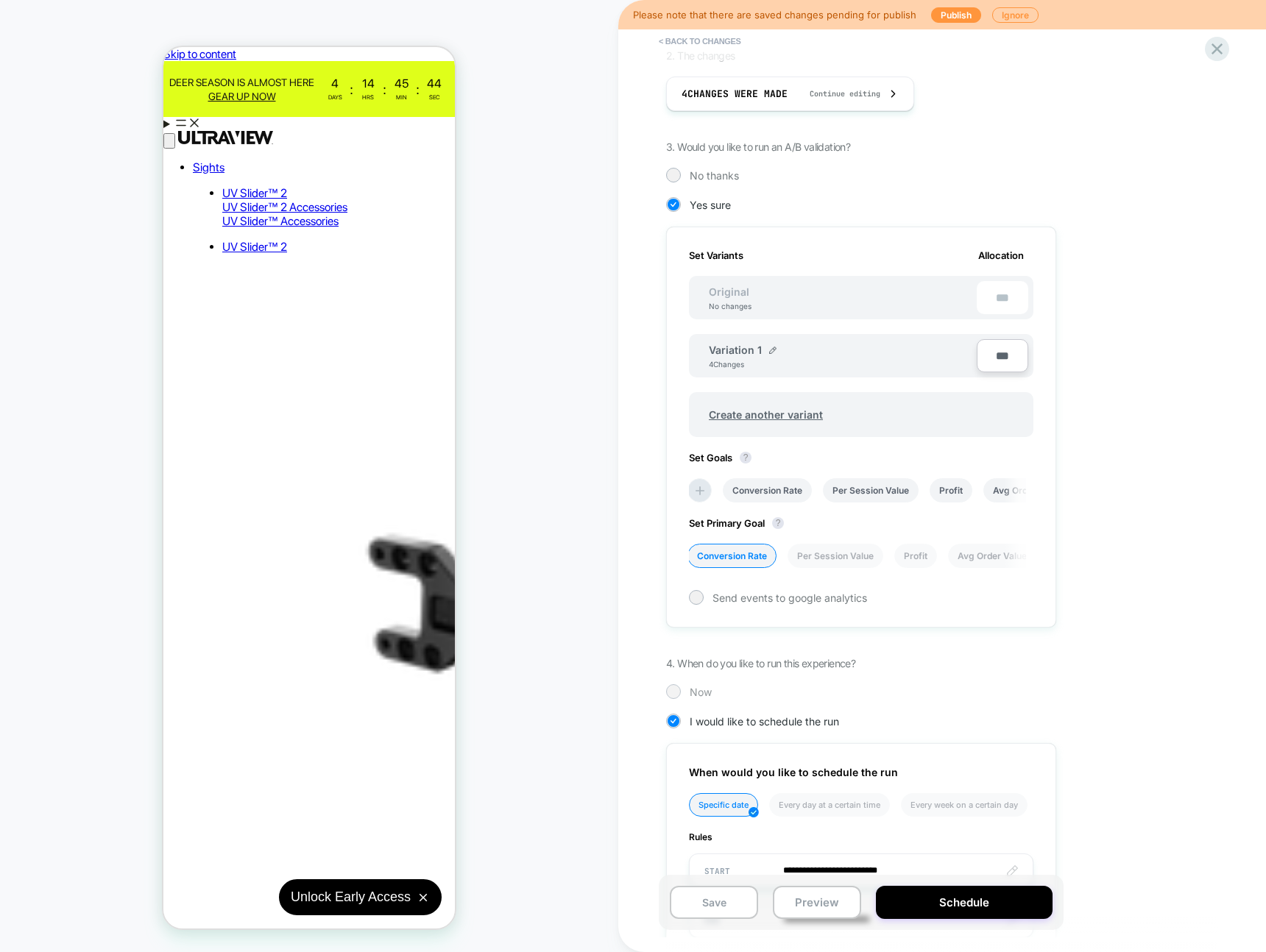
click at [692, 693] on span "Now" at bounding box center [701, 693] width 22 height 13
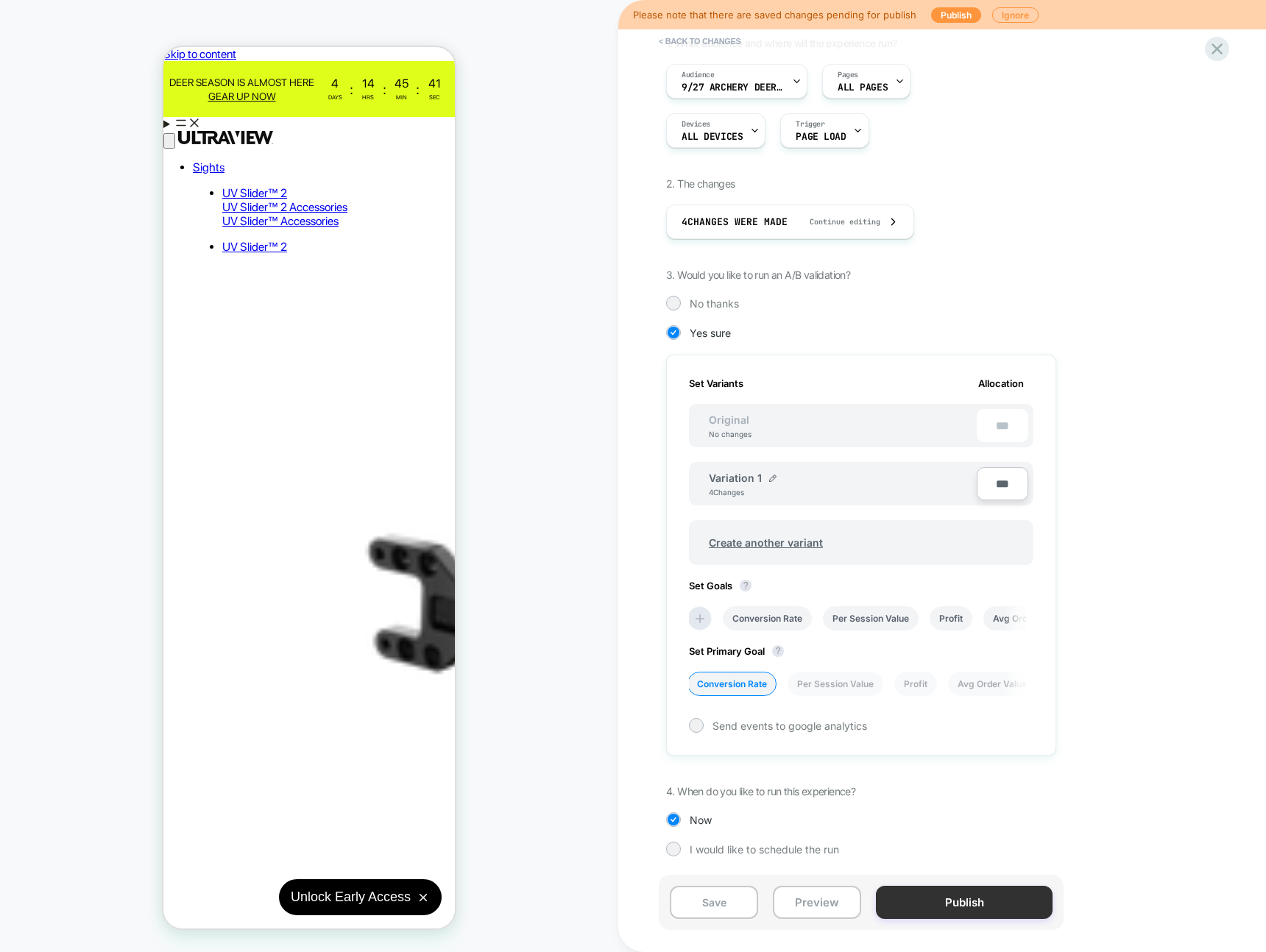
click at [936, 902] on button "Publish" at bounding box center [964, 902] width 176 height 33
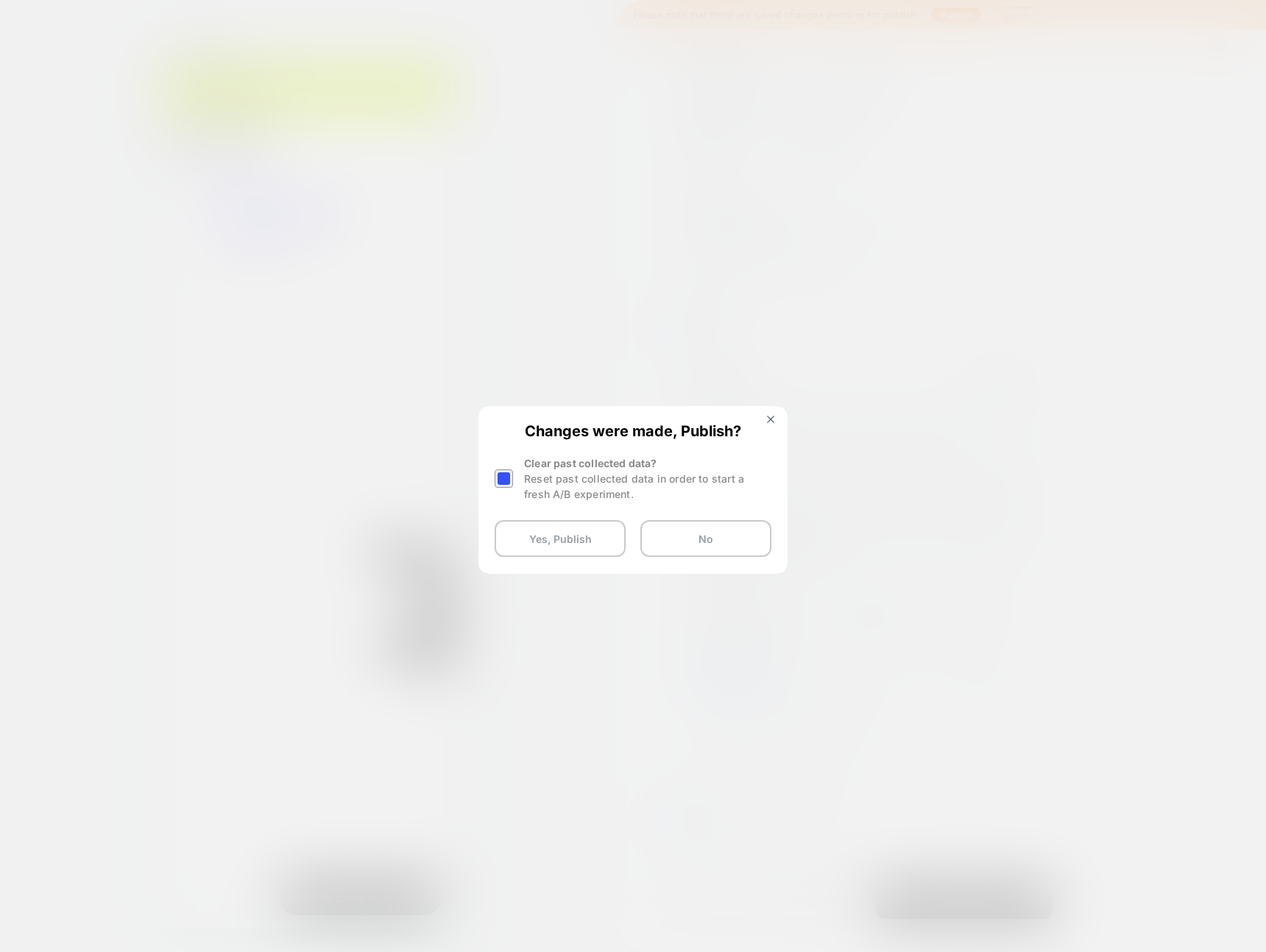
click at [510, 481] on div at bounding box center [504, 479] width 19 height 19
click at [566, 543] on button "Yes, Publish" at bounding box center [560, 539] width 131 height 37
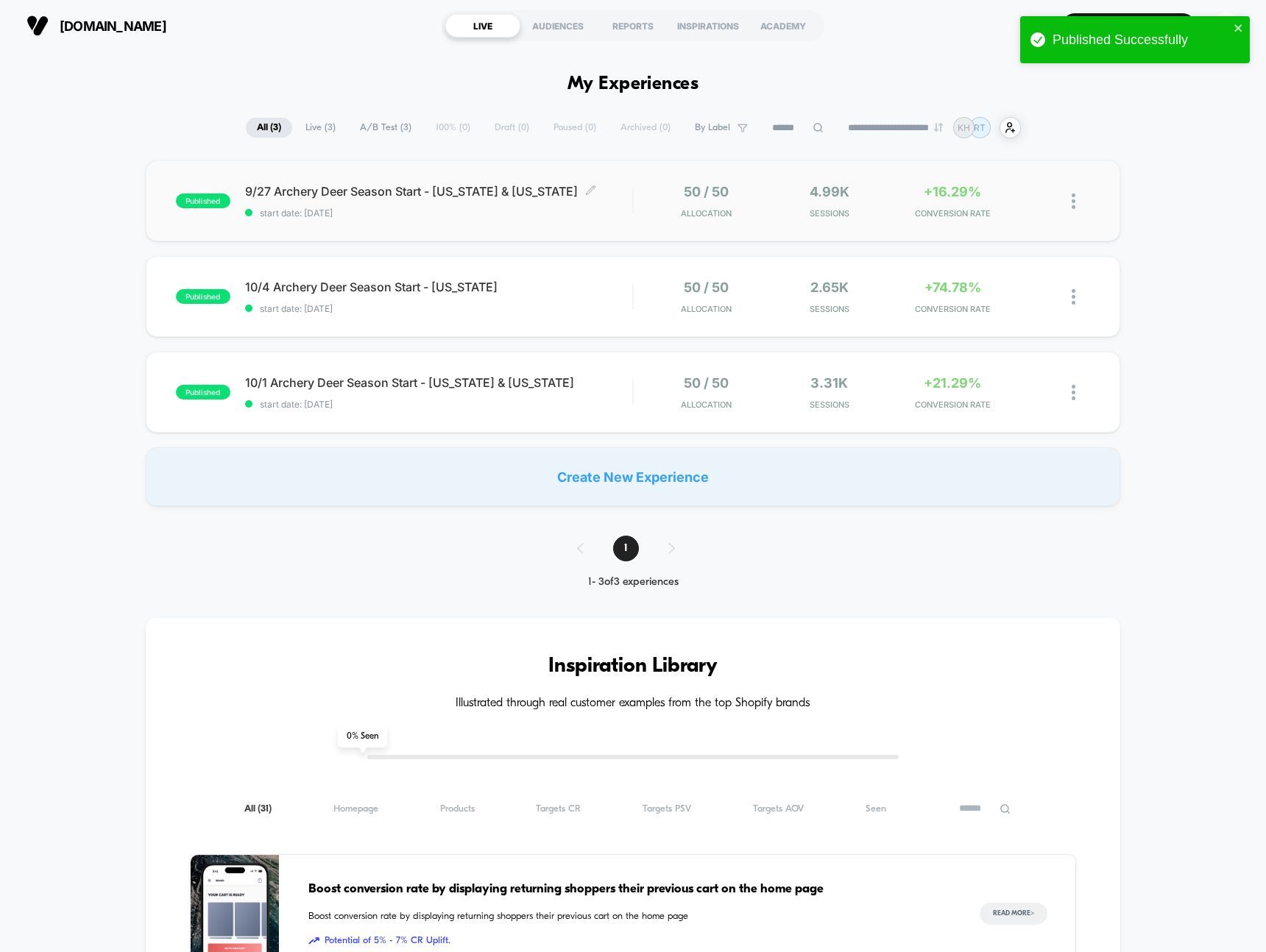
click at [318, 193] on span "9/27 Archery Deer Season Start - [US_STATE] & [US_STATE] Click to edit experien…" at bounding box center [438, 191] width 387 height 14
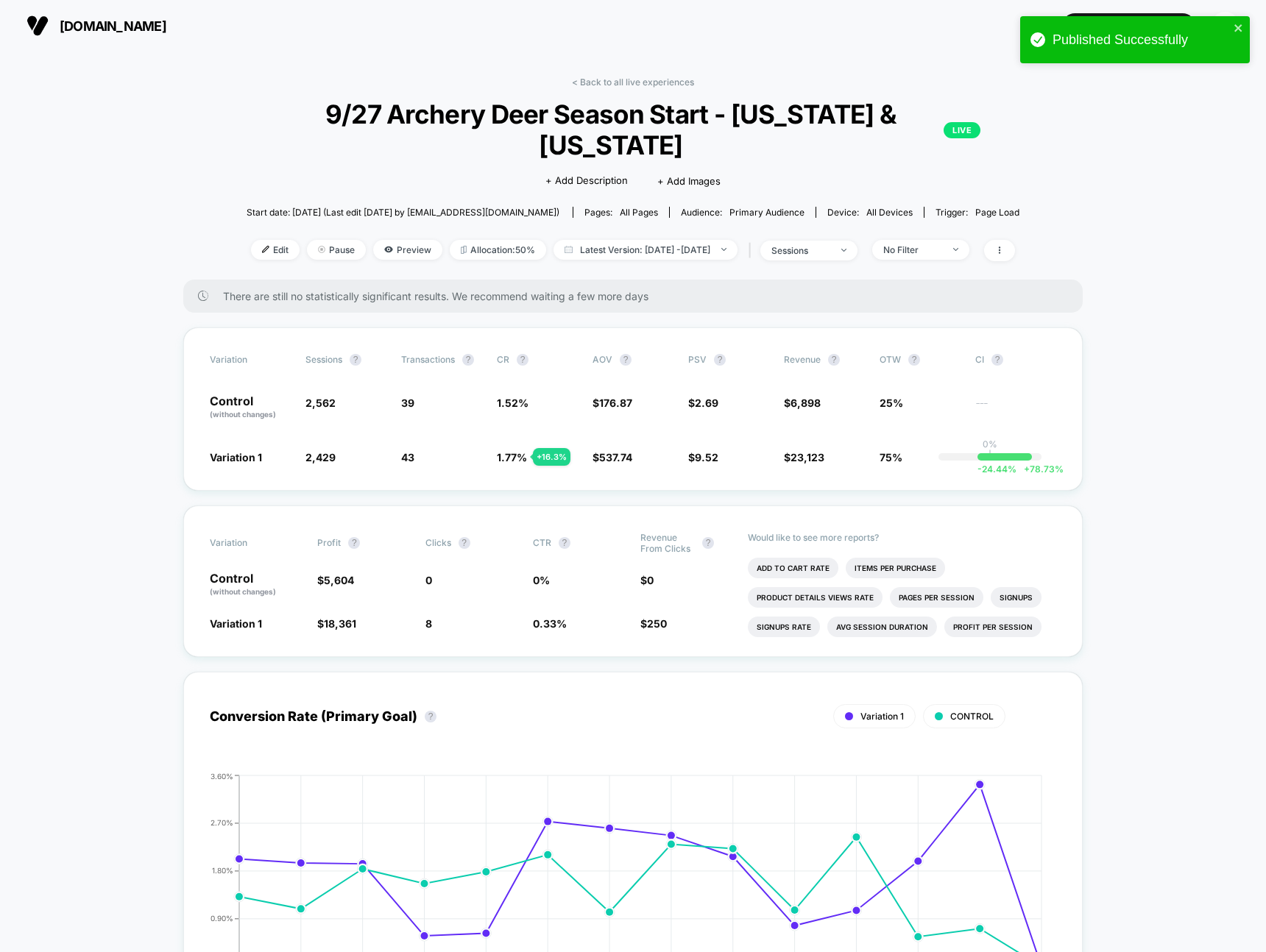
click at [275, 240] on div "Edit Pause Preview Allocation: 50% Latest Version: [DATE] - [DATE] | sessions N…" at bounding box center [633, 251] width 773 height 21
click at [259, 240] on span "Edit" at bounding box center [275, 250] width 48 height 20
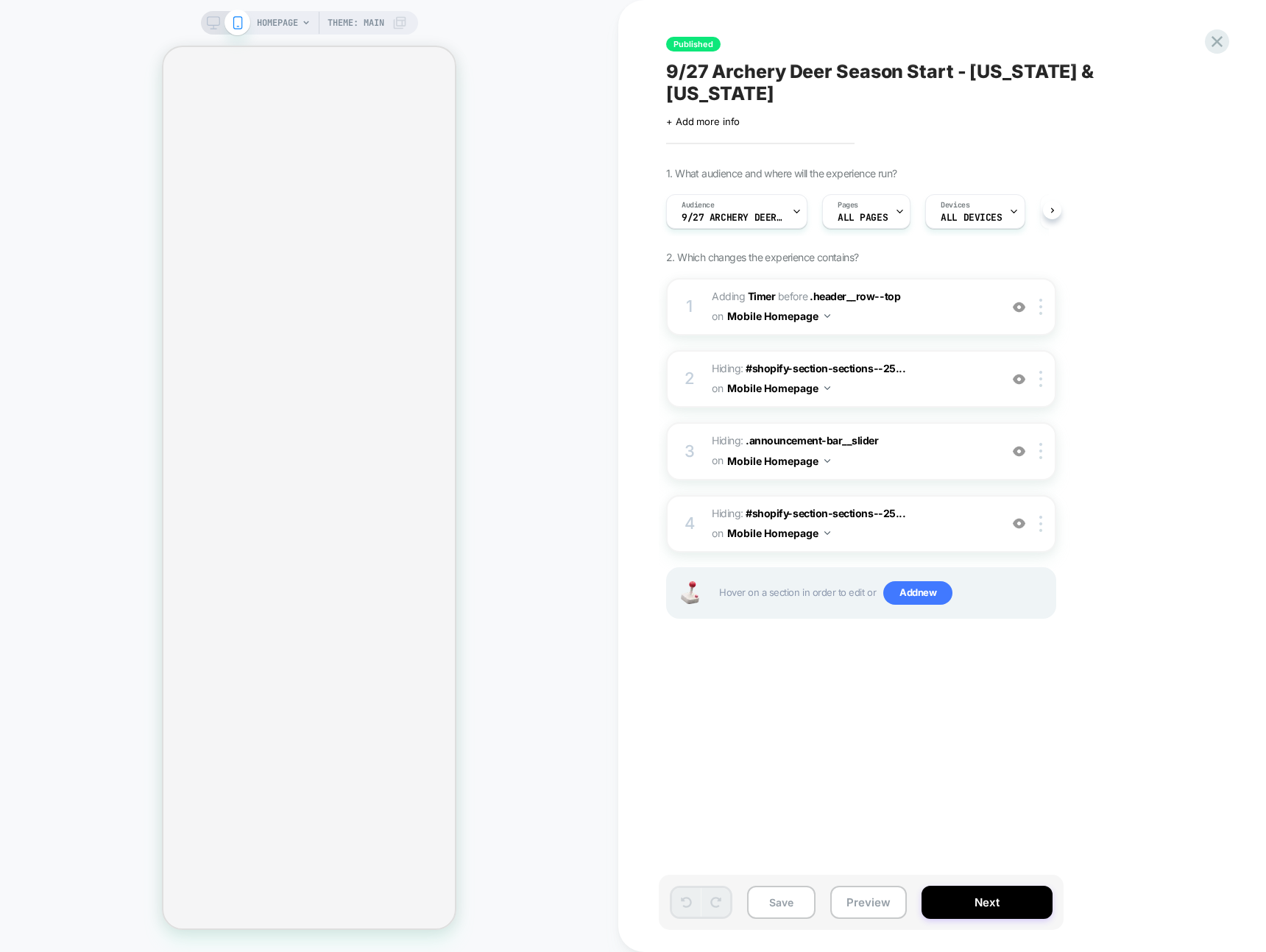
scroll to position [0, 1]
click at [529, 31] on div "HOMEPAGE Theme: MAIN" at bounding box center [309, 475] width 618 height 922
click at [953, 114] on div "Published 9/27 Archery Deer Season Start - [US_STATE] & [US_STATE] Click to edi…" at bounding box center [934, 475] width 552 height 922
click at [1184, 357] on div "1. What audience and where will the experience run? Audience 9/27 Archery Deer …" at bounding box center [934, 412] width 537 height 489
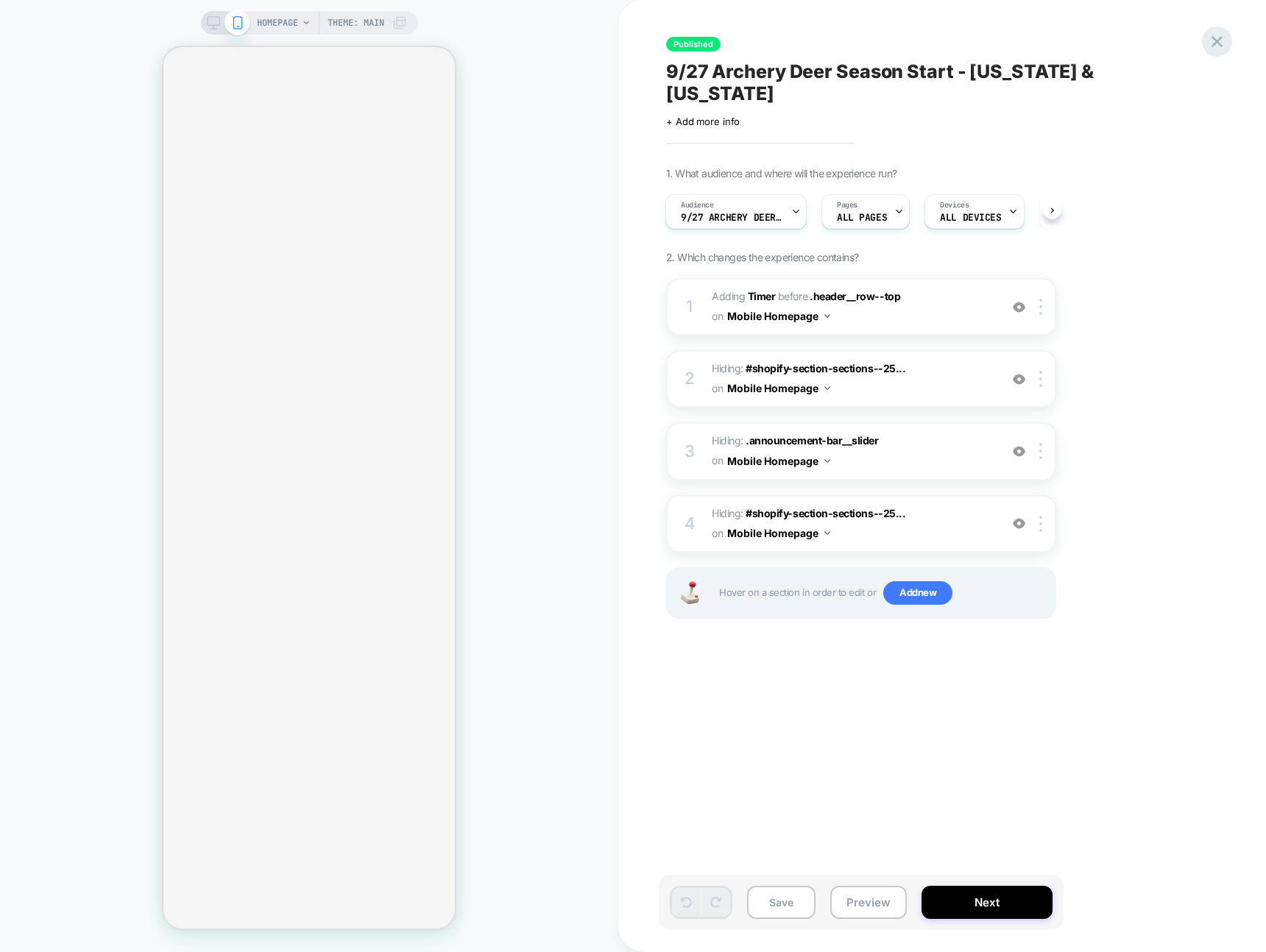
click at [1209, 44] on icon at bounding box center [1217, 41] width 20 height 20
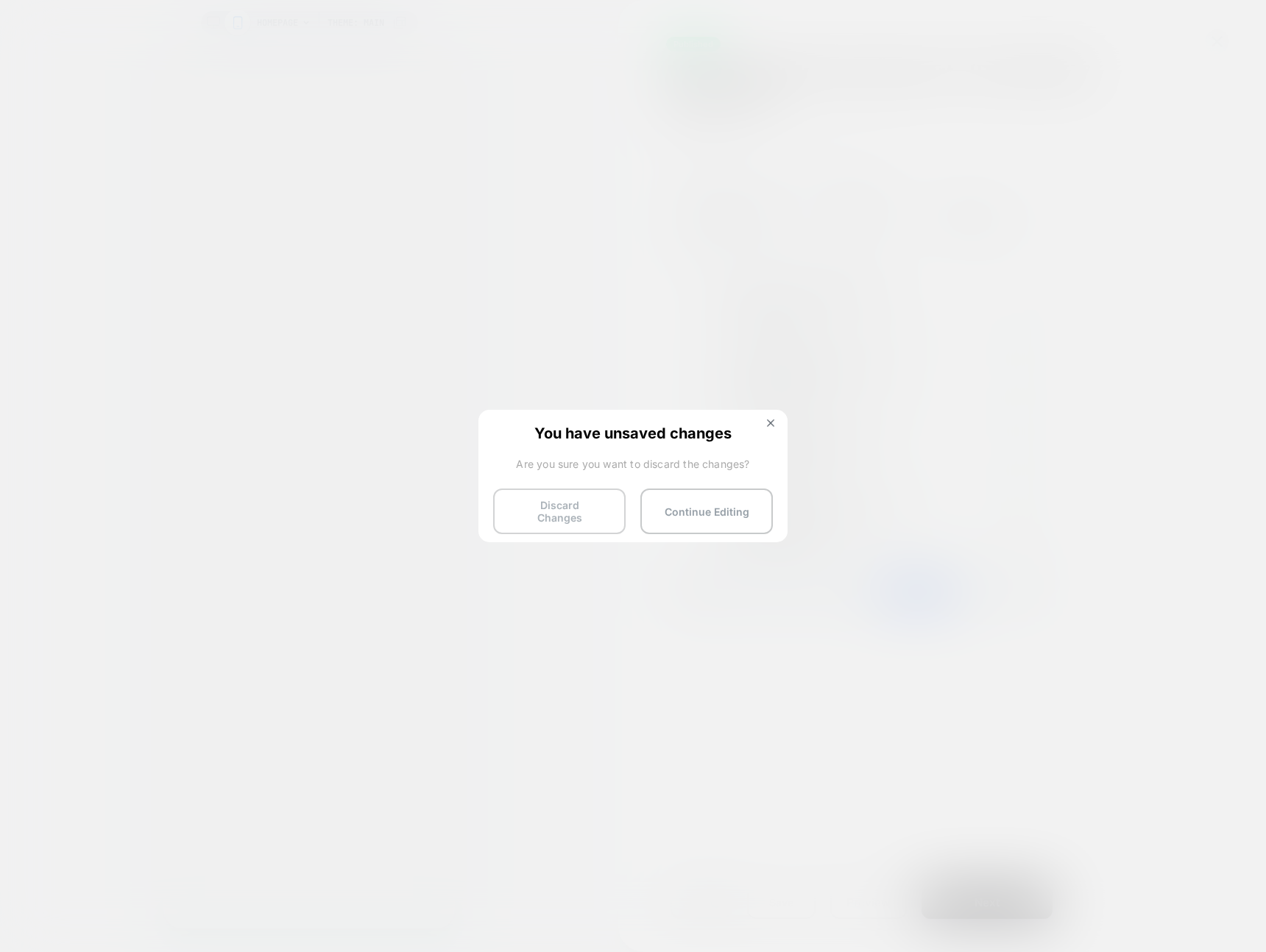
click at [567, 503] on button "Discard Changes" at bounding box center [559, 511] width 132 height 46
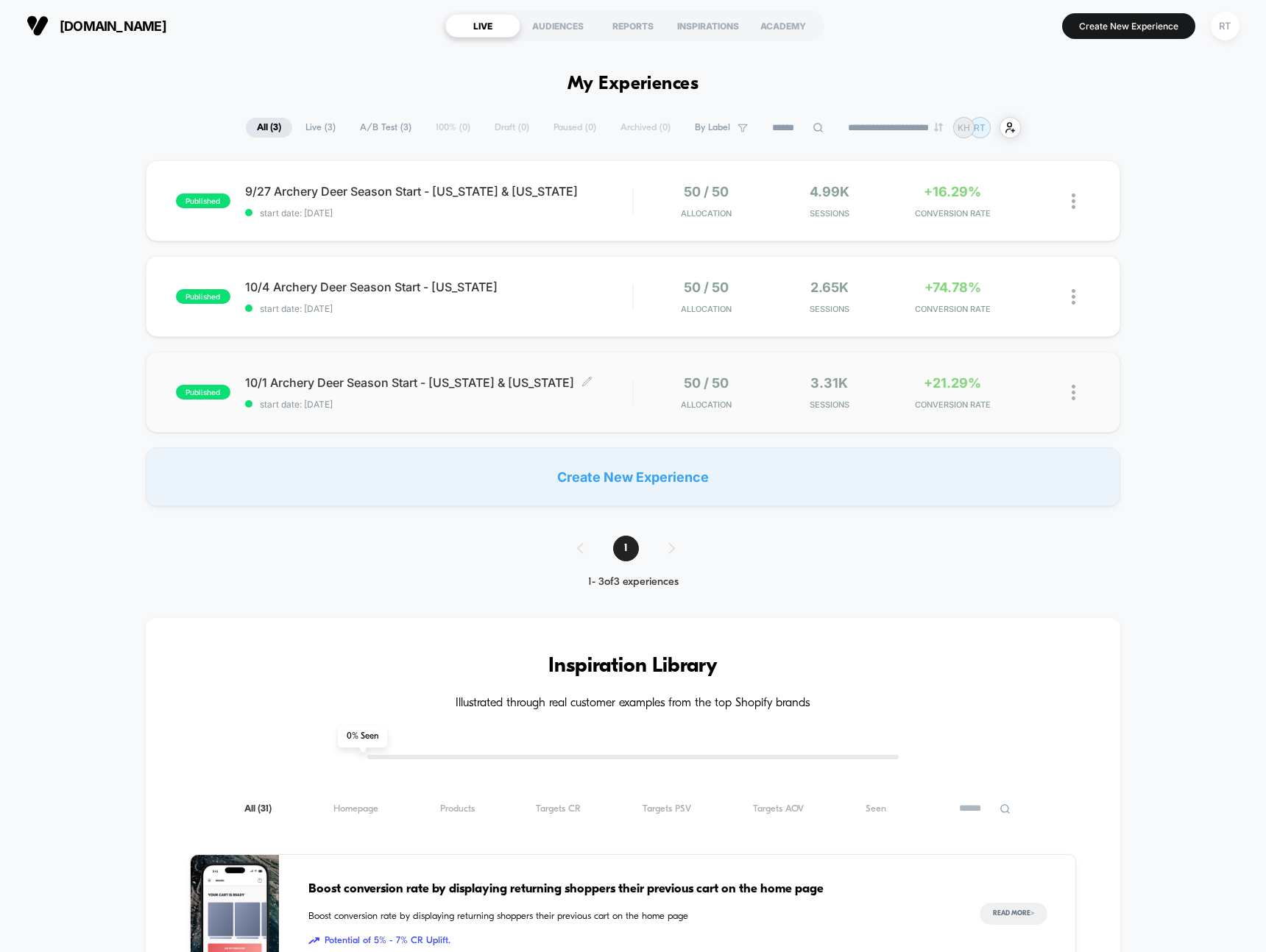
click at [417, 384] on span "10/1 Archery Deer Season Start - Iowa & Michigan Click to edit experience detai…" at bounding box center [438, 382] width 387 height 14
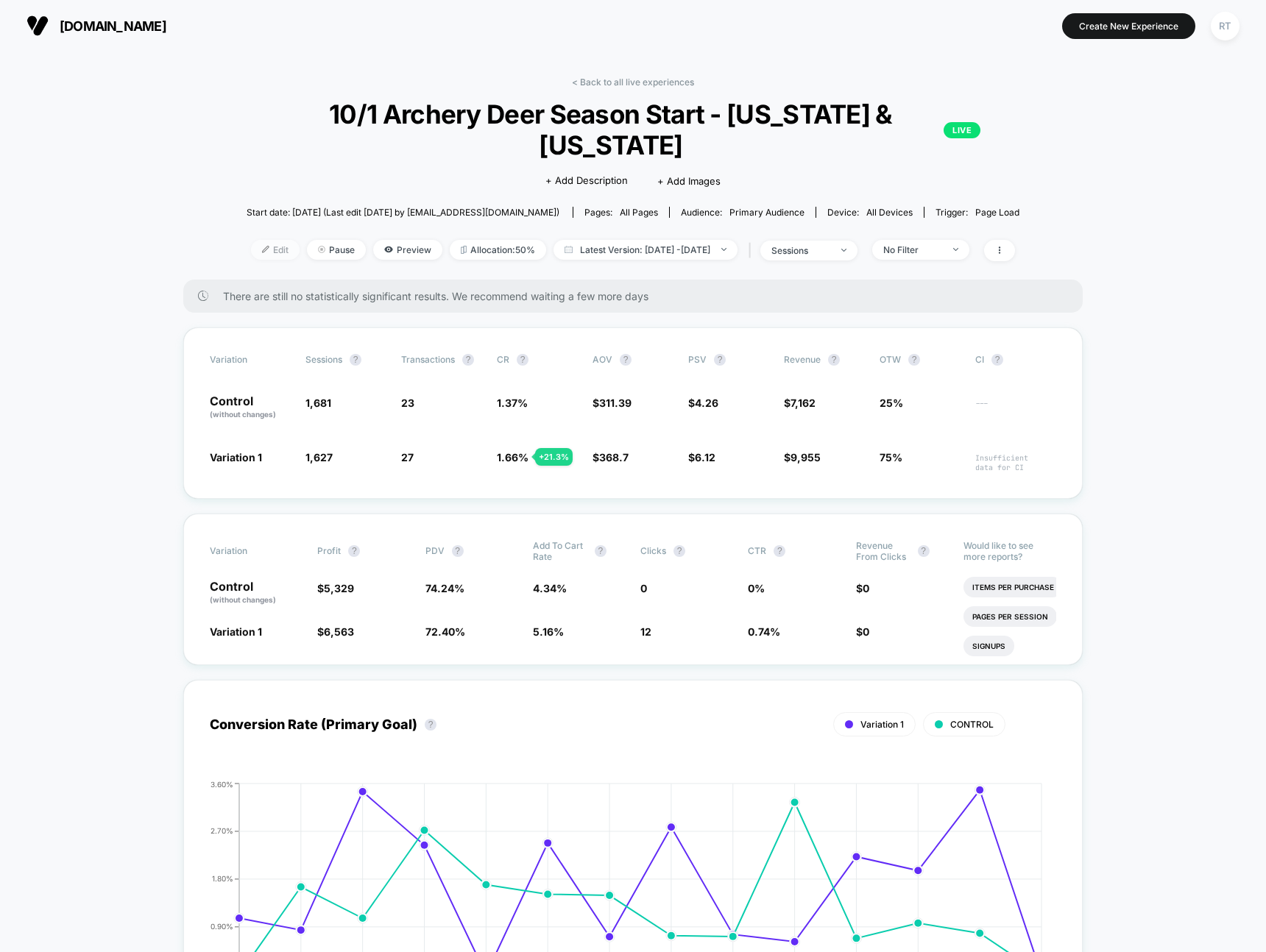
click at [251, 240] on span "Edit" at bounding box center [275, 250] width 48 height 20
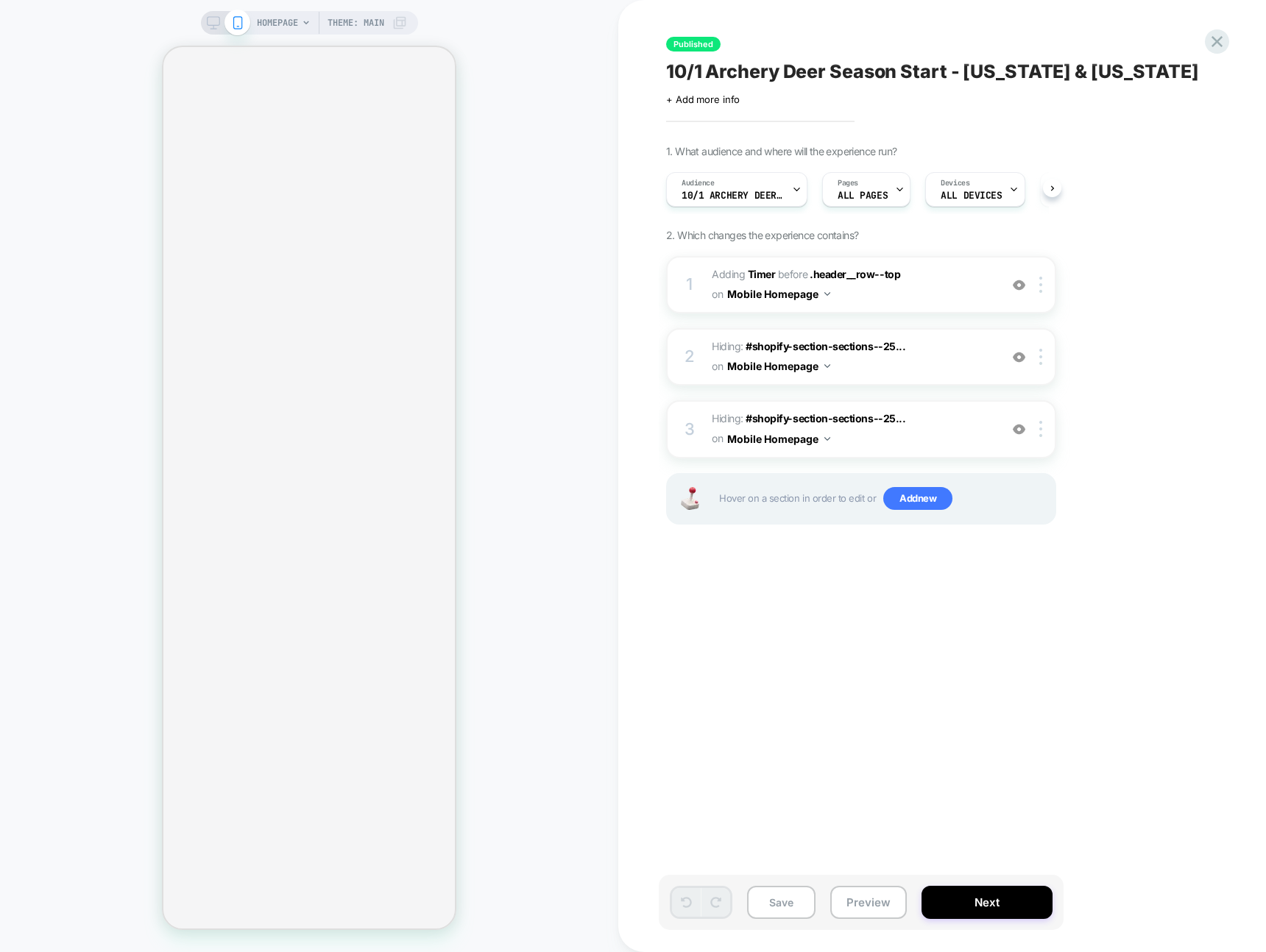
scroll to position [0, 1]
click at [1215, 39] on icon at bounding box center [1217, 41] width 11 height 11
